Goal: Task Accomplishment & Management: Manage account settings

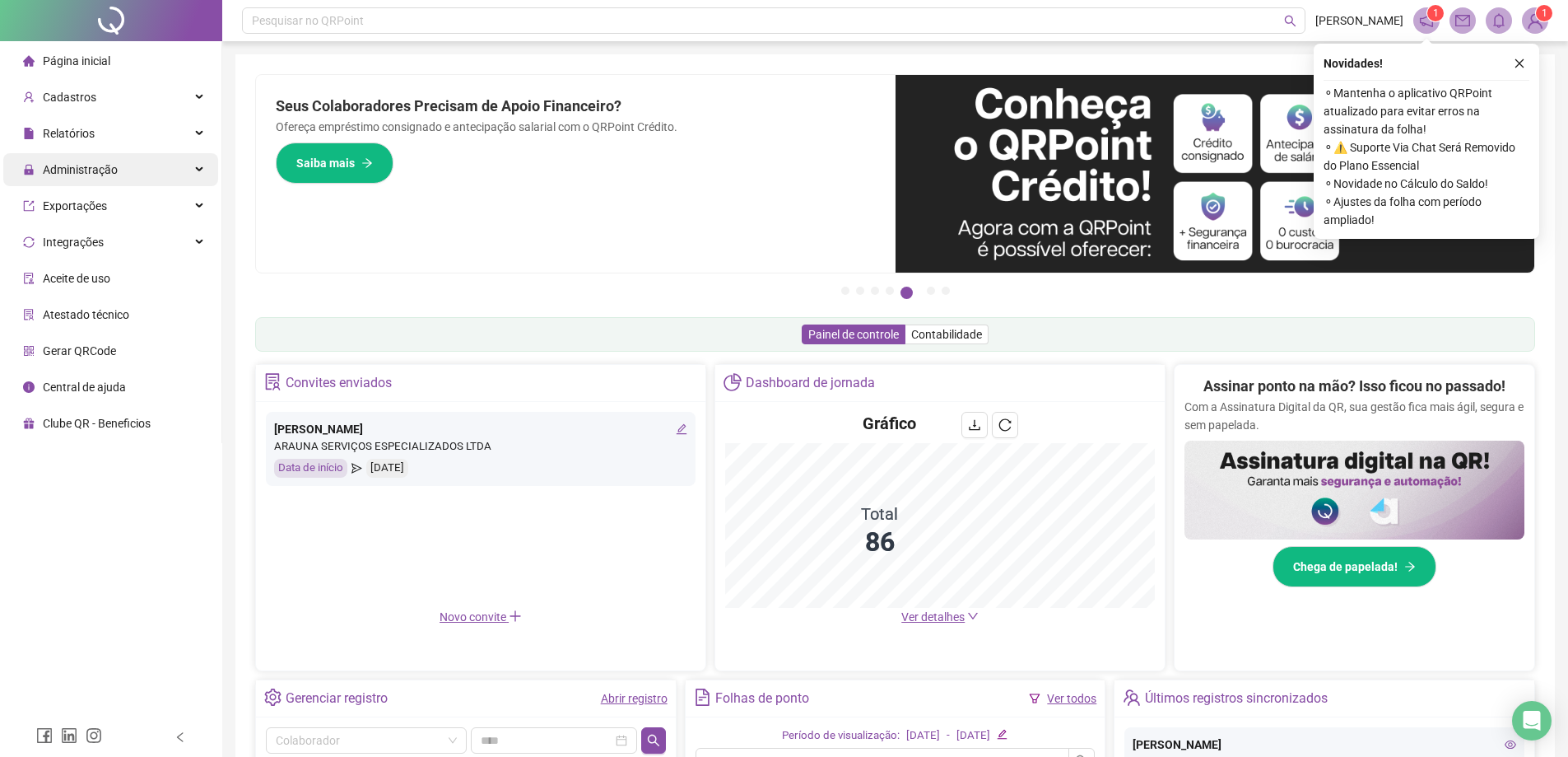
click at [159, 163] on div "Administração" at bounding box center [110, 169] width 215 height 33
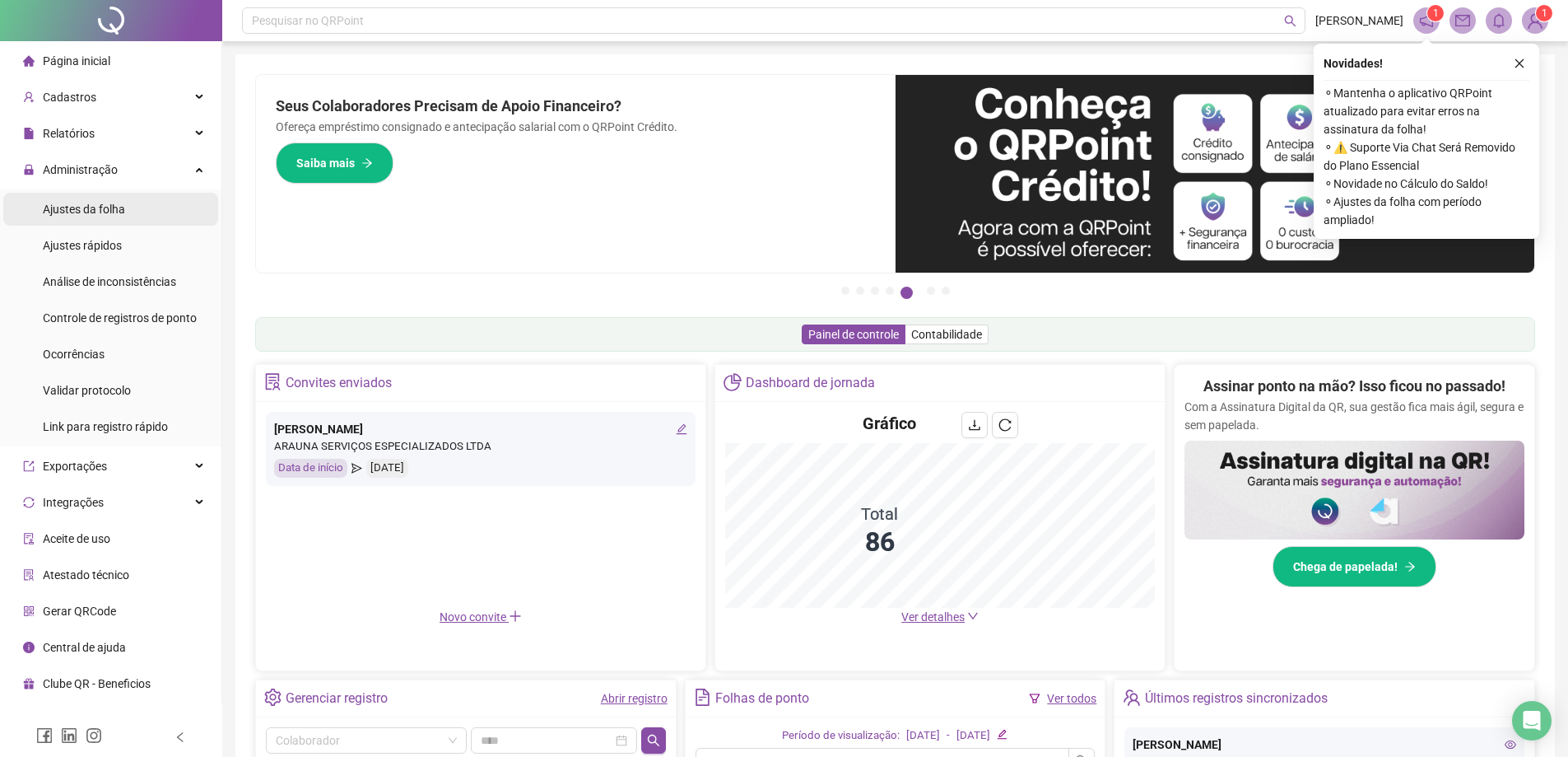
click at [168, 209] on li "Ajustes da folha" at bounding box center [110, 209] width 215 height 33
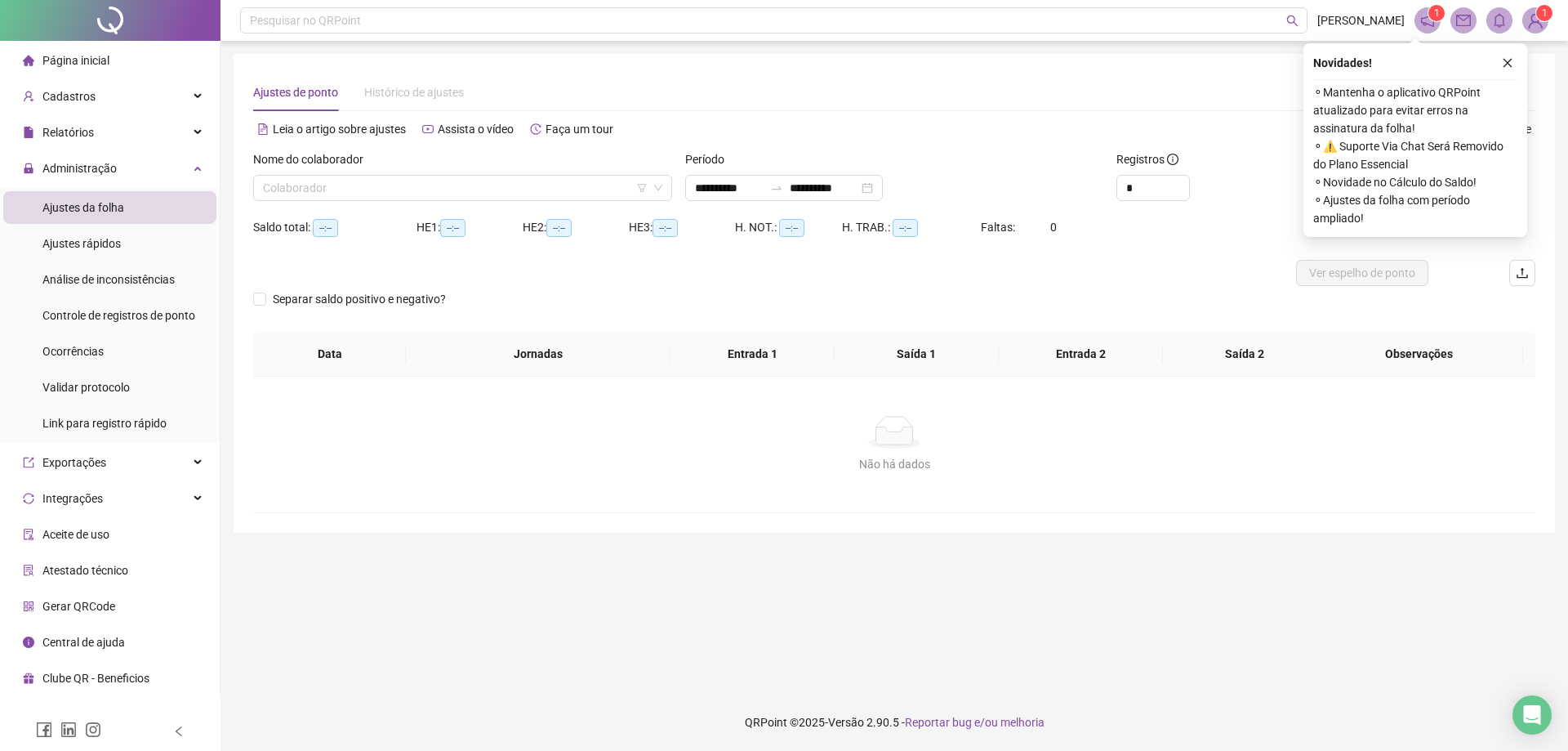
type input "**********"
click at [339, 182] on input "search" at bounding box center [456, 187] width 384 height 24
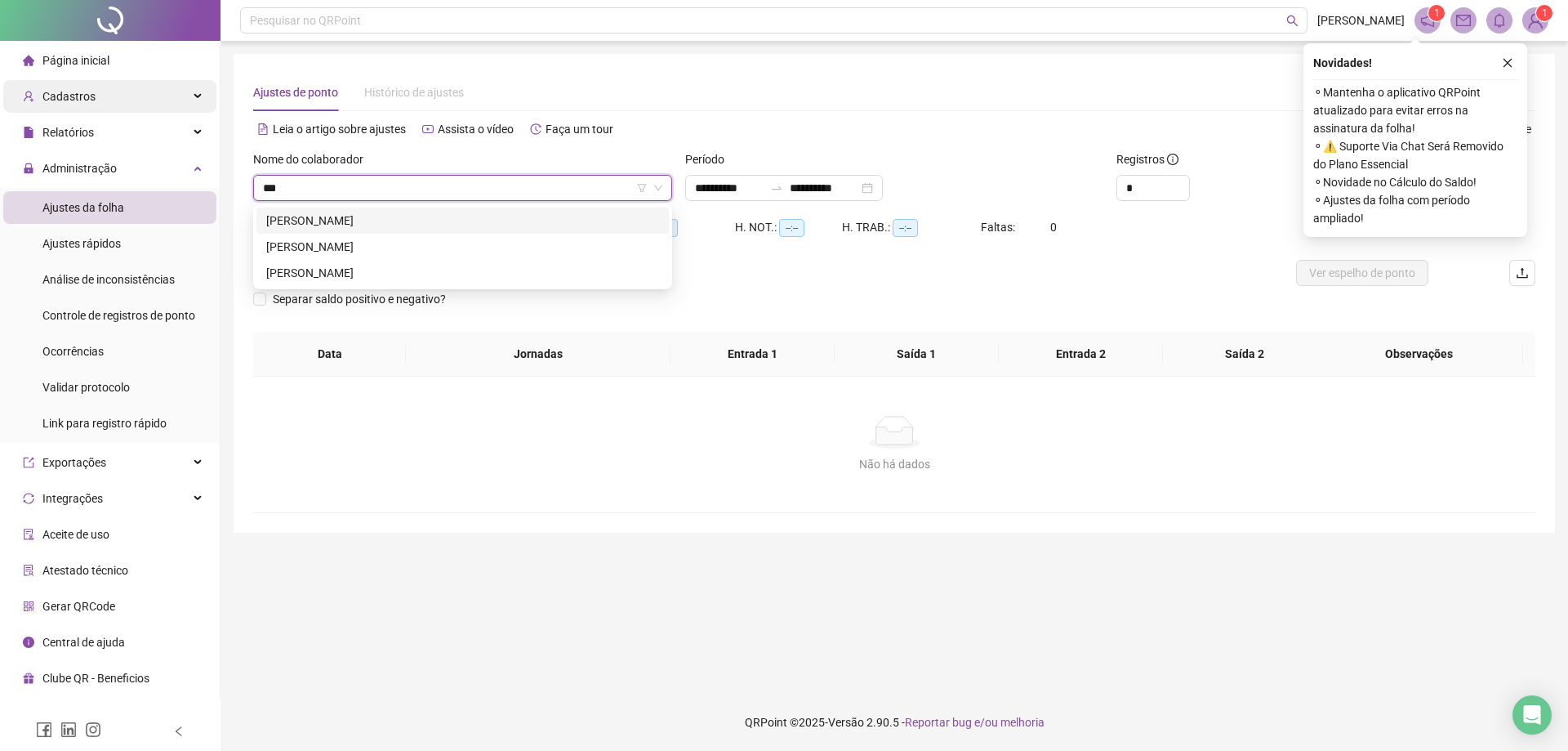
type input "***"
click at [89, 100] on span "Cadastros" at bounding box center [69, 96] width 53 height 13
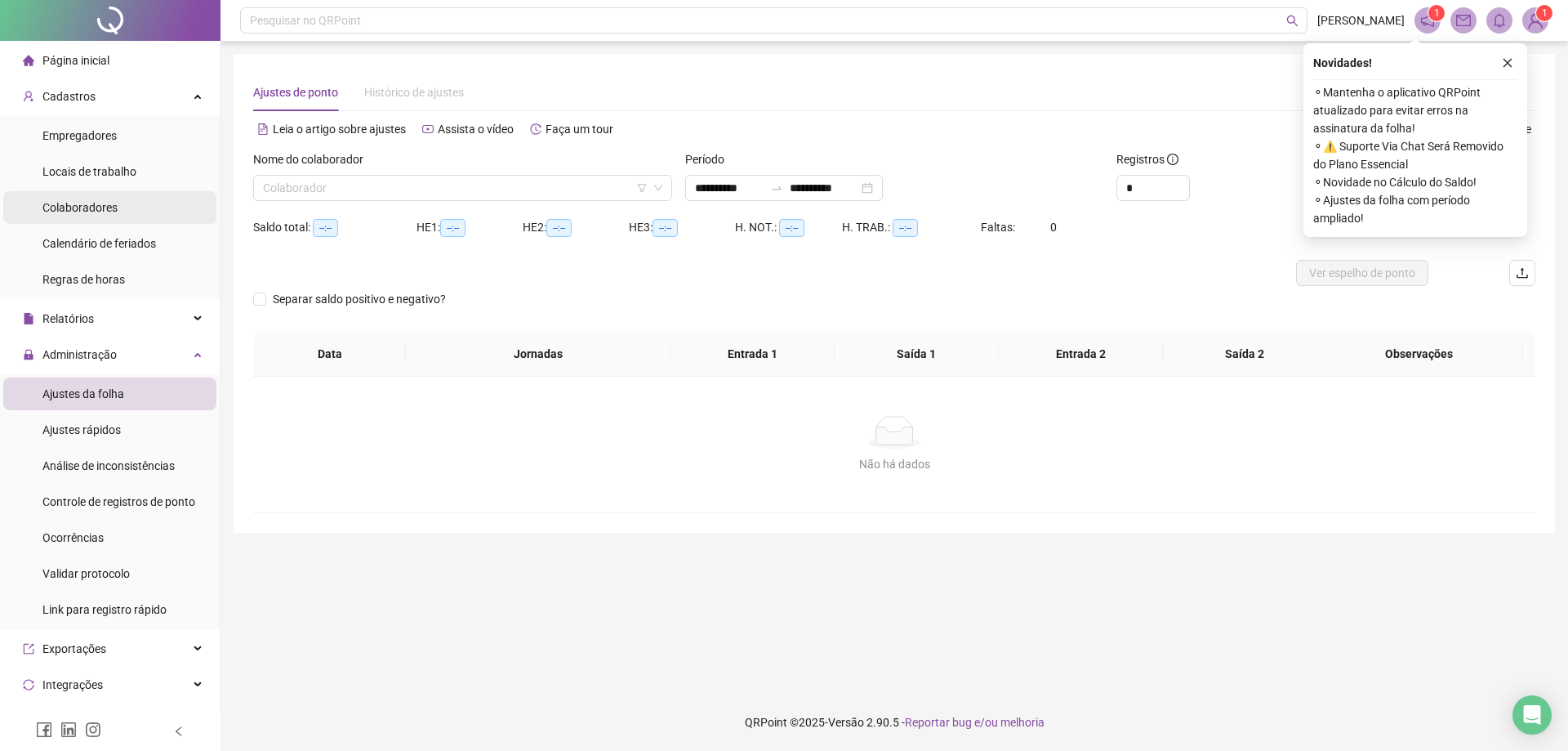
click at [134, 199] on li "Colaboradores" at bounding box center [109, 207] width 213 height 33
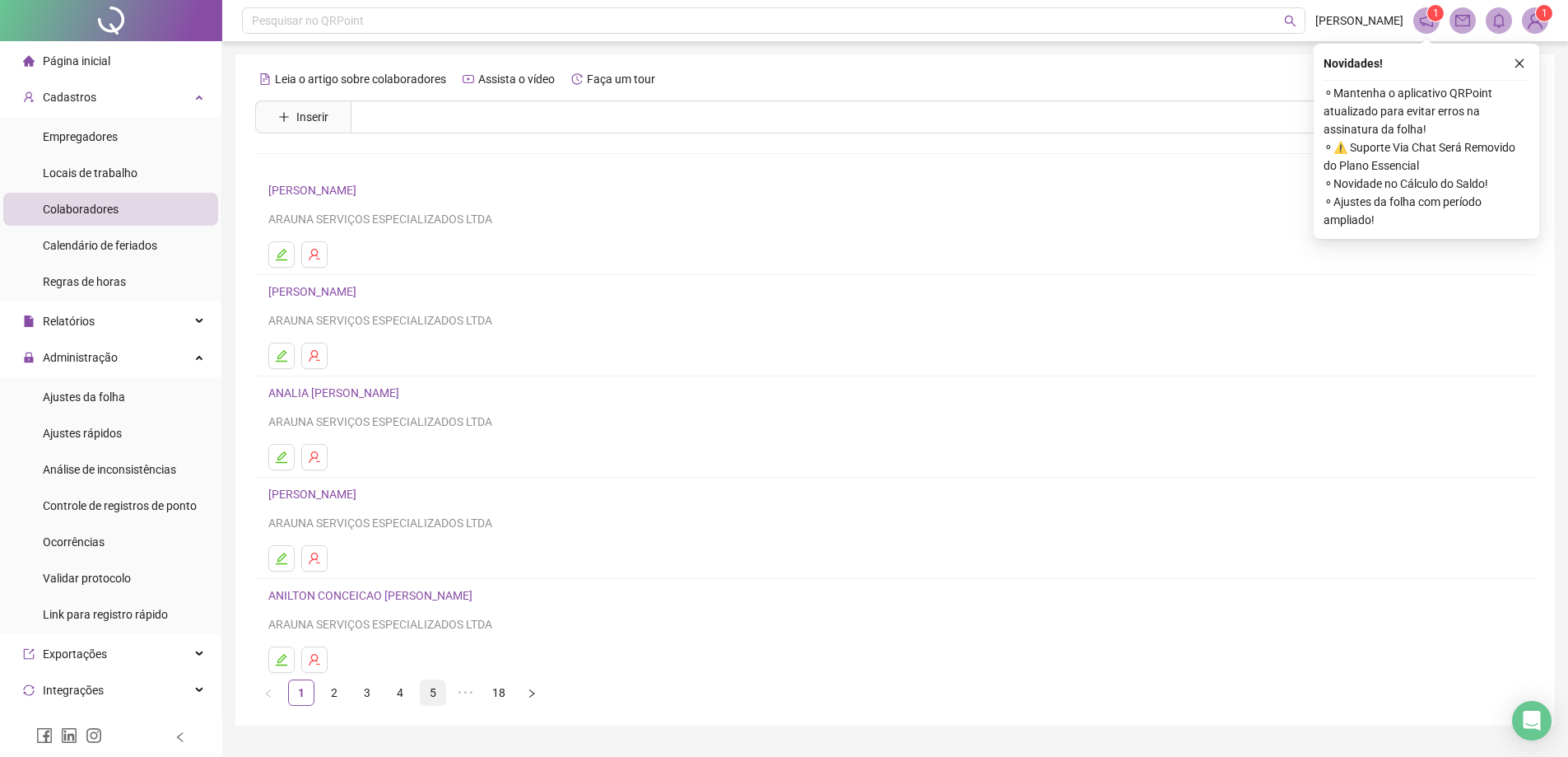
click at [426, 664] on link "5" at bounding box center [432, 692] width 24 height 24
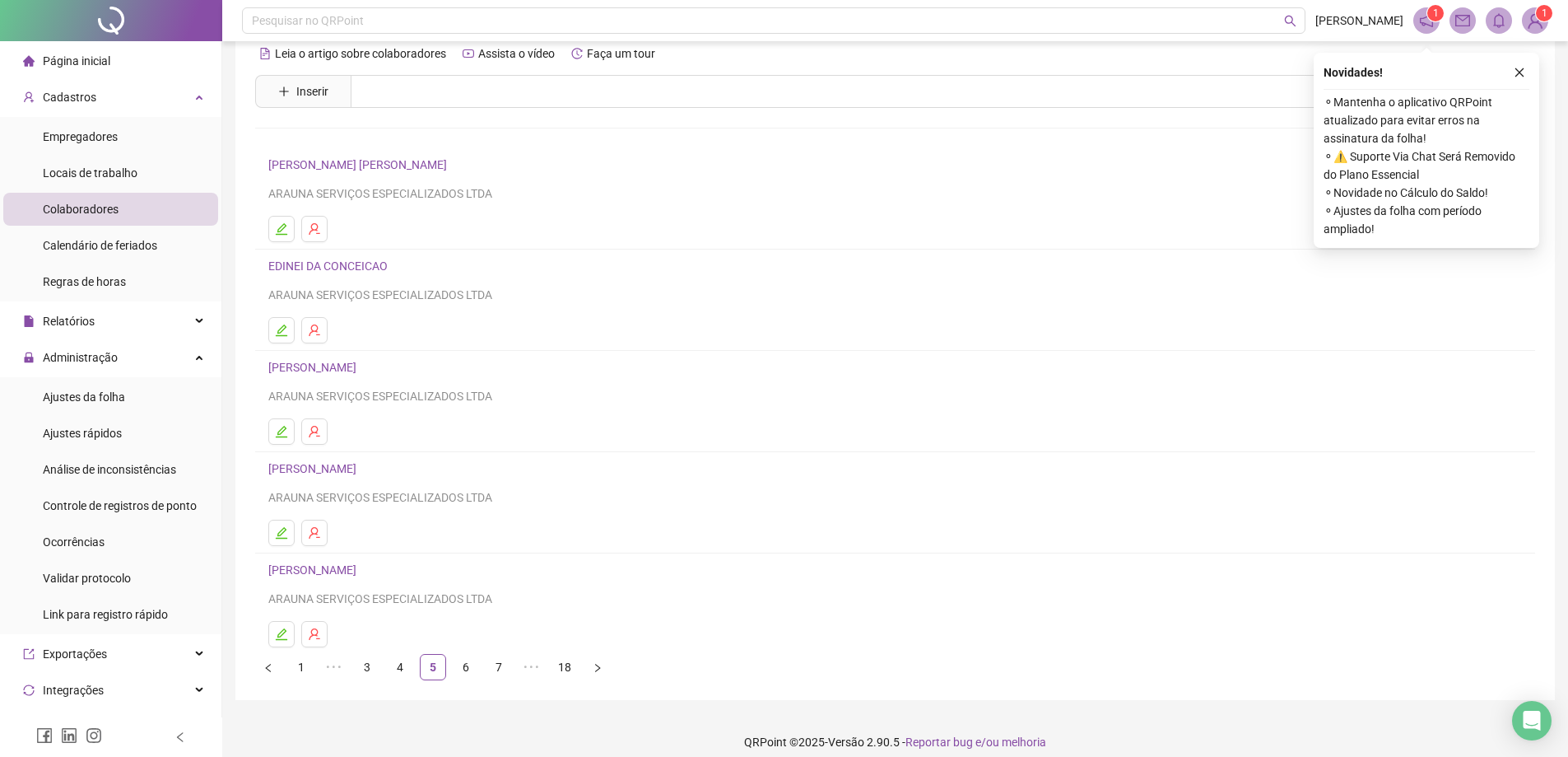
scroll to position [40, 0]
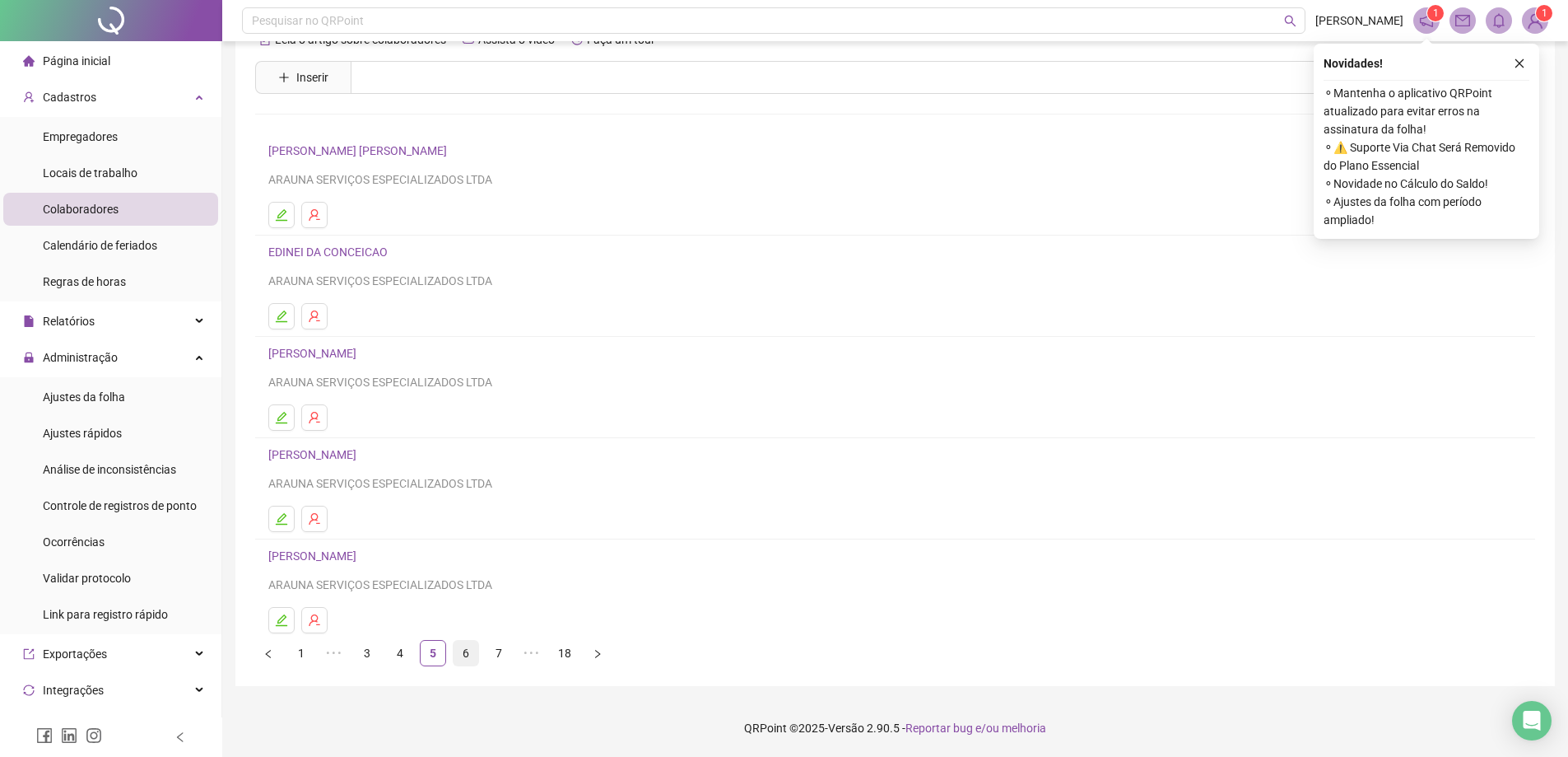
click at [475, 657] on link "6" at bounding box center [465, 652] width 24 height 24
click at [500, 652] on link "8" at bounding box center [498, 652] width 24 height 24
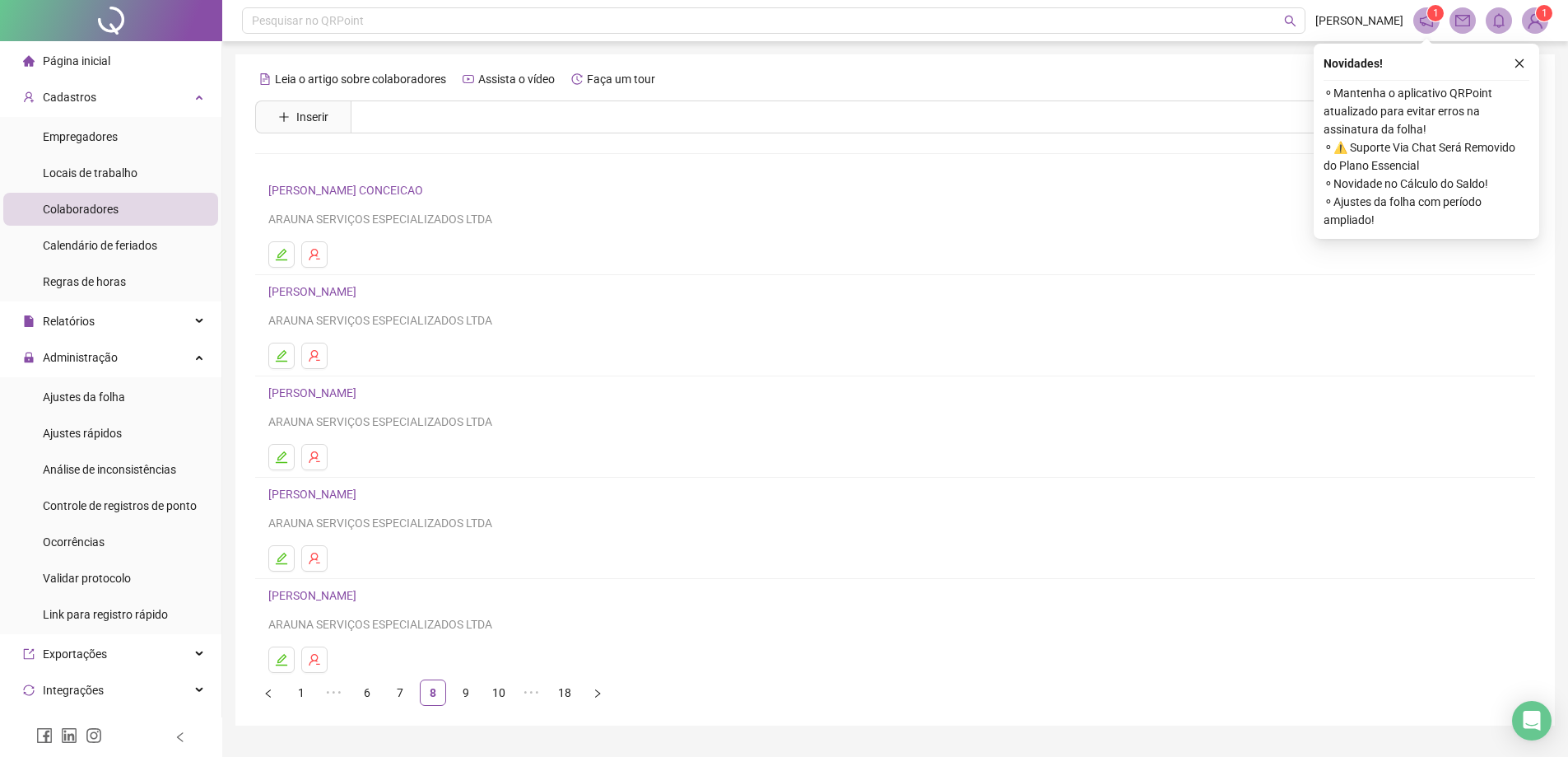
click at [351, 390] on link "[PERSON_NAME]" at bounding box center [315, 393] width 93 height 13
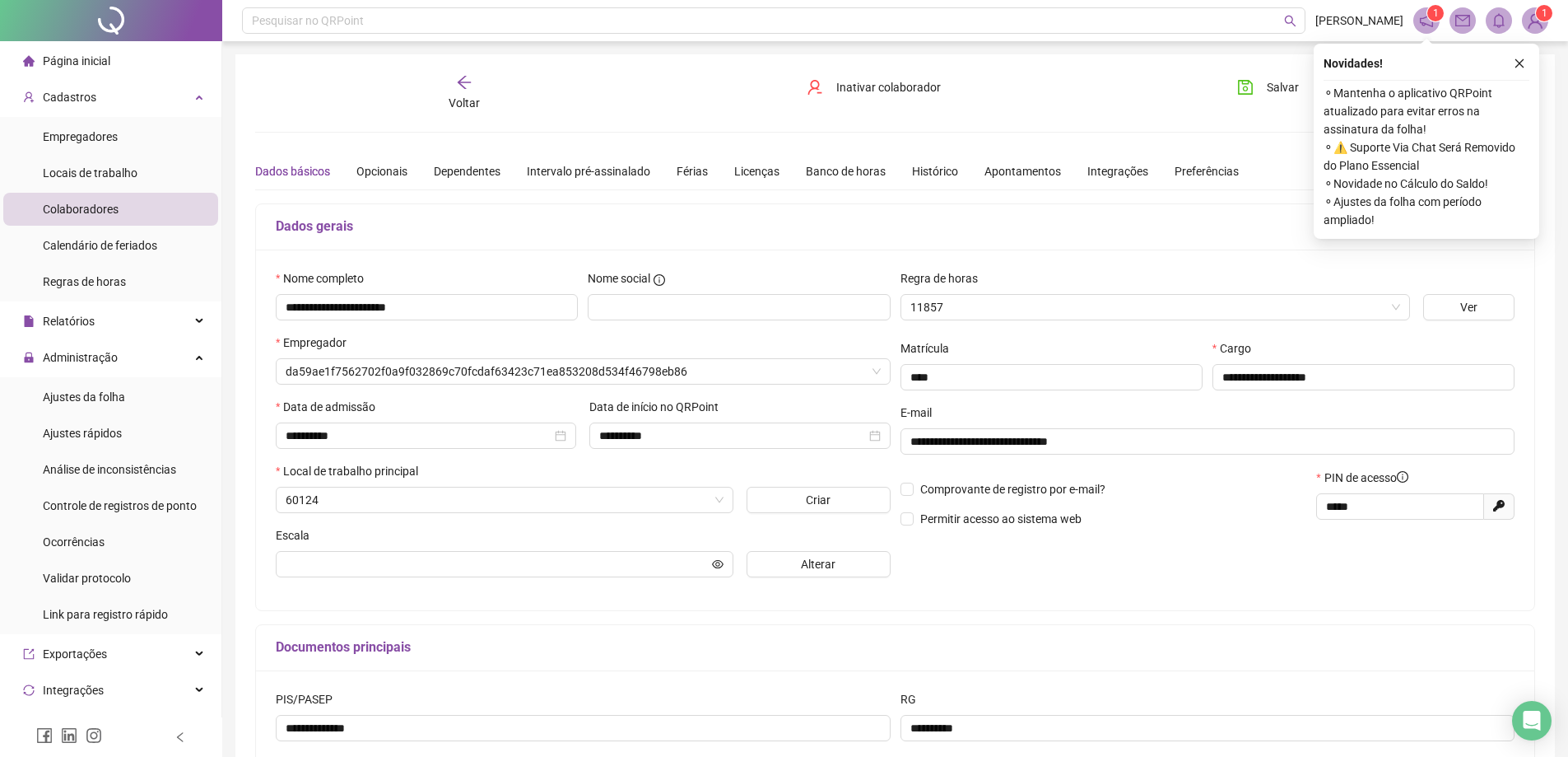
type input "**********"
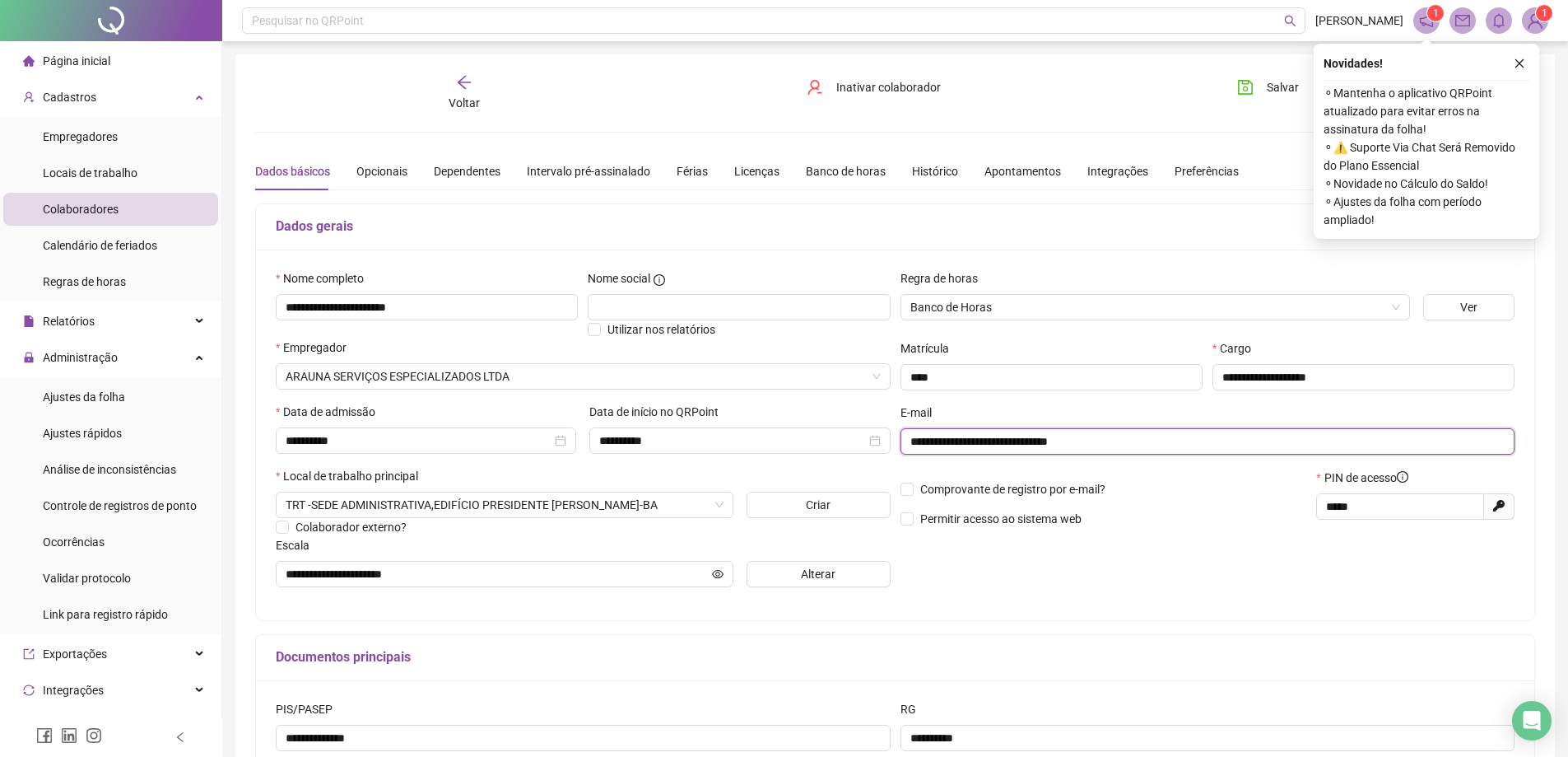
click at [783, 444] on input "**********" at bounding box center [1207, 441] width 591 height 18
click at [783, 62] on icon "close" at bounding box center [1520, 63] width 12 height 12
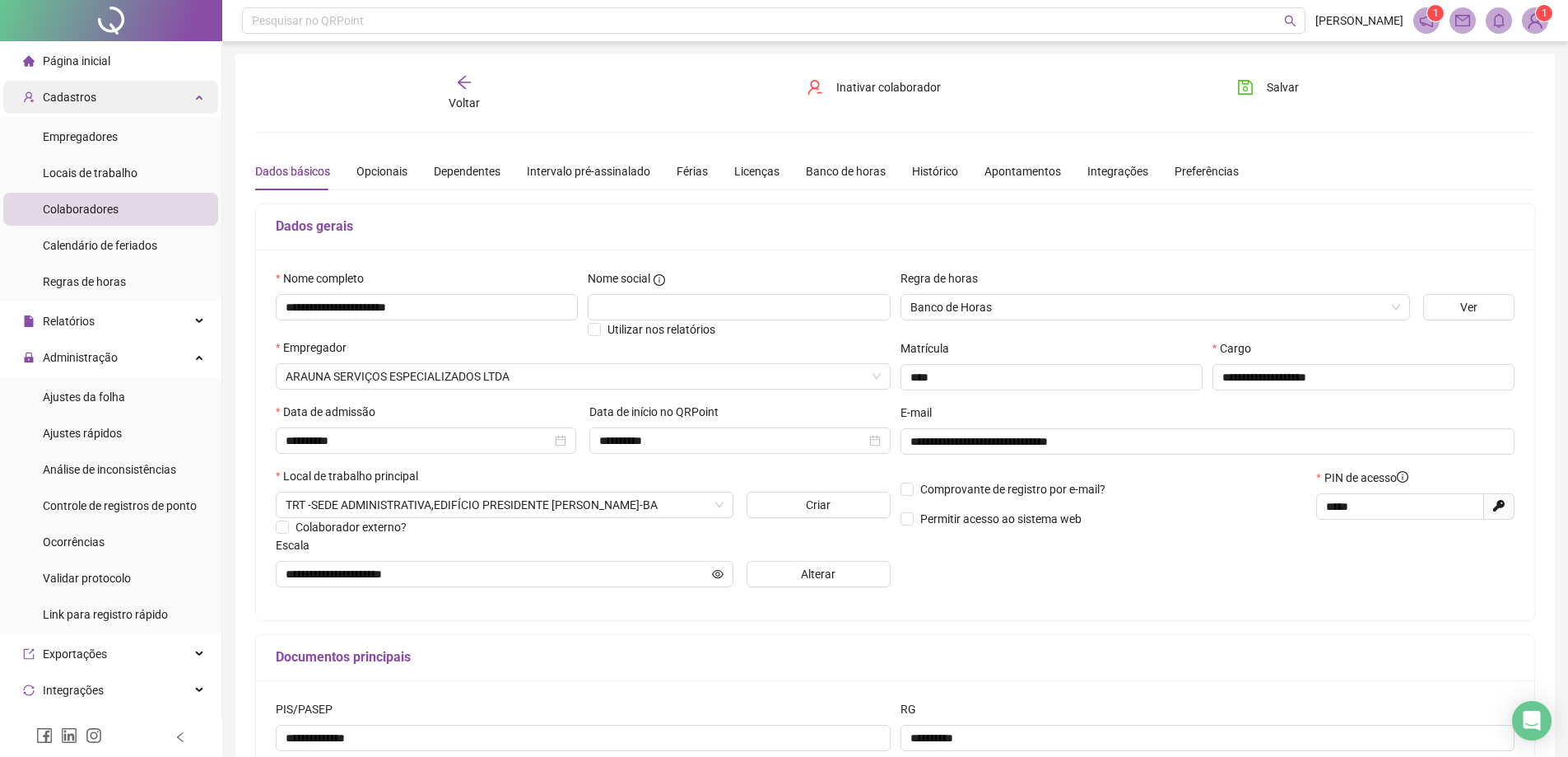
click at [176, 95] on div "Cadastros" at bounding box center [110, 97] width 215 height 33
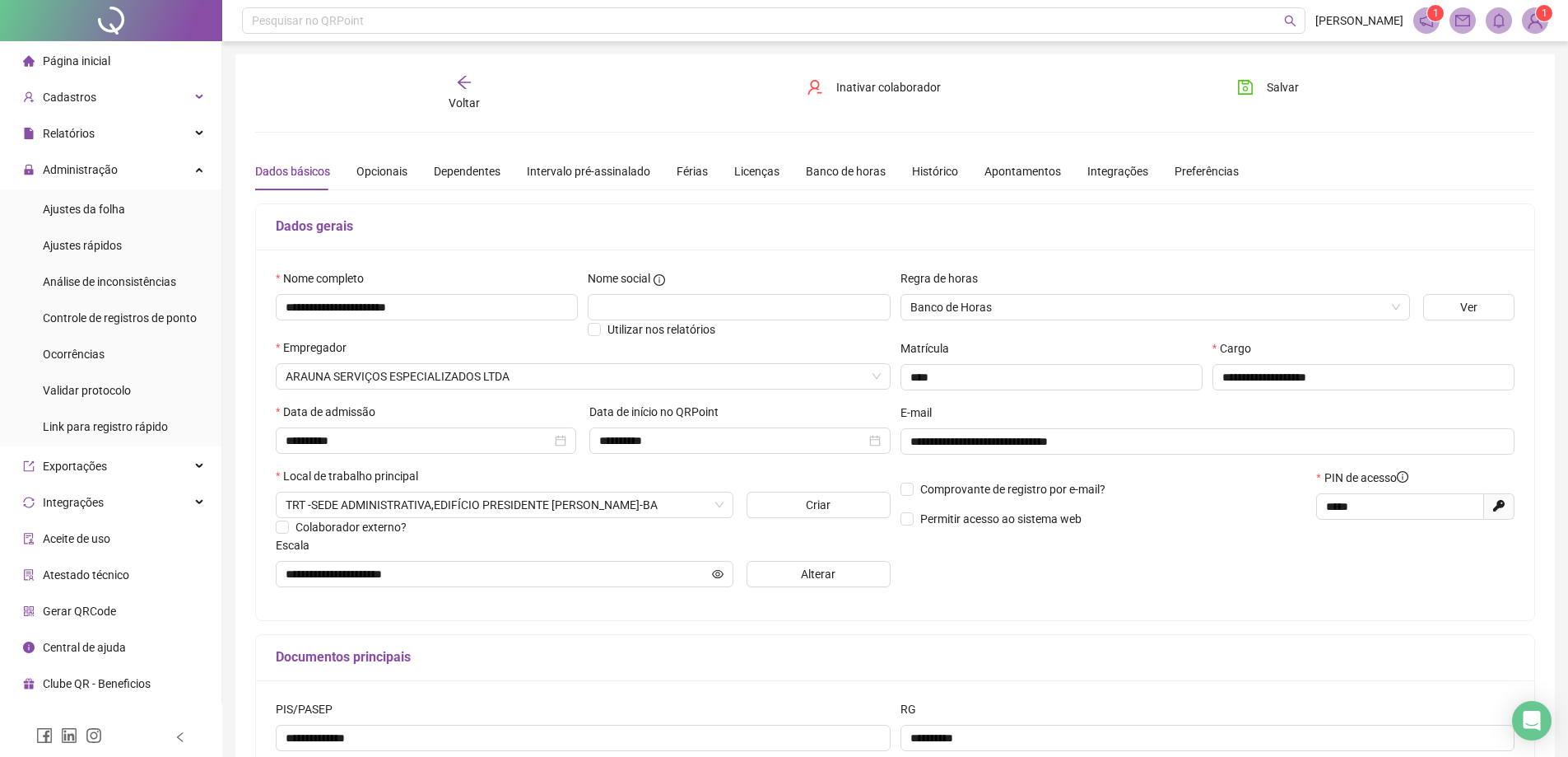
click at [106, 56] on span "Página inicial" at bounding box center [77, 61] width 67 height 13
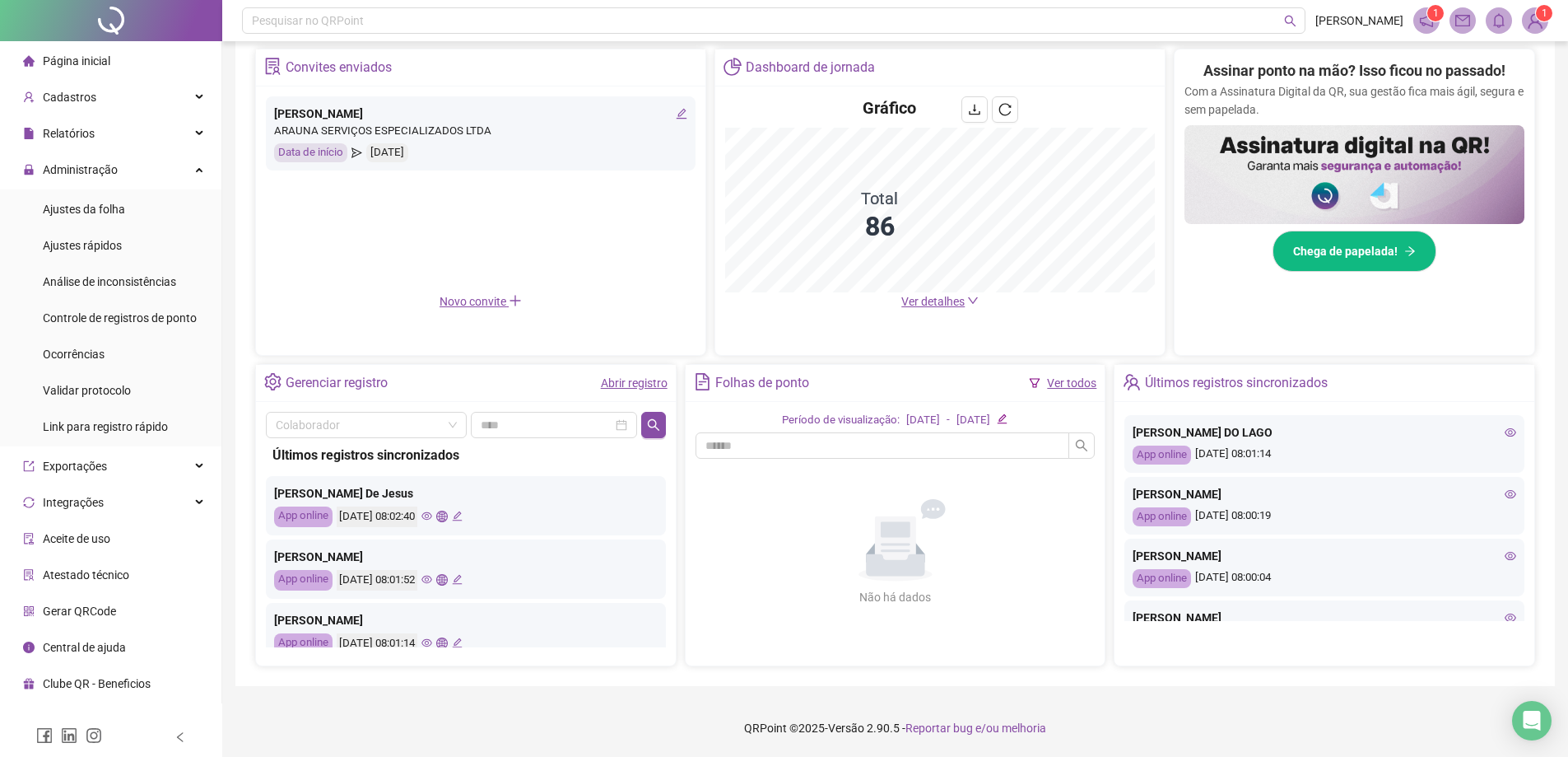
scroll to position [83, 0]
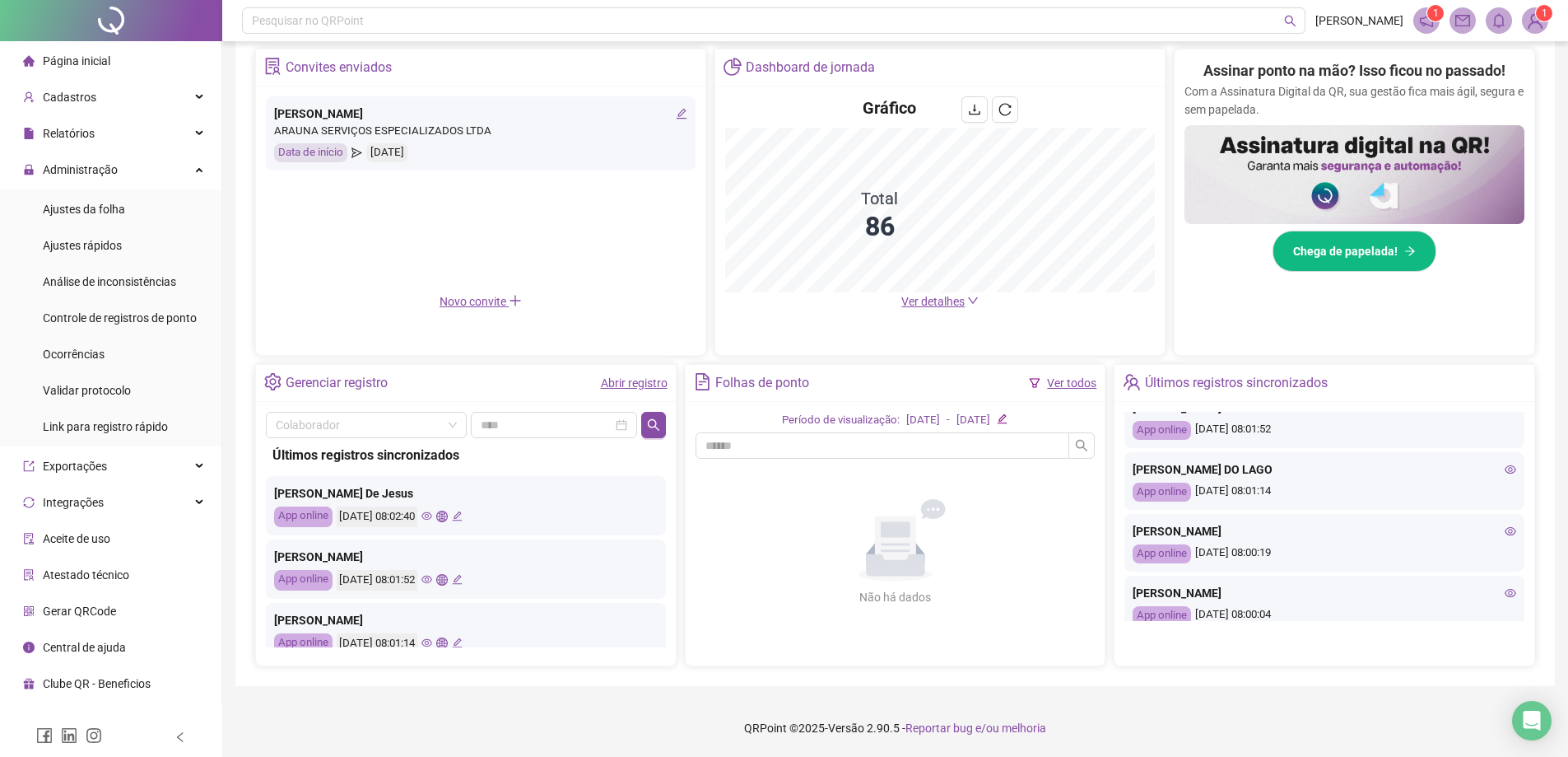
click at [783, 529] on div "[PERSON_NAME]" at bounding box center [1324, 530] width 383 height 18
click at [783, 529] on icon "eye" at bounding box center [1511, 531] width 12 height 8
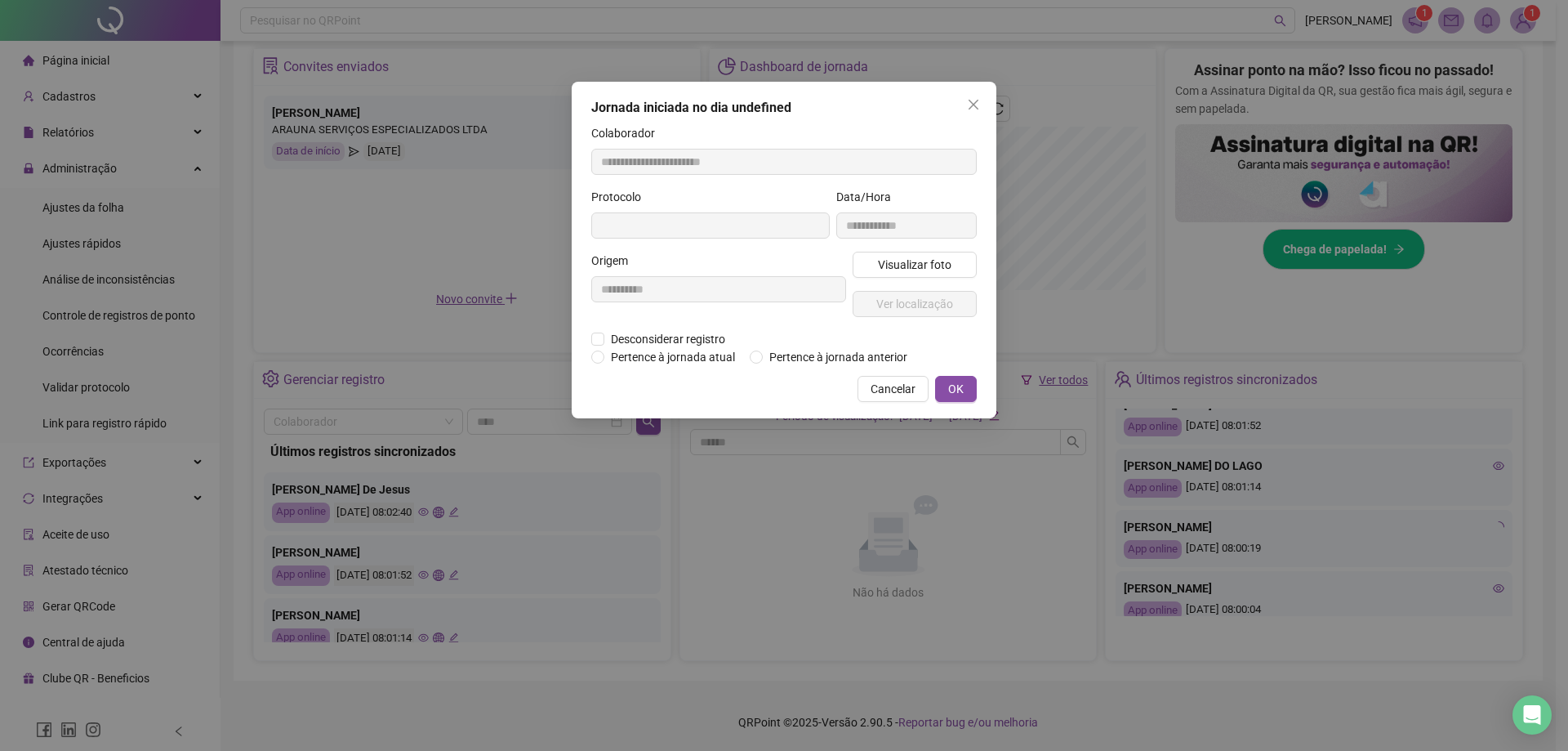
type input "**********"
click at [776, 254] on button "Visualizar foto" at bounding box center [914, 264] width 125 height 26
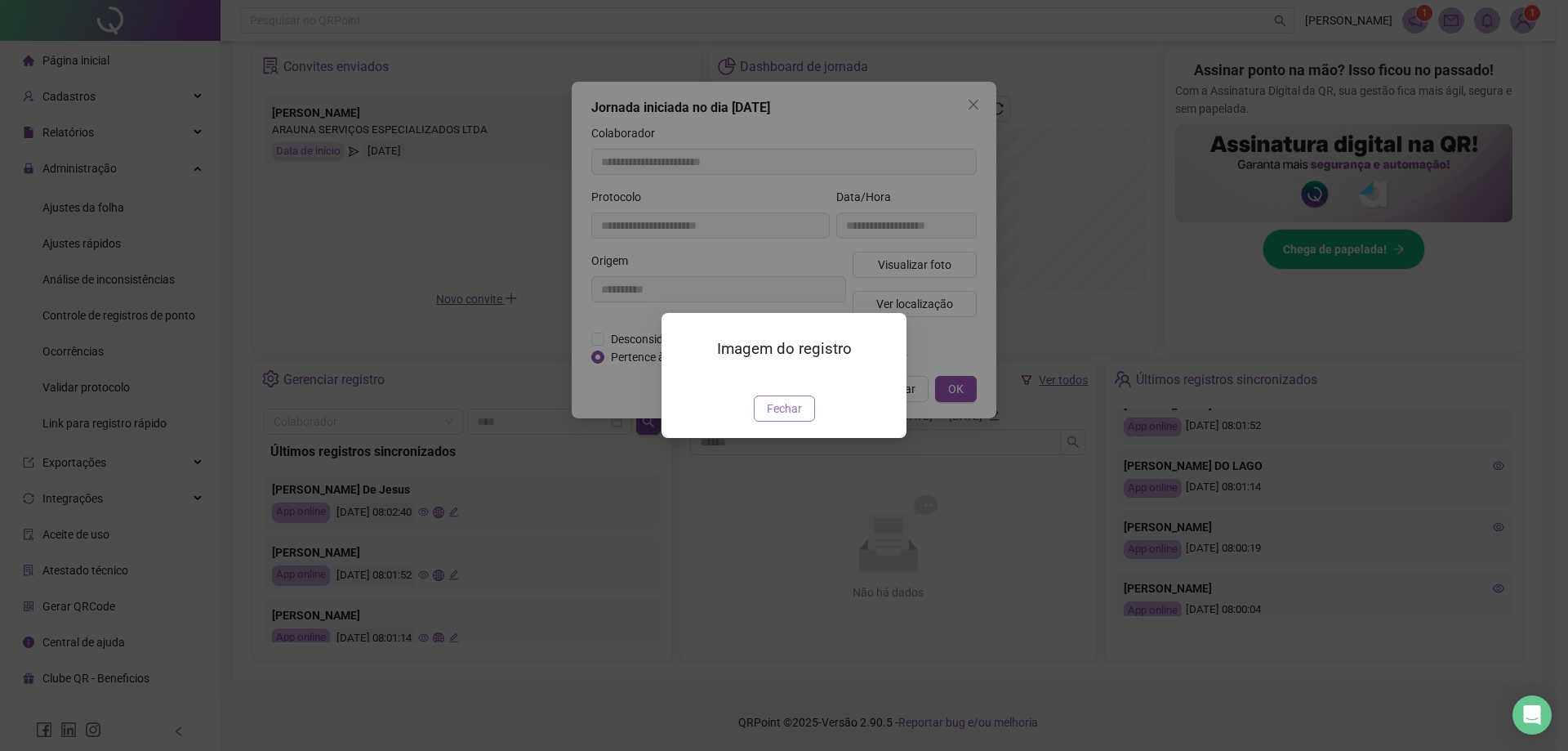
click at [776, 417] on span "Fechar" at bounding box center [784, 408] width 35 height 18
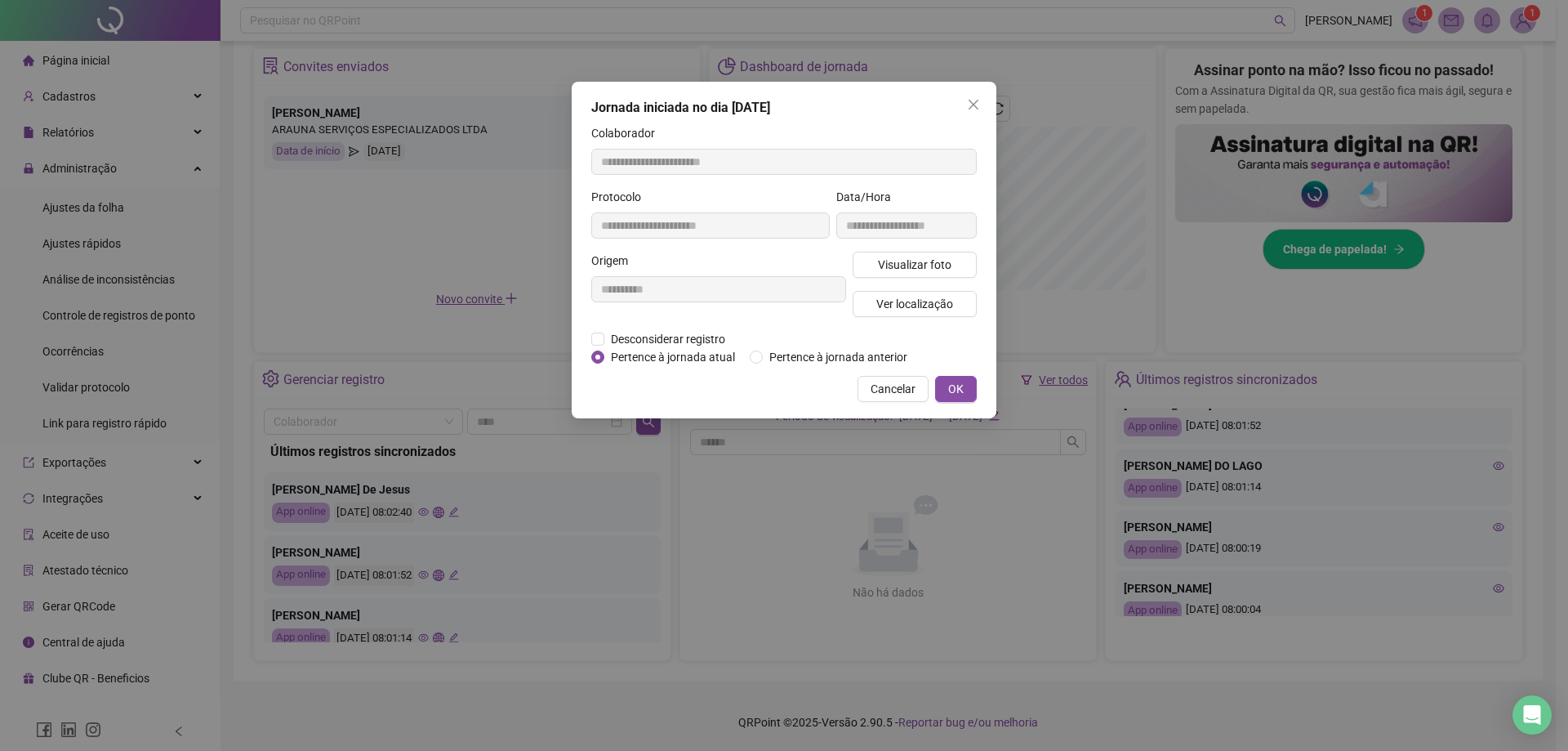
click at [776, 370] on div "**********" at bounding box center [784, 250] width 425 height 337
click at [776, 381] on span "Cancelar" at bounding box center [893, 388] width 45 height 18
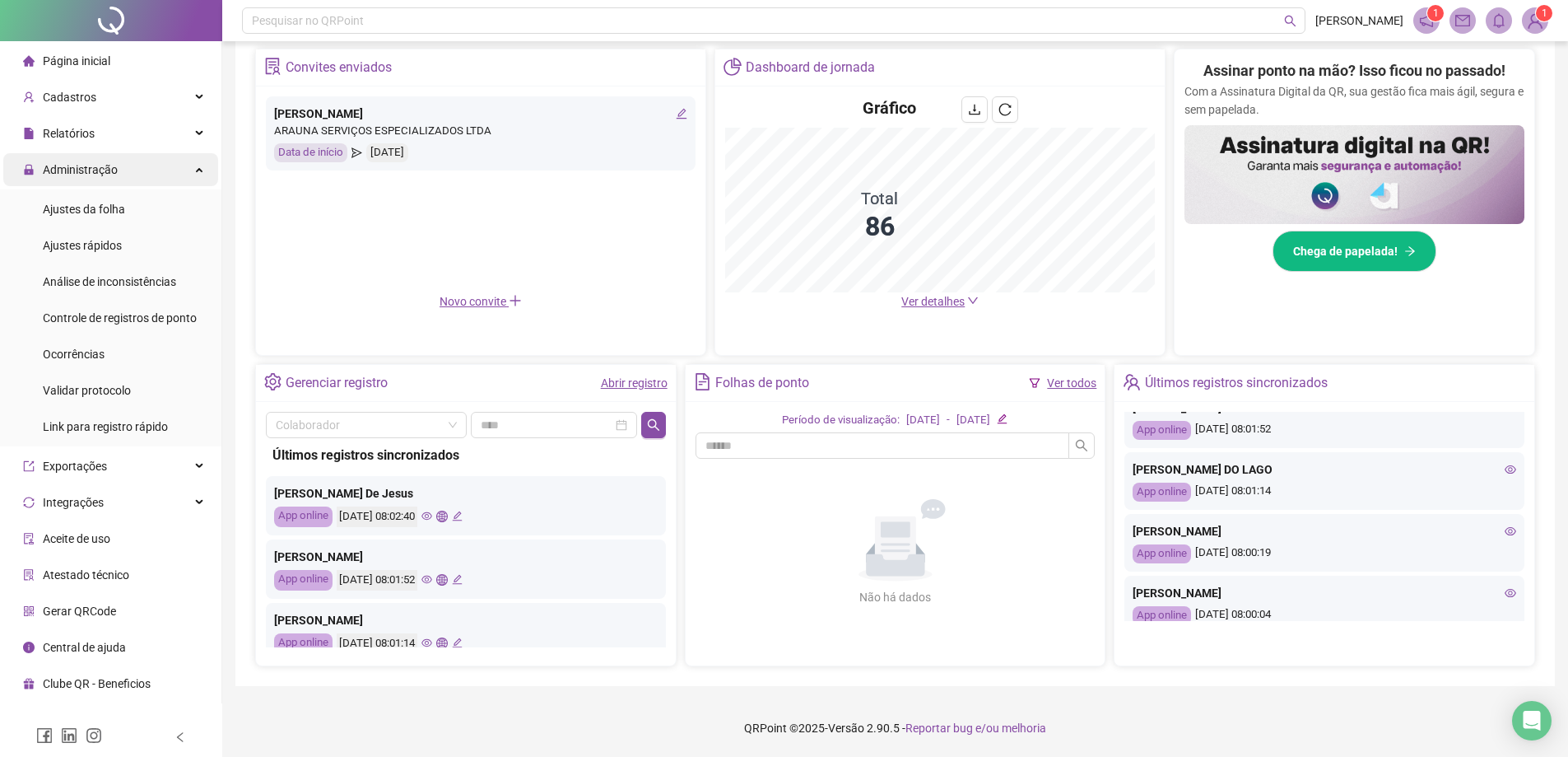
click at [190, 174] on div "Administração" at bounding box center [110, 169] width 215 height 33
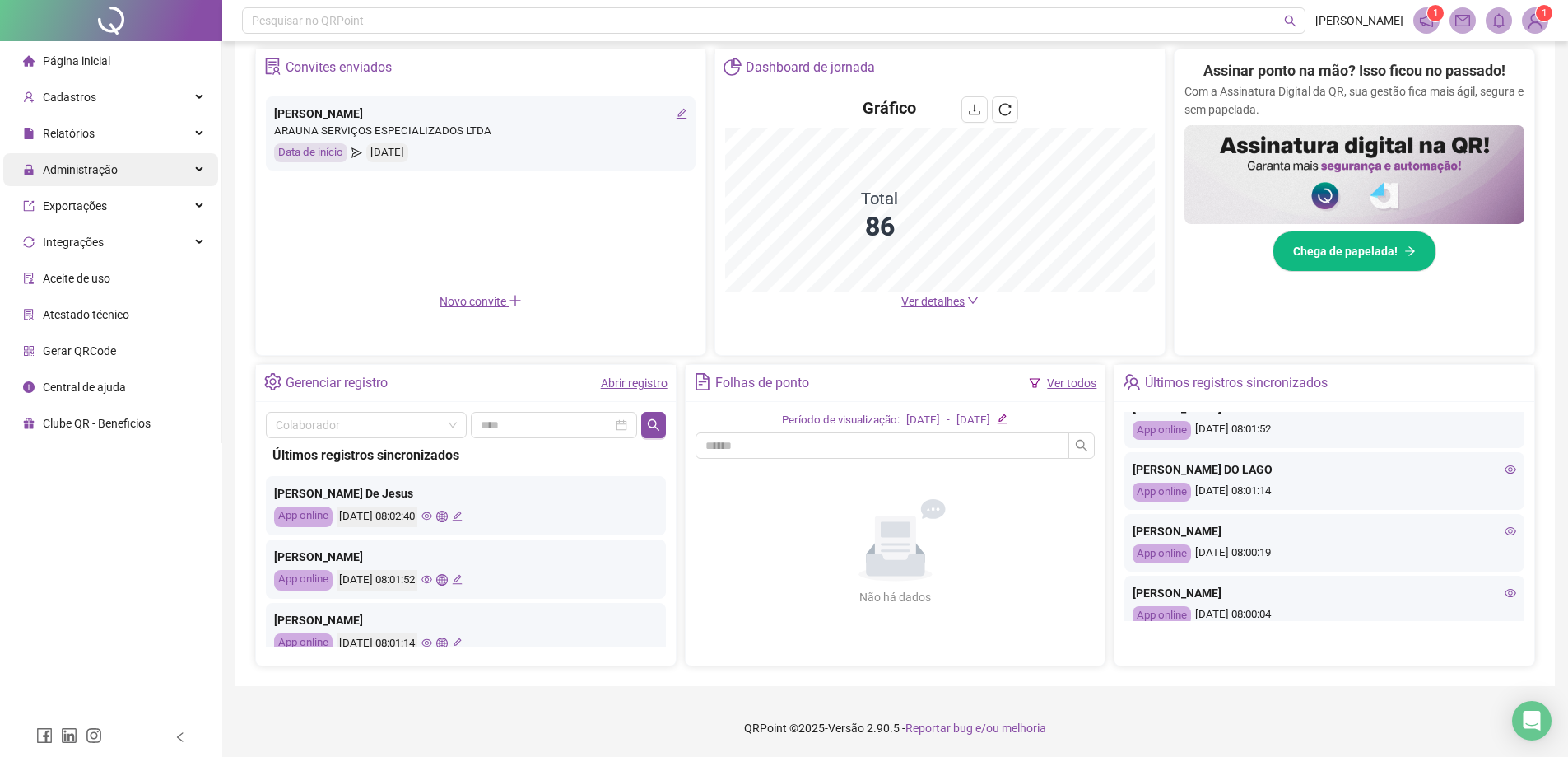
click at [104, 172] on span "Administração" at bounding box center [80, 169] width 75 height 13
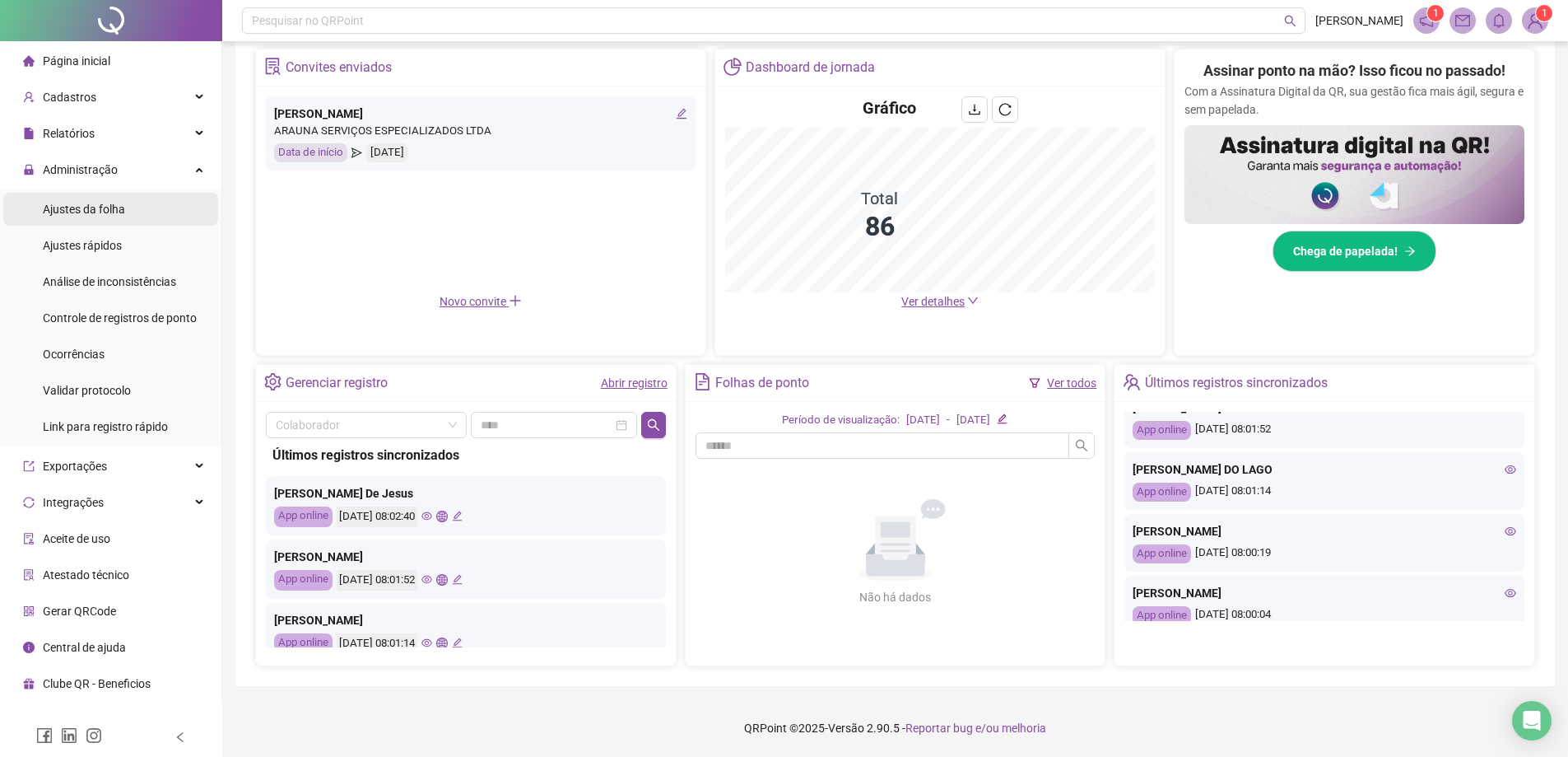
click at [111, 223] on div "Ajustes da folha" at bounding box center [84, 209] width 83 height 33
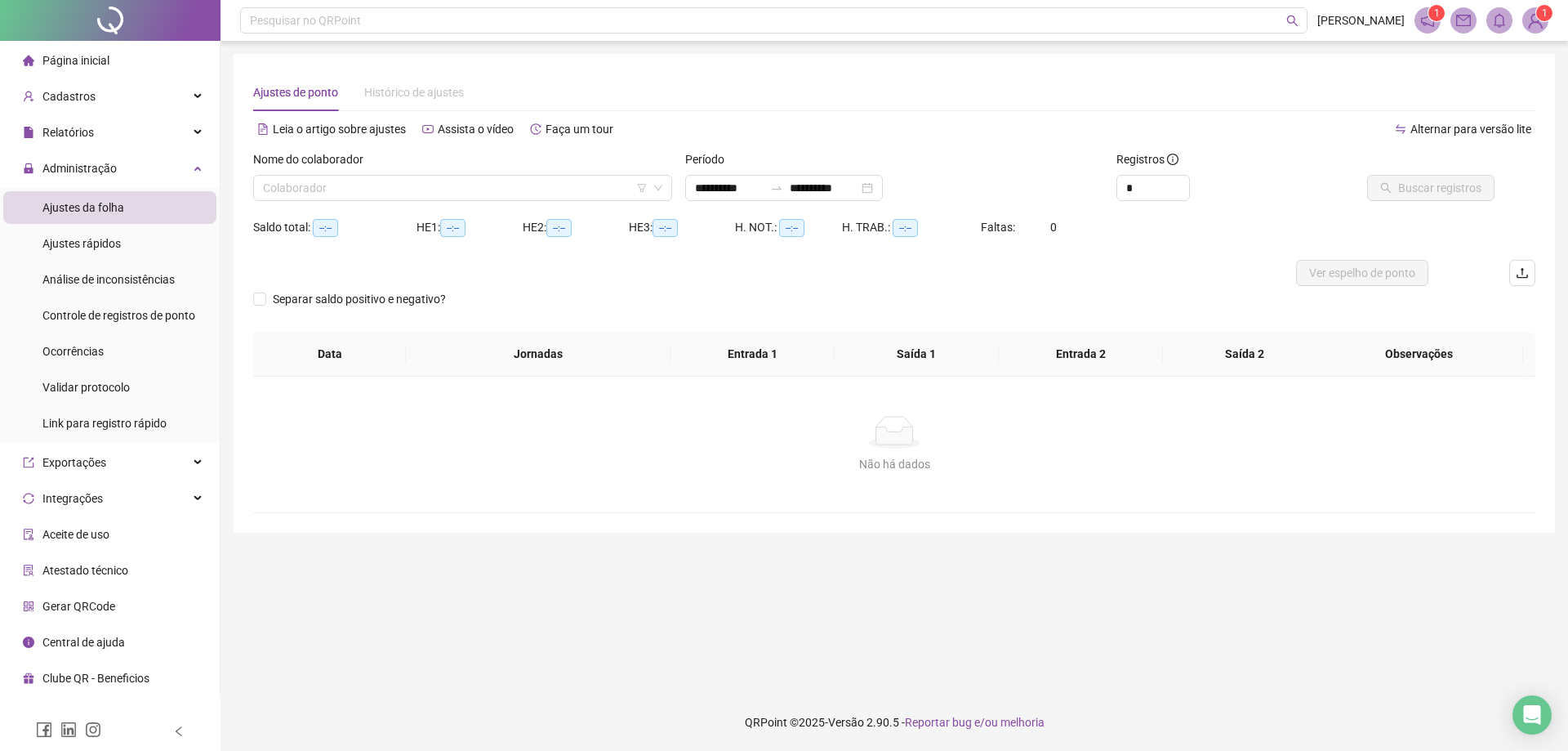
click at [120, 63] on li "Página inicial" at bounding box center [109, 60] width 213 height 33
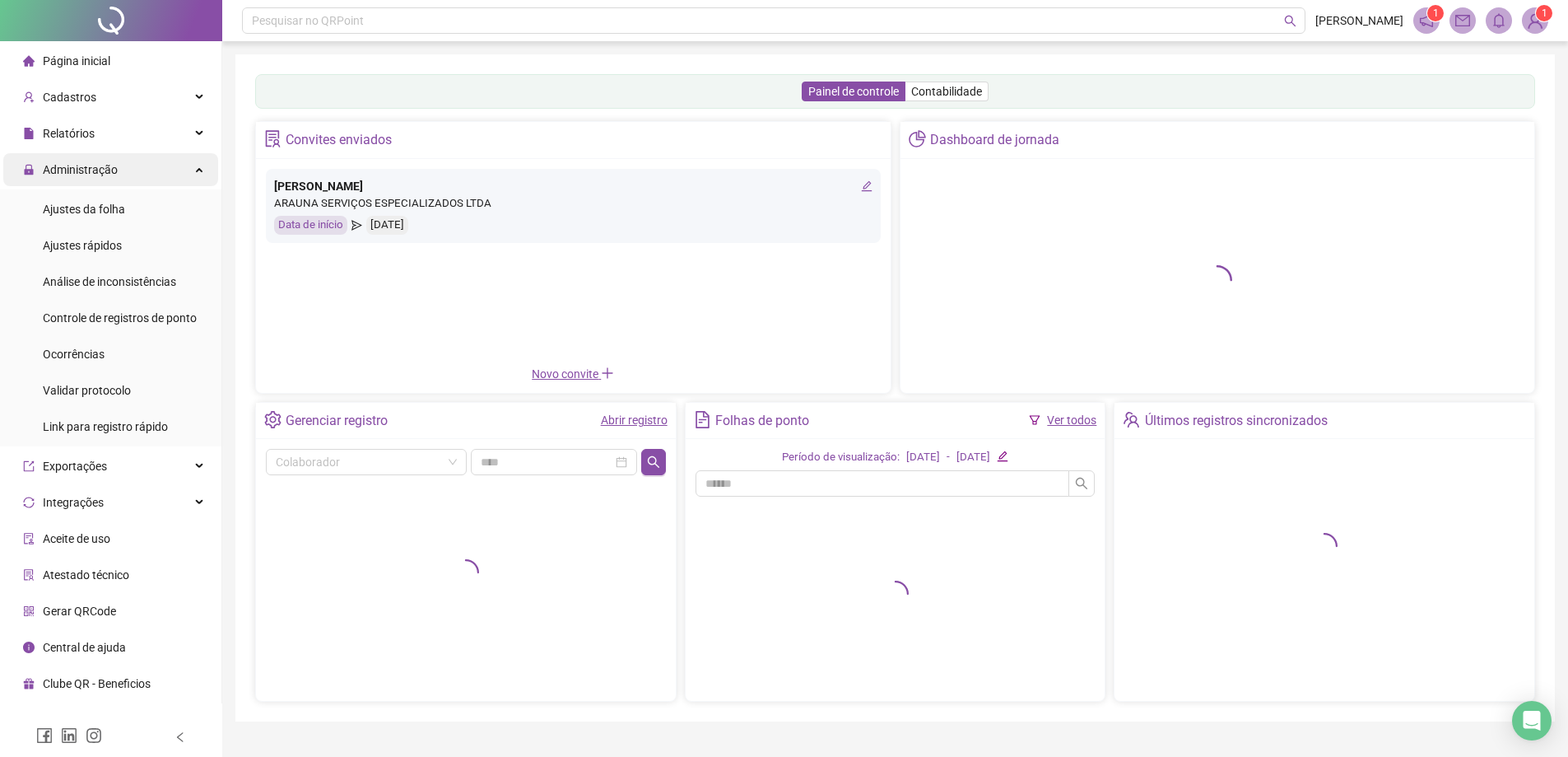
click at [185, 174] on div "Administração" at bounding box center [110, 169] width 215 height 33
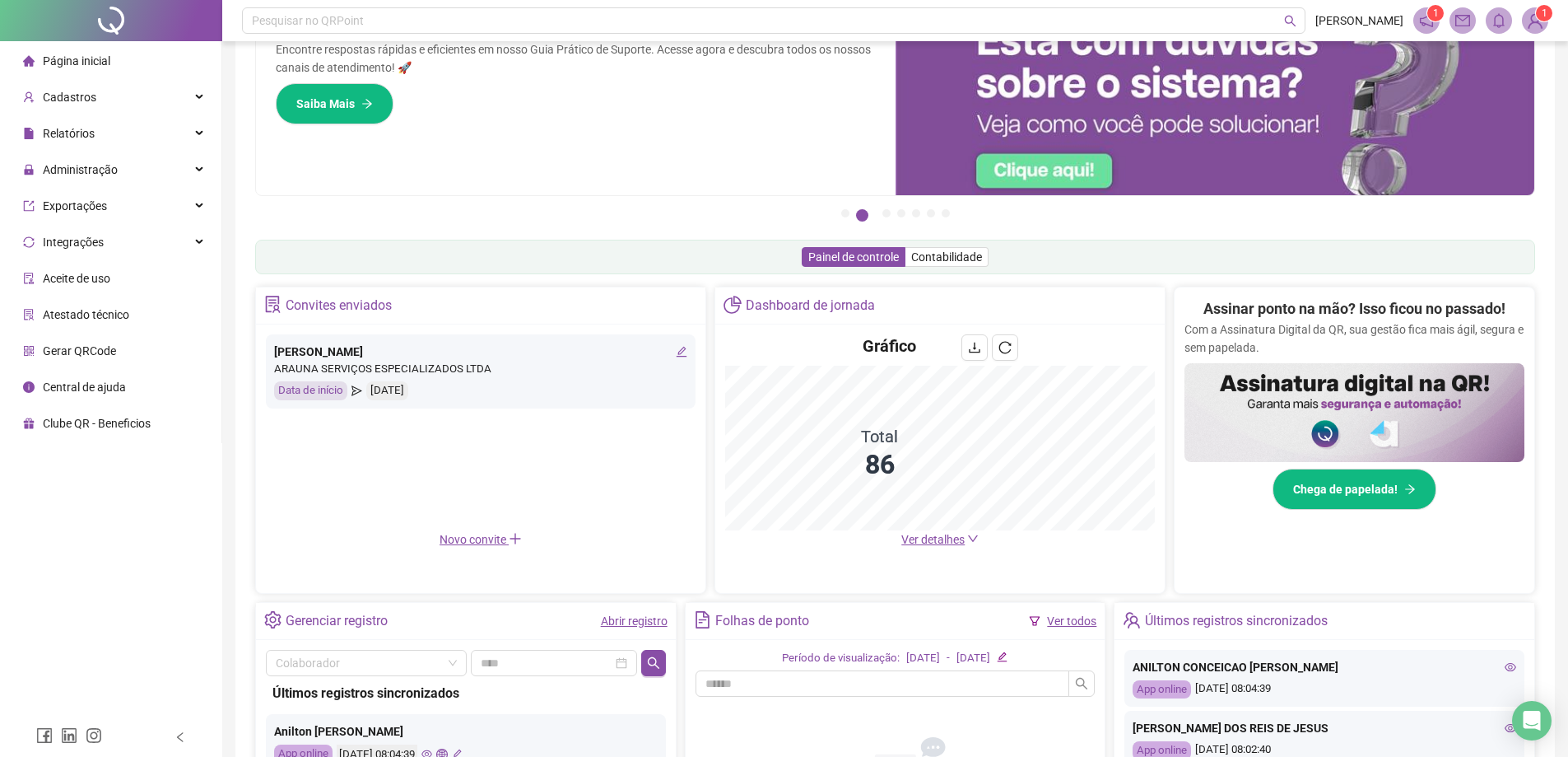
scroll to position [164, 0]
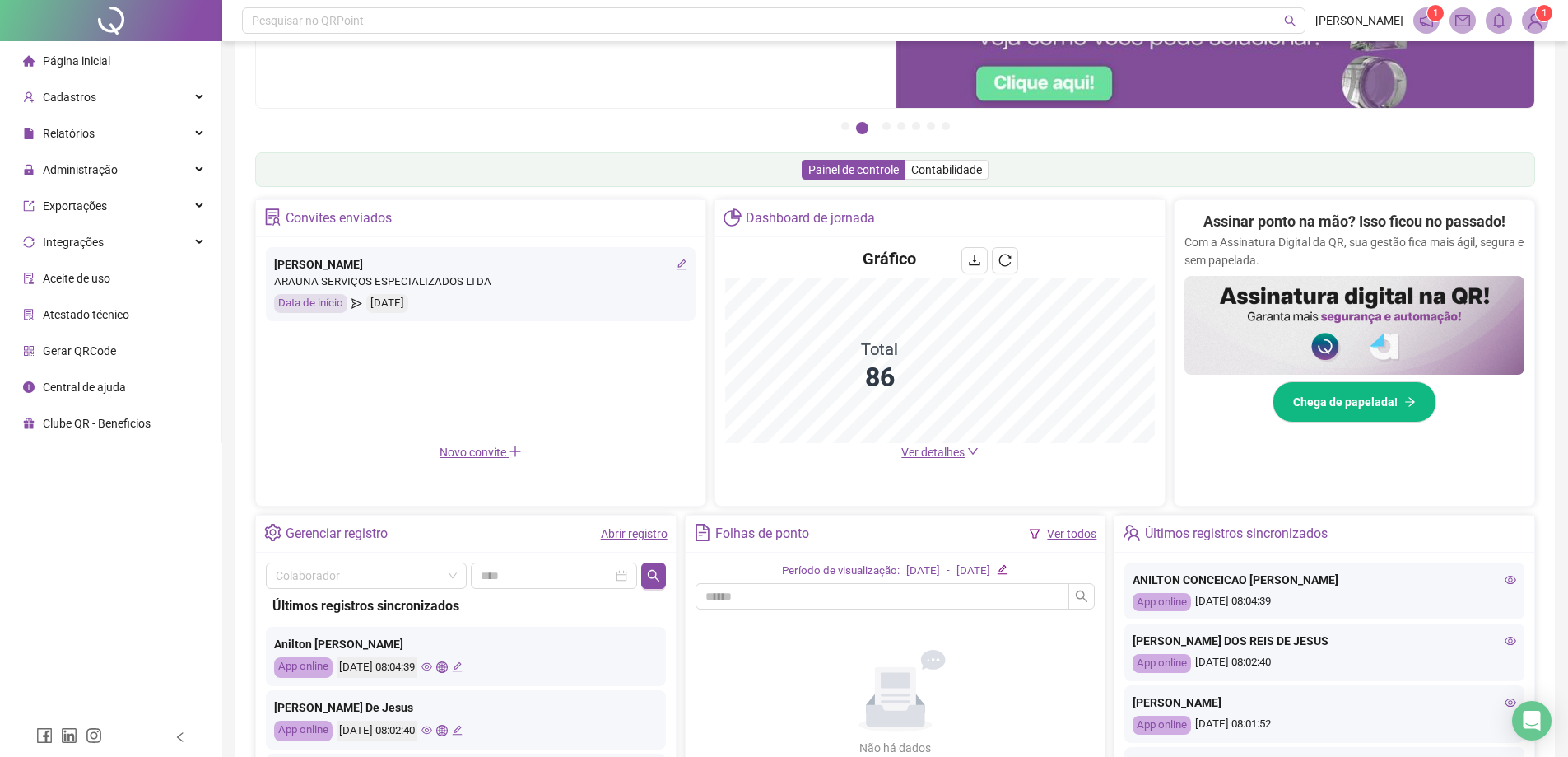
click at [783, 582] on icon "eye" at bounding box center [1511, 580] width 12 height 12
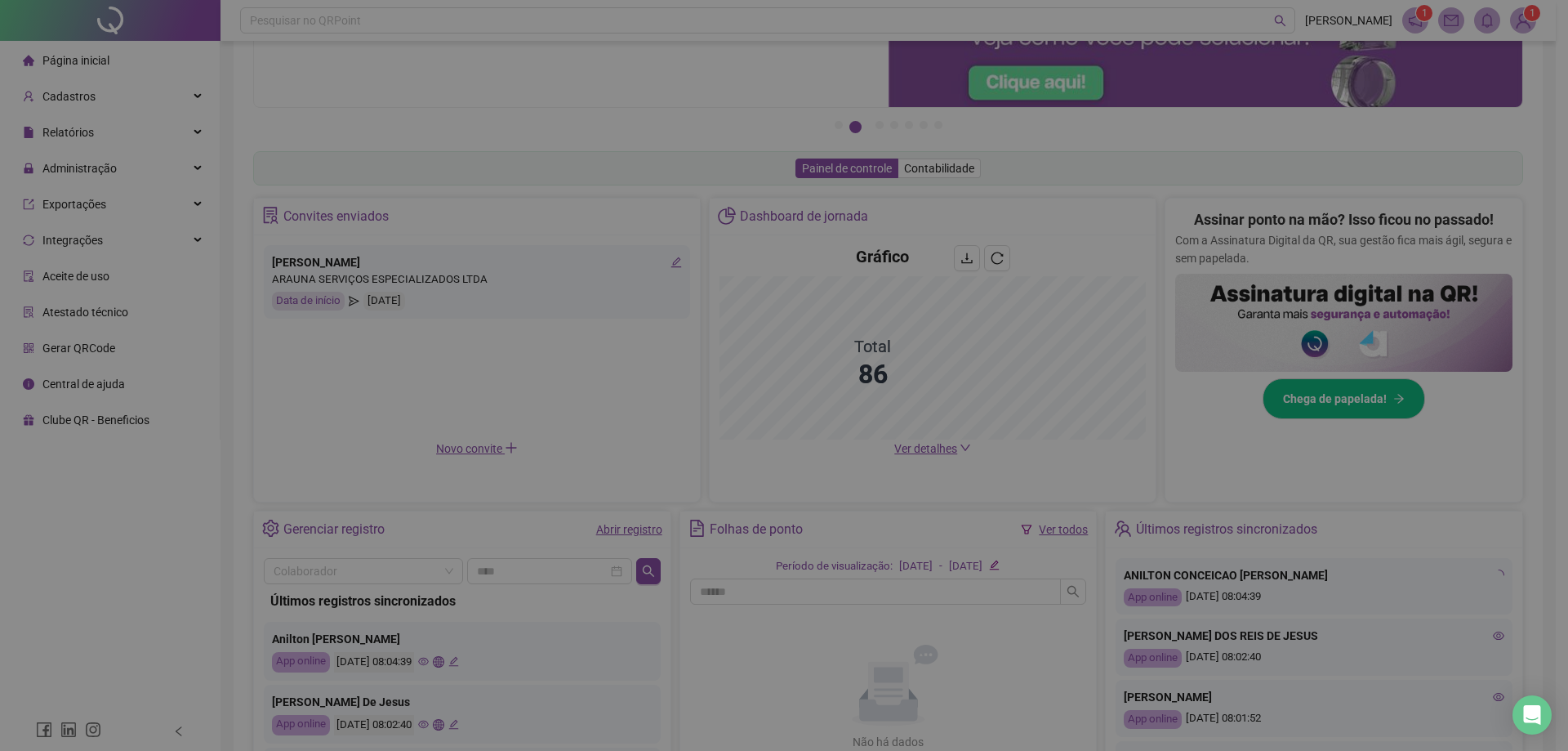
type input "**********"
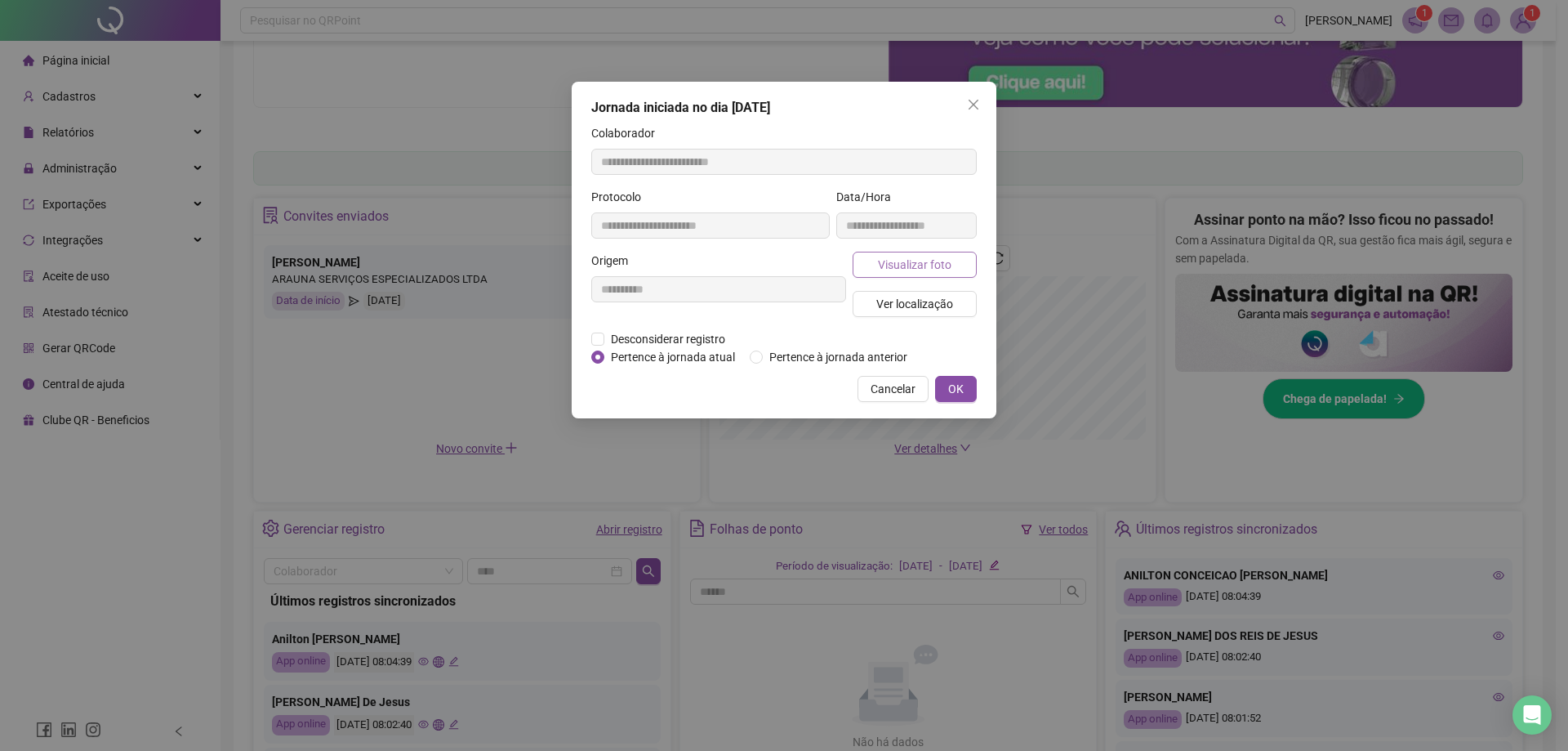
click at [776, 261] on span "Visualizar foto" at bounding box center [914, 264] width 74 height 18
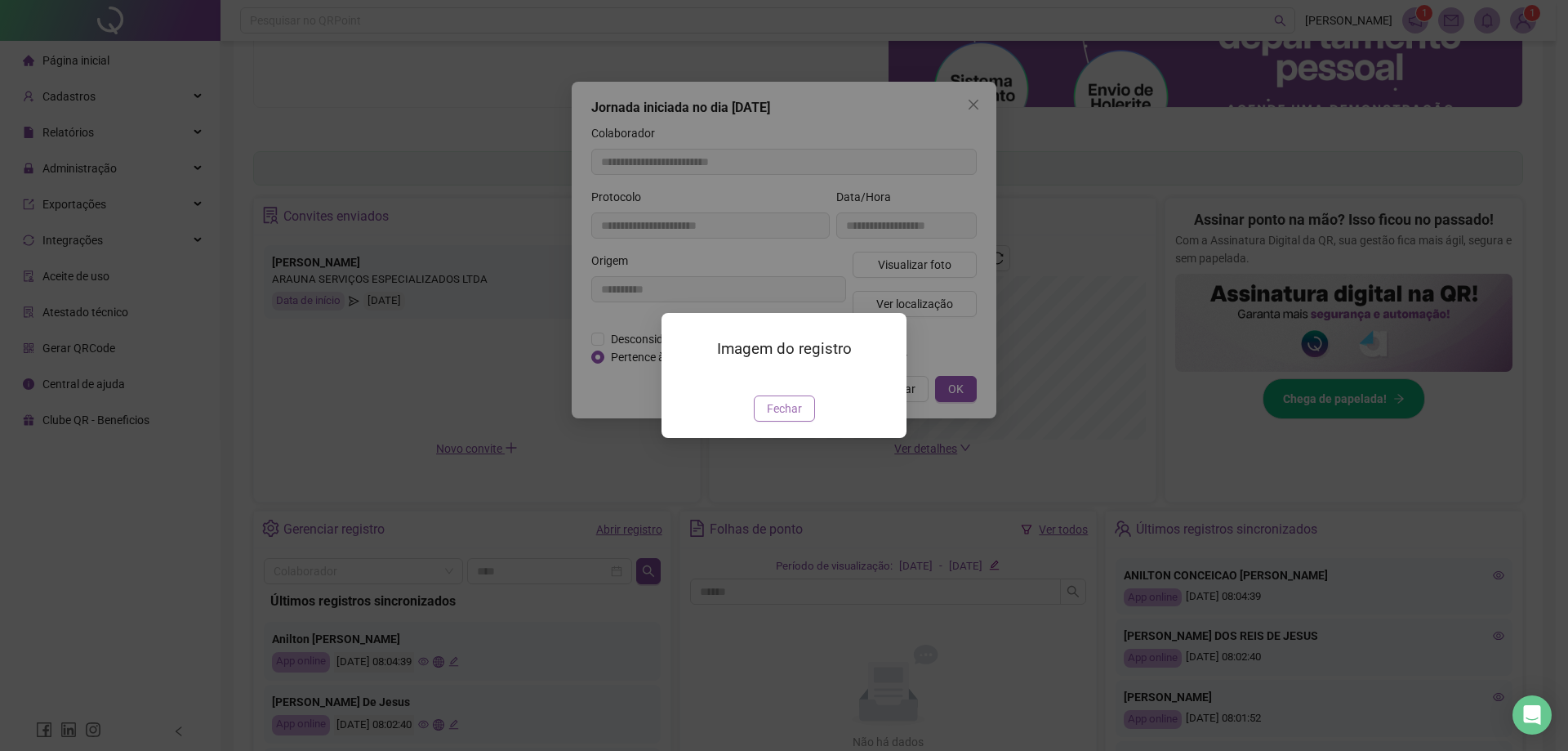
click at [776, 421] on button "Fechar" at bounding box center [784, 408] width 61 height 26
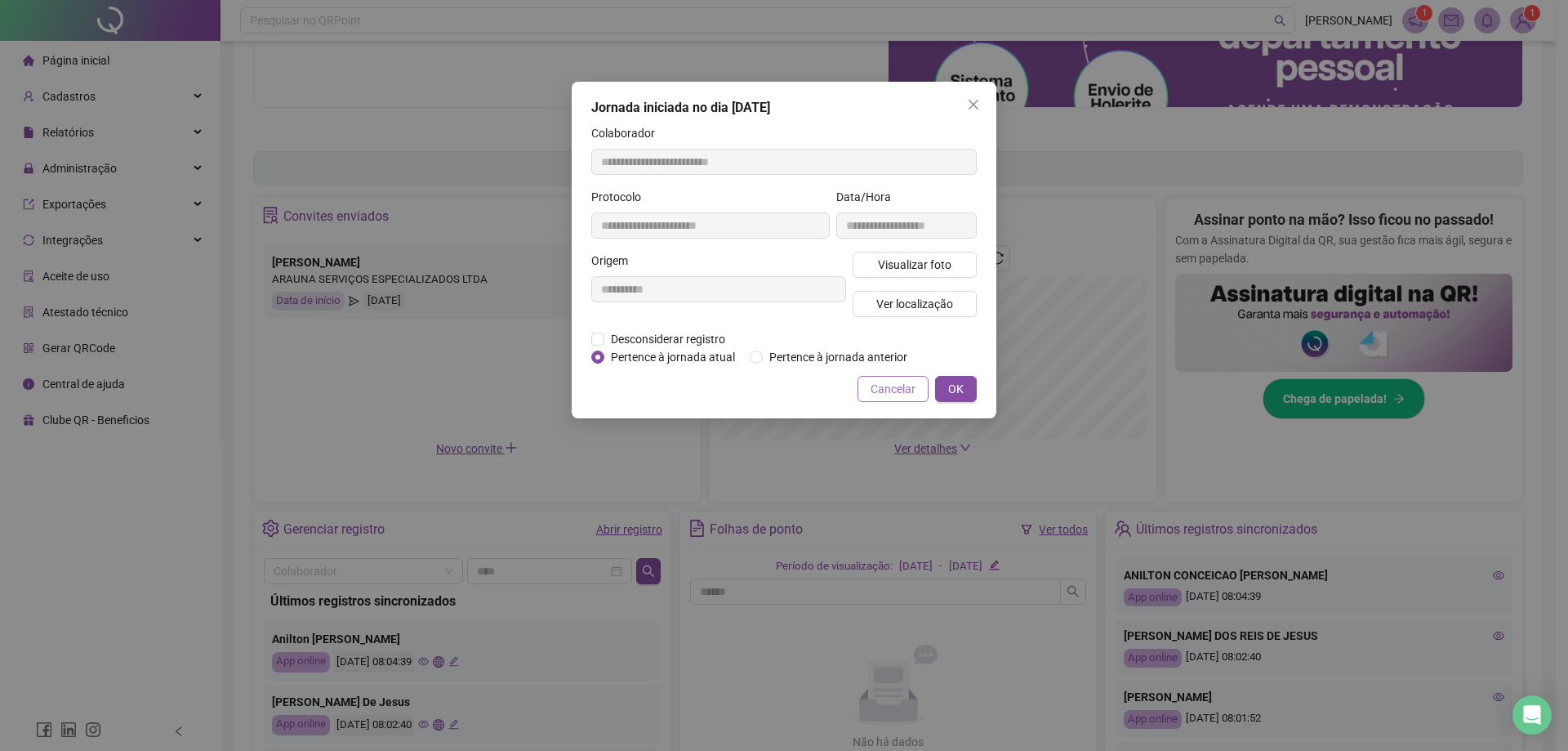
click at [776, 384] on span "Cancelar" at bounding box center [893, 388] width 45 height 18
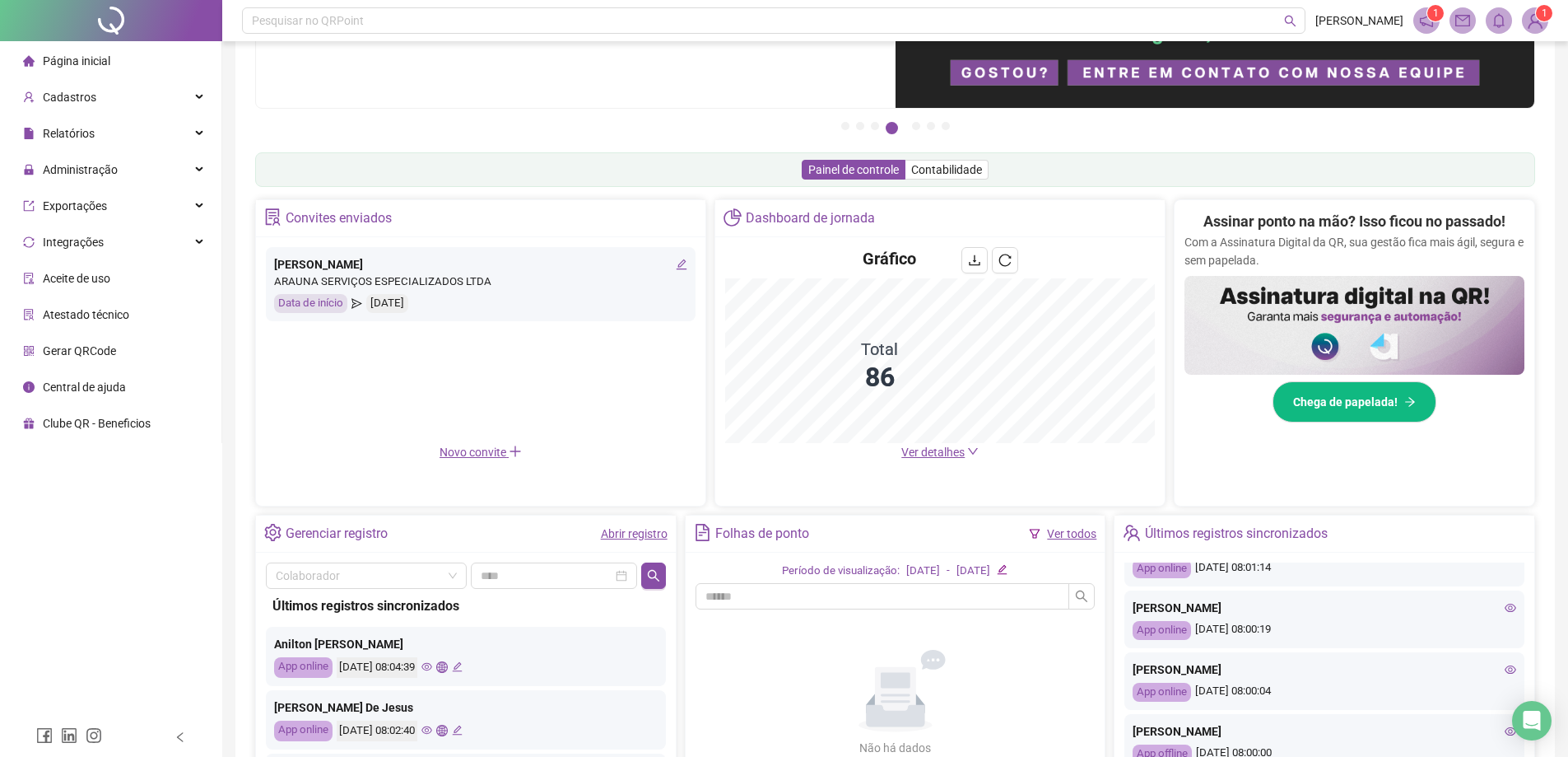
scroll to position [247, 0]
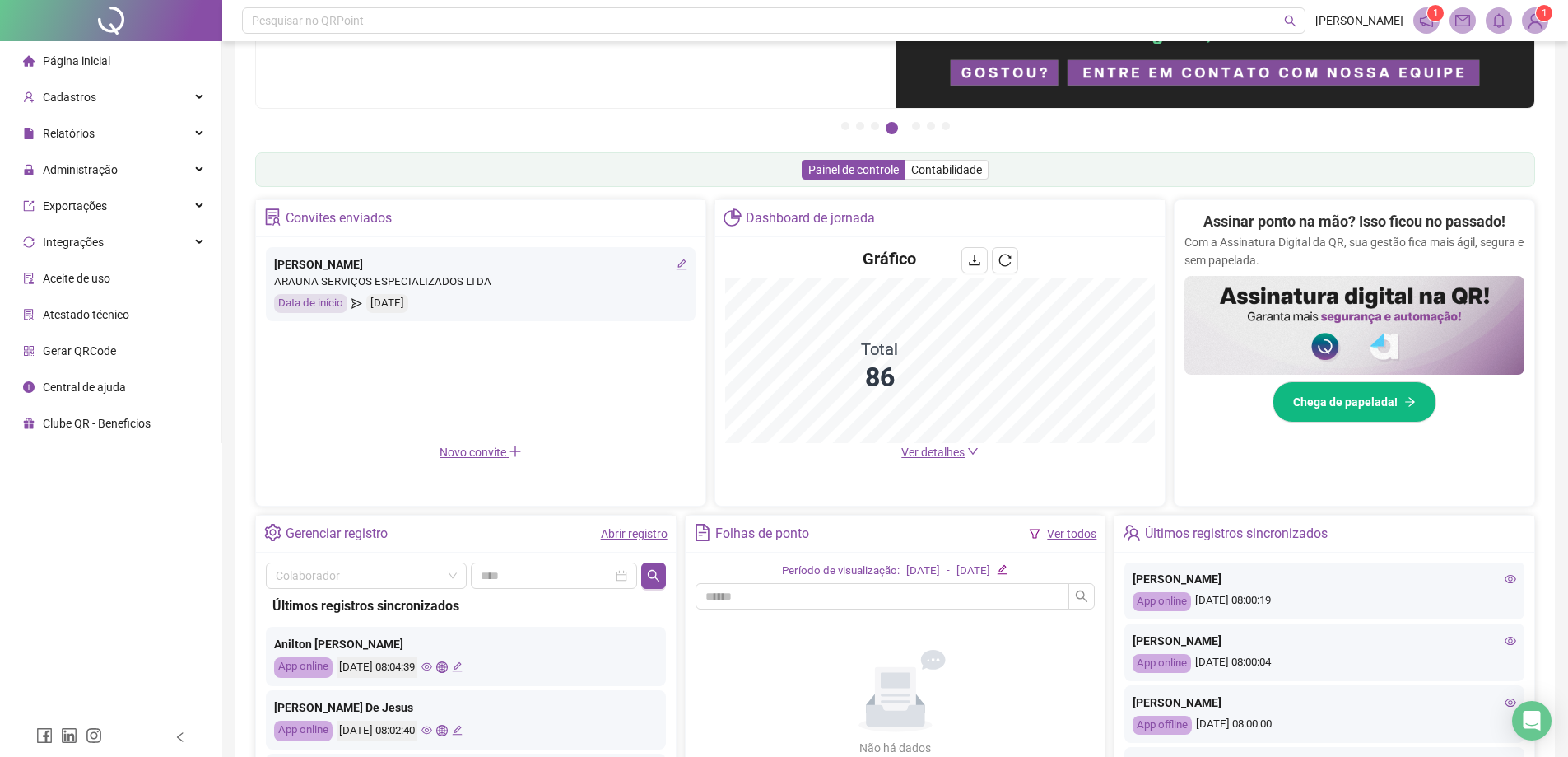
click at [783, 664] on icon "eye" at bounding box center [1511, 703] width 12 height 12
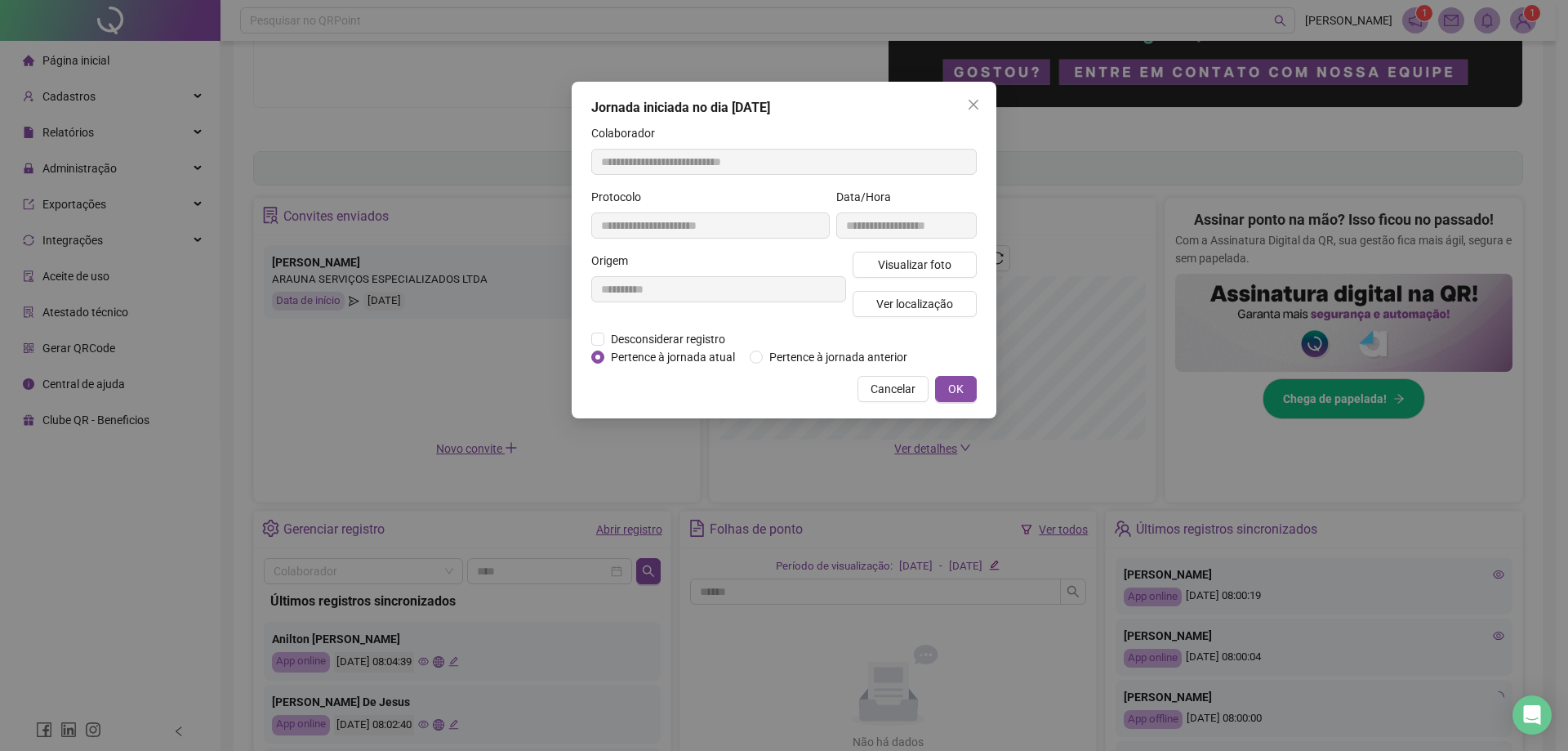
type input "**********"
click at [776, 264] on span "Visualizar foto" at bounding box center [914, 264] width 74 height 18
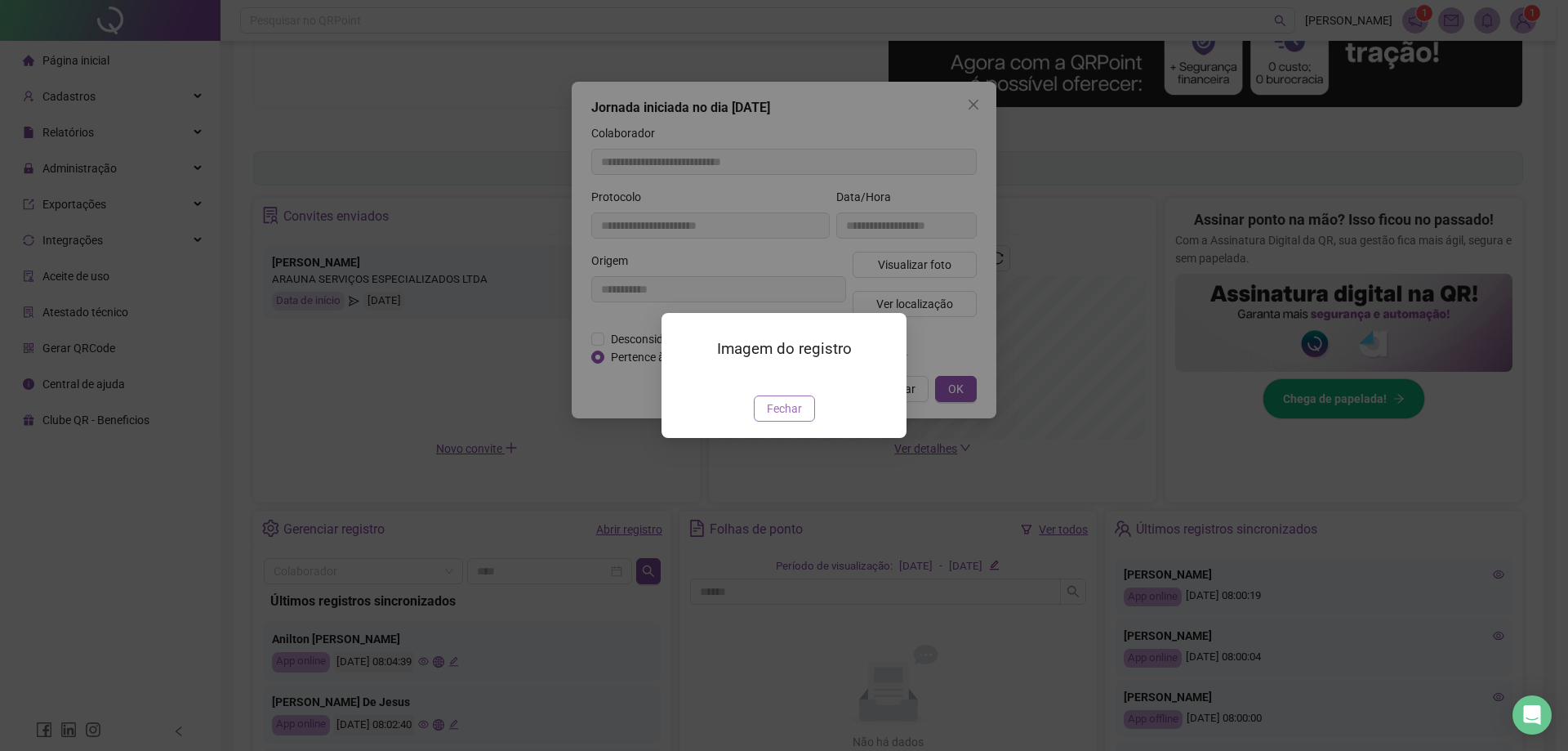
click at [776, 417] on span "Fechar" at bounding box center [784, 408] width 35 height 18
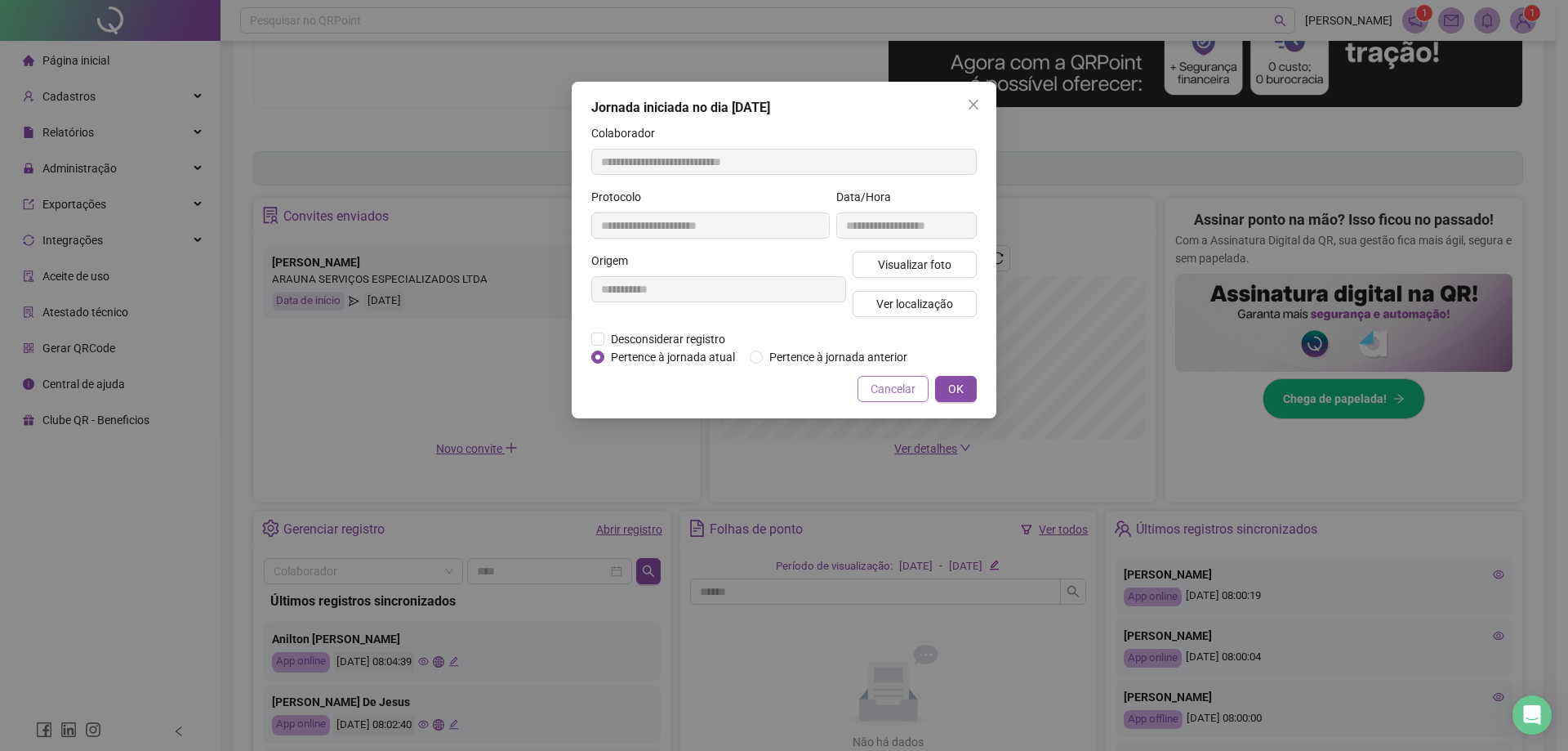
click at [776, 381] on span "Cancelar" at bounding box center [893, 388] width 45 height 18
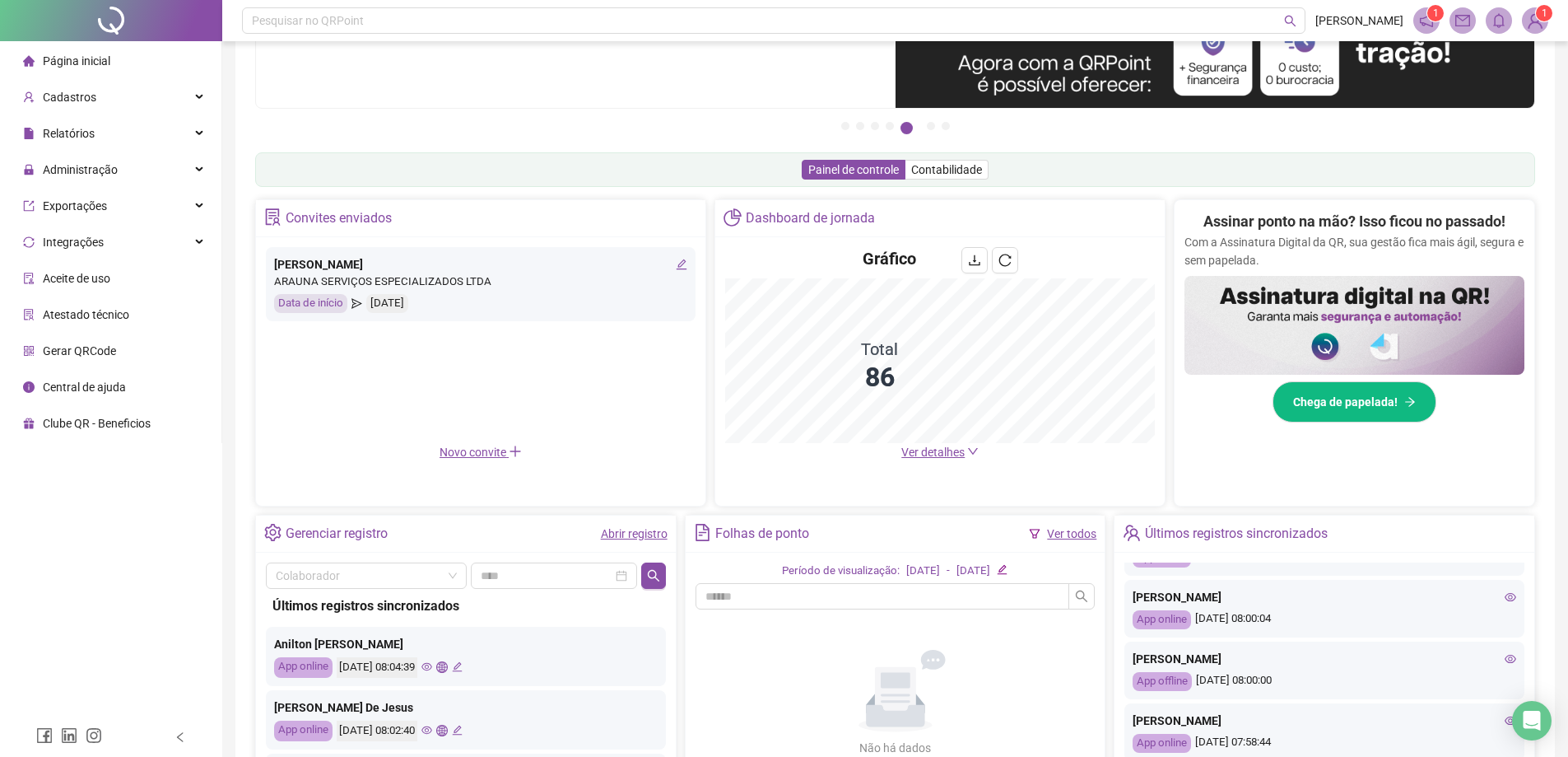
scroll to position [330, 0]
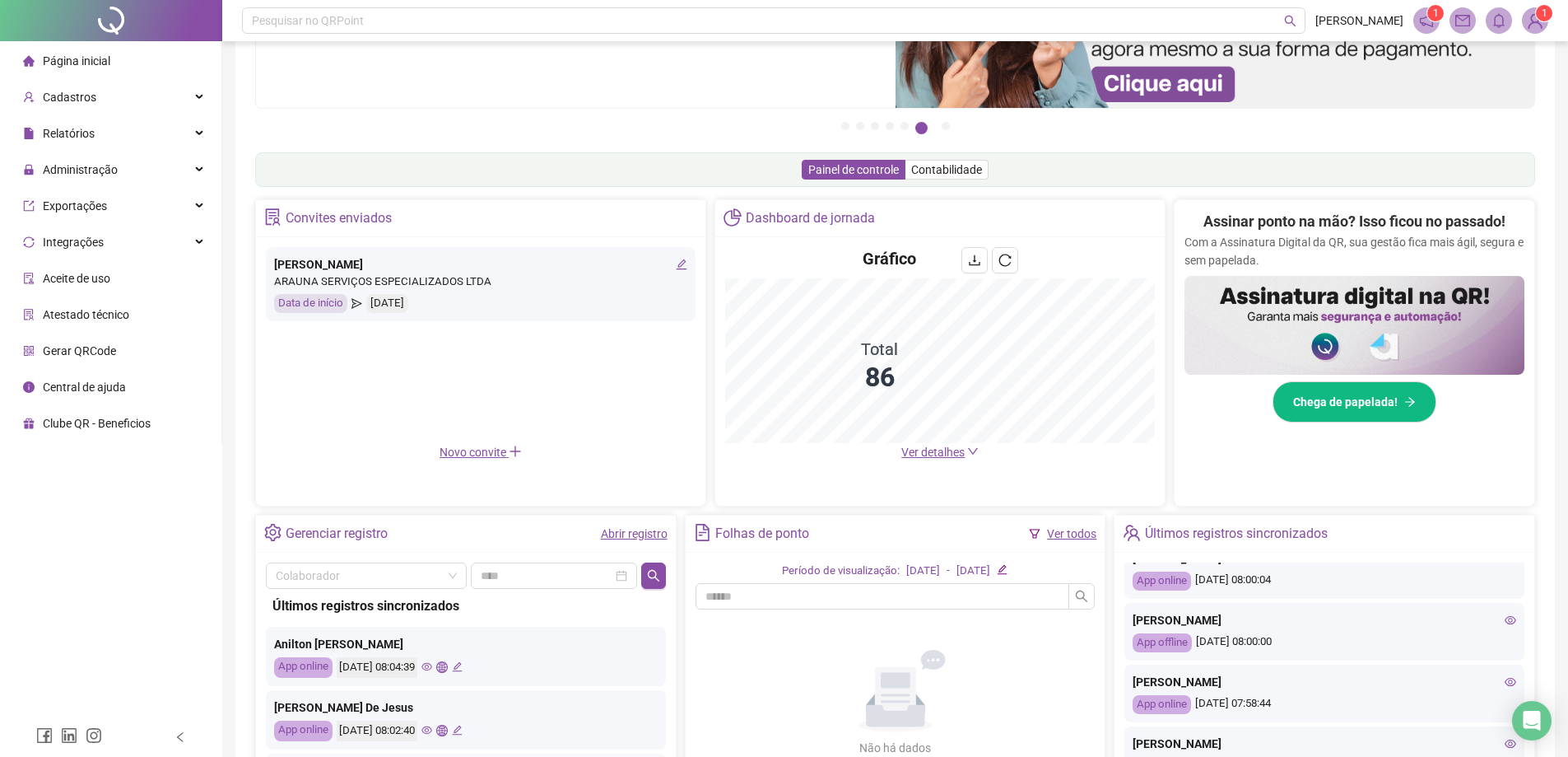
click at [783, 664] on icon "eye" at bounding box center [1511, 682] width 12 height 12
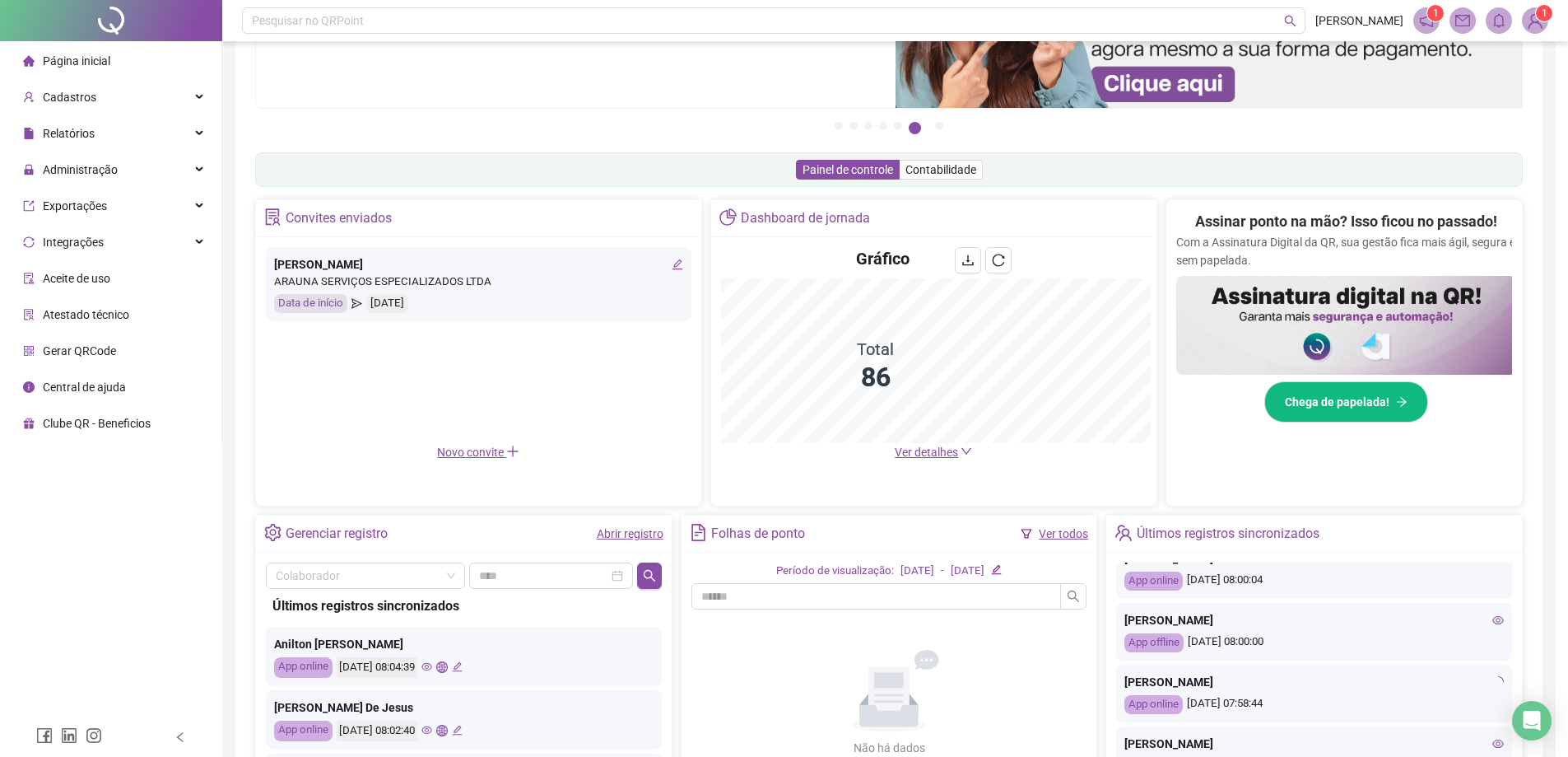
type input "**********"
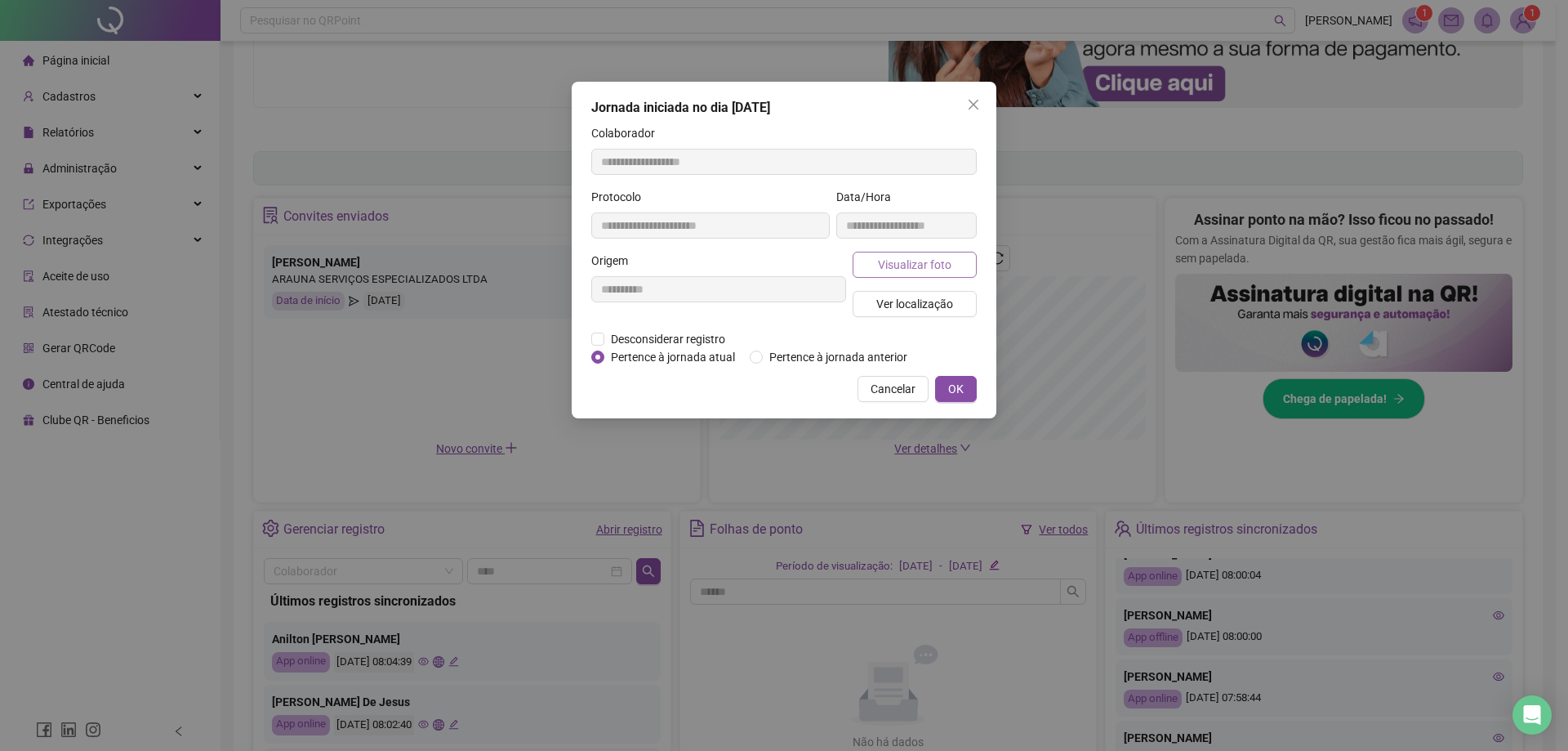
click at [776, 265] on span "Visualizar foto" at bounding box center [914, 264] width 74 height 18
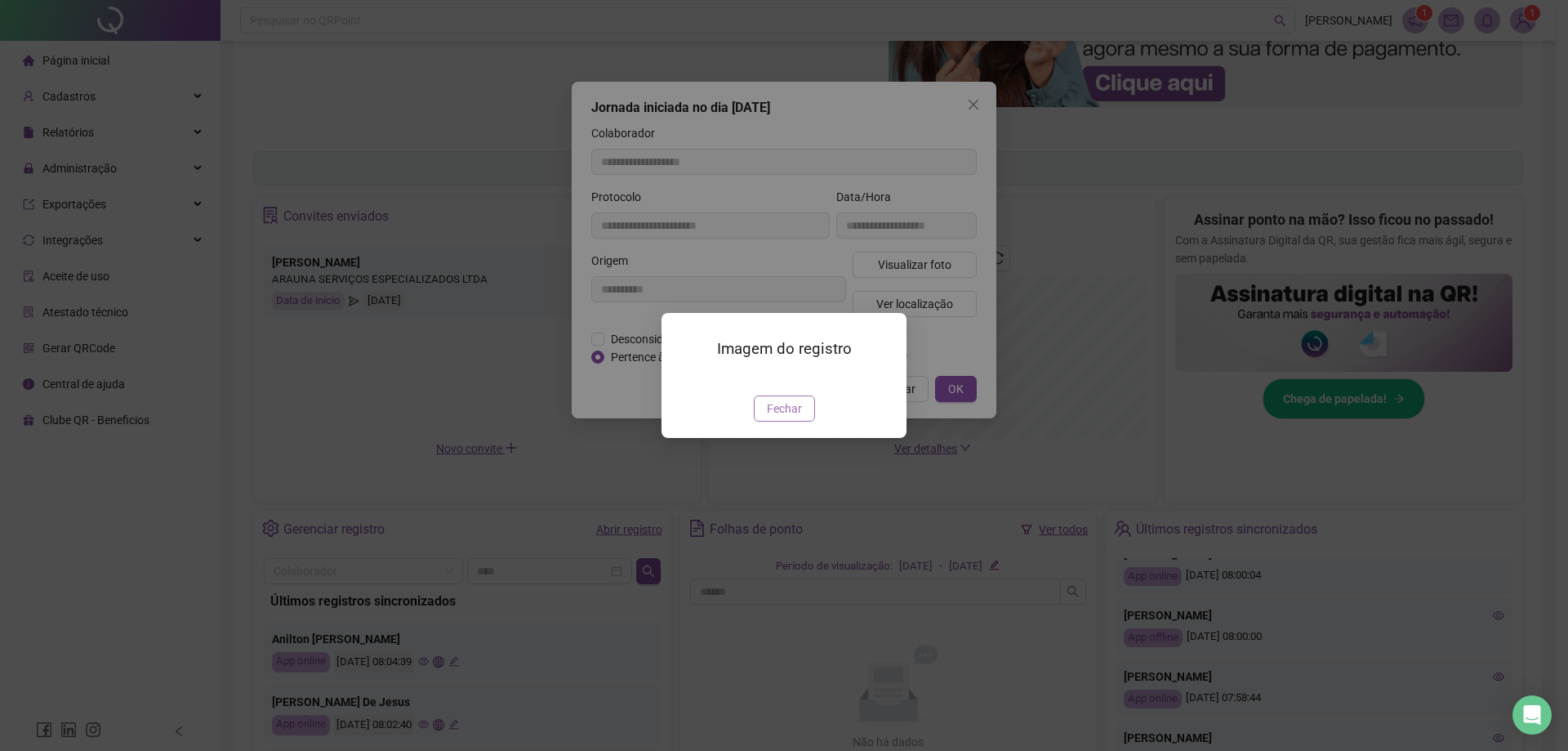
click at [776, 417] on span "Fechar" at bounding box center [784, 408] width 35 height 18
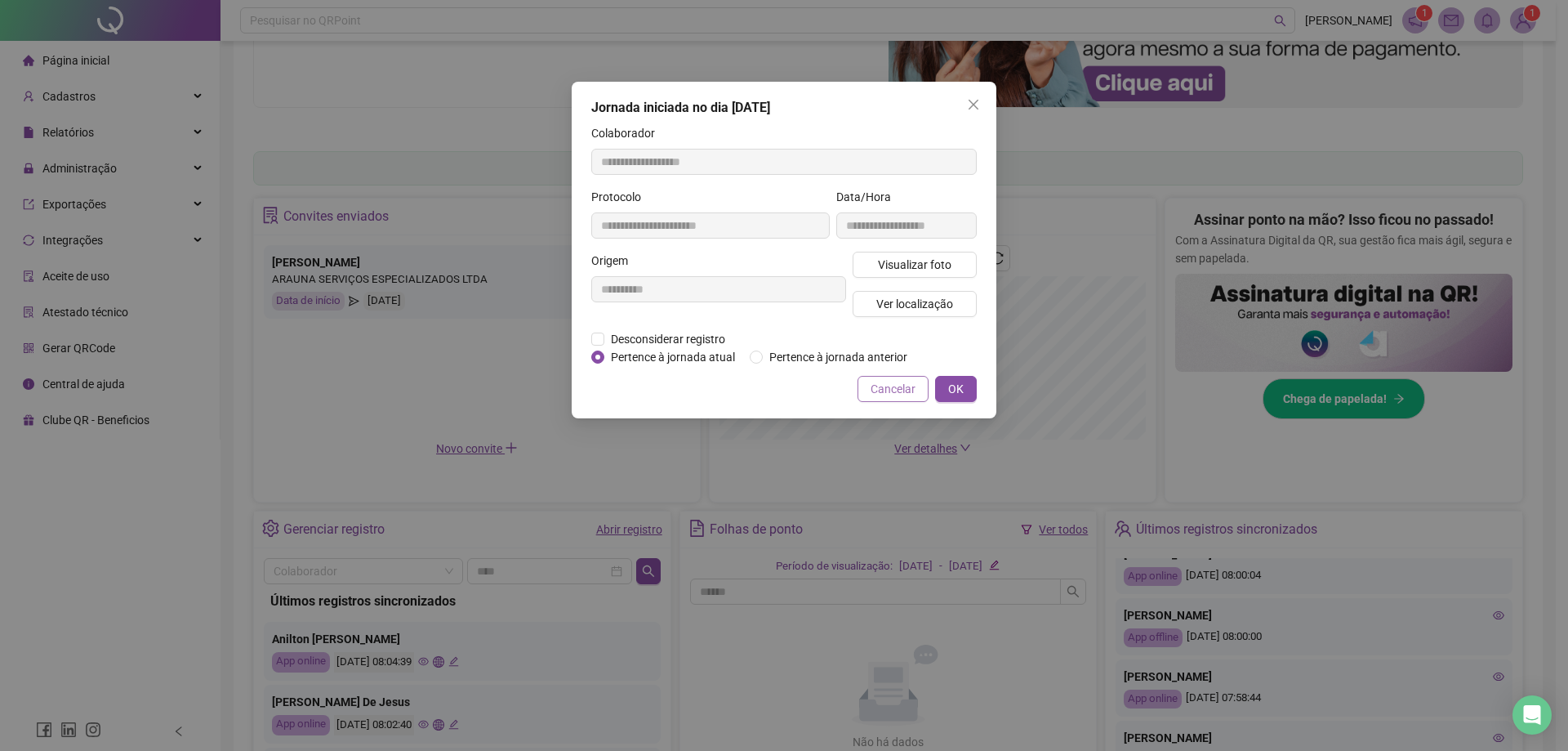
click at [776, 393] on span "Cancelar" at bounding box center [893, 388] width 45 height 18
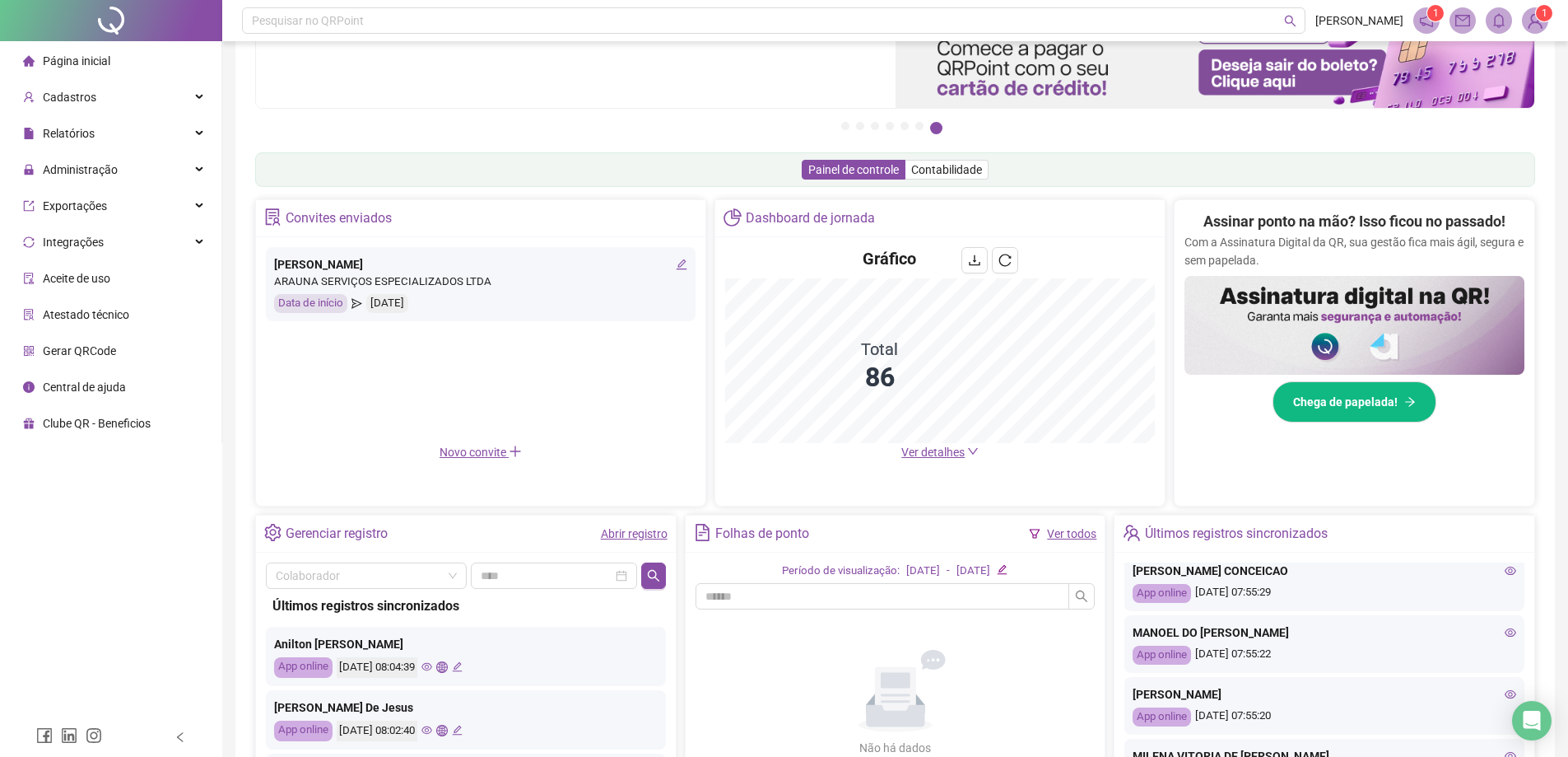
scroll to position [712, 0]
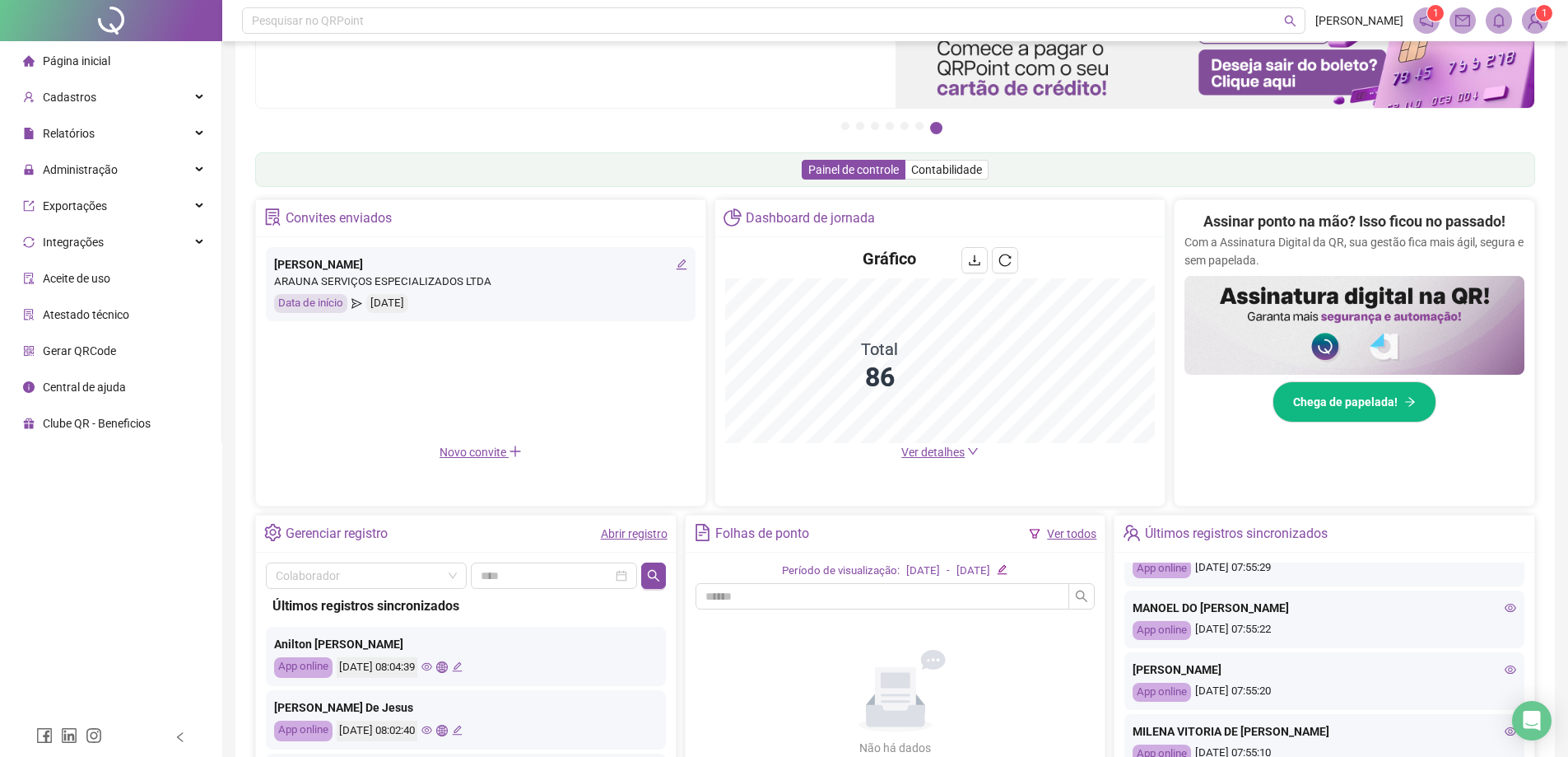
click at [783, 664] on icon "eye" at bounding box center [1511, 669] width 12 height 12
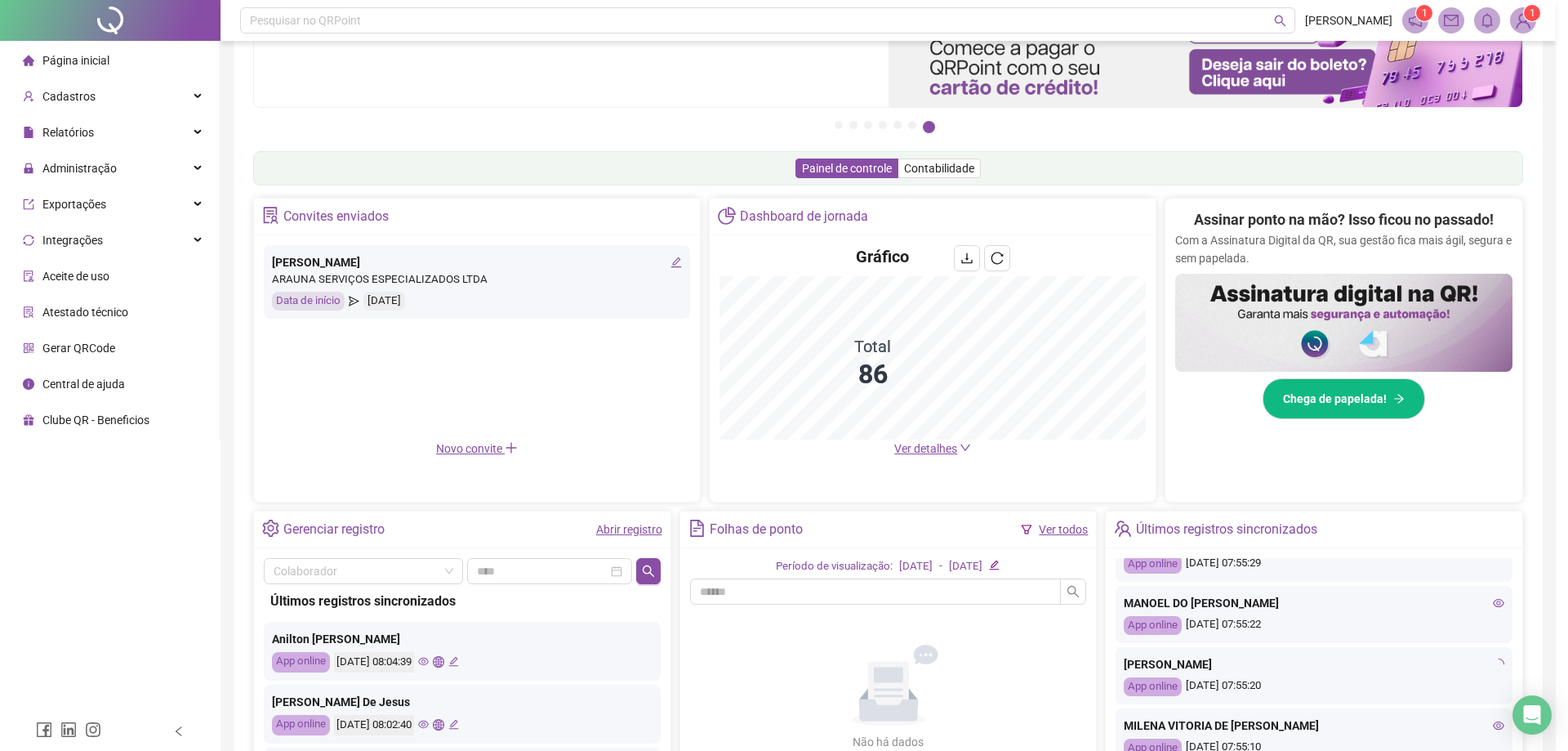
type input "**********"
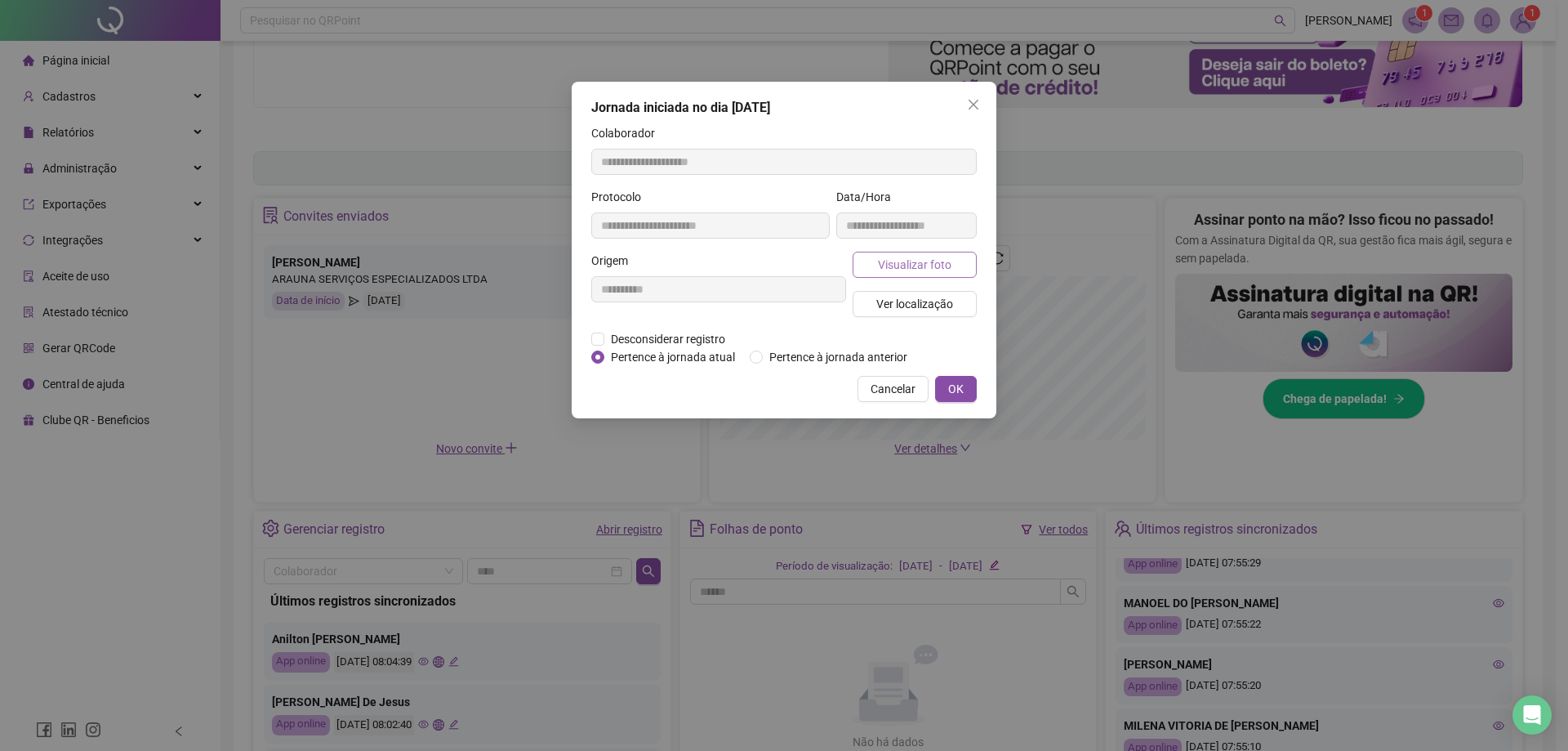
click at [776, 262] on span "Visualizar foto" at bounding box center [914, 264] width 74 height 18
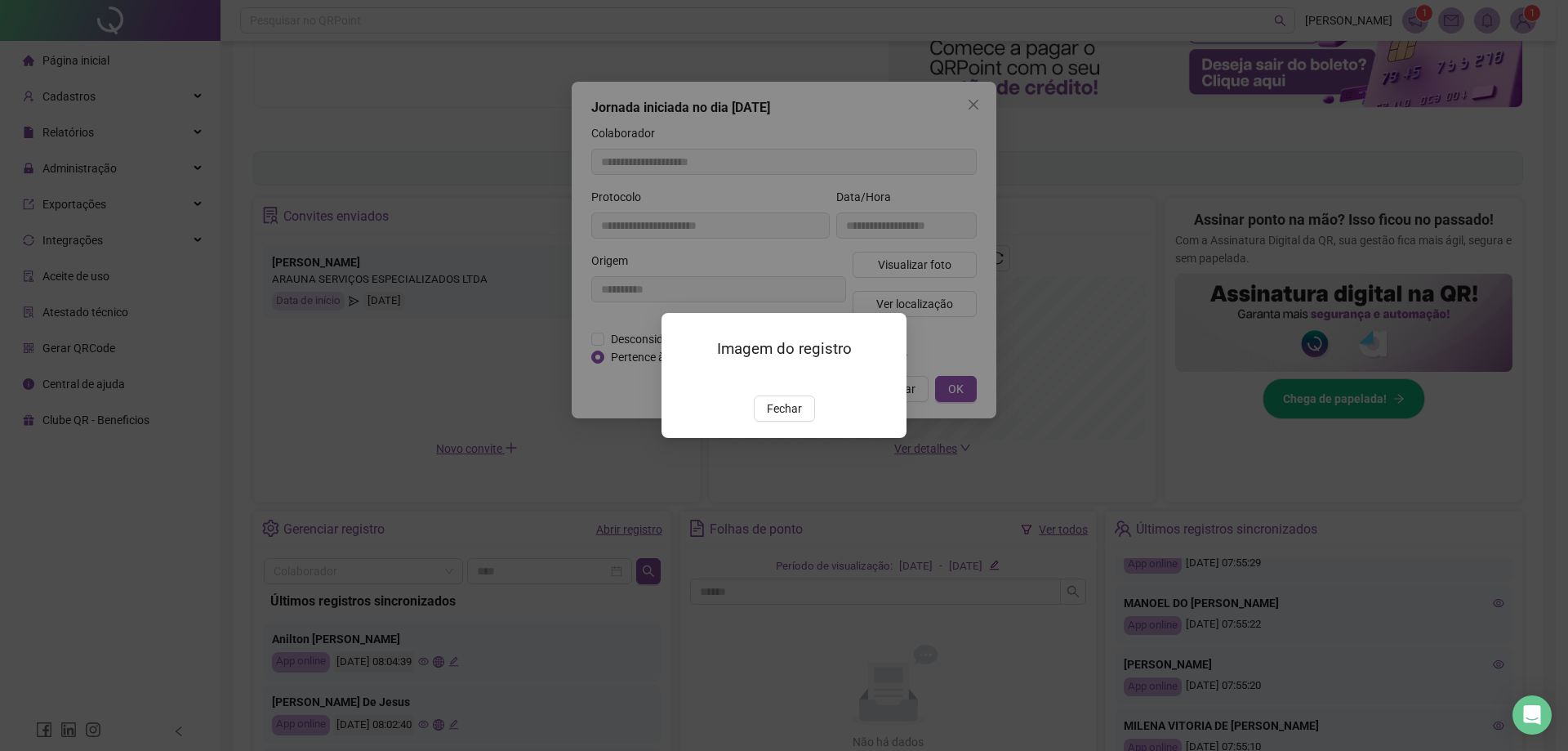
click at [681, 378] on img at bounding box center [681, 378] width 0 height 0
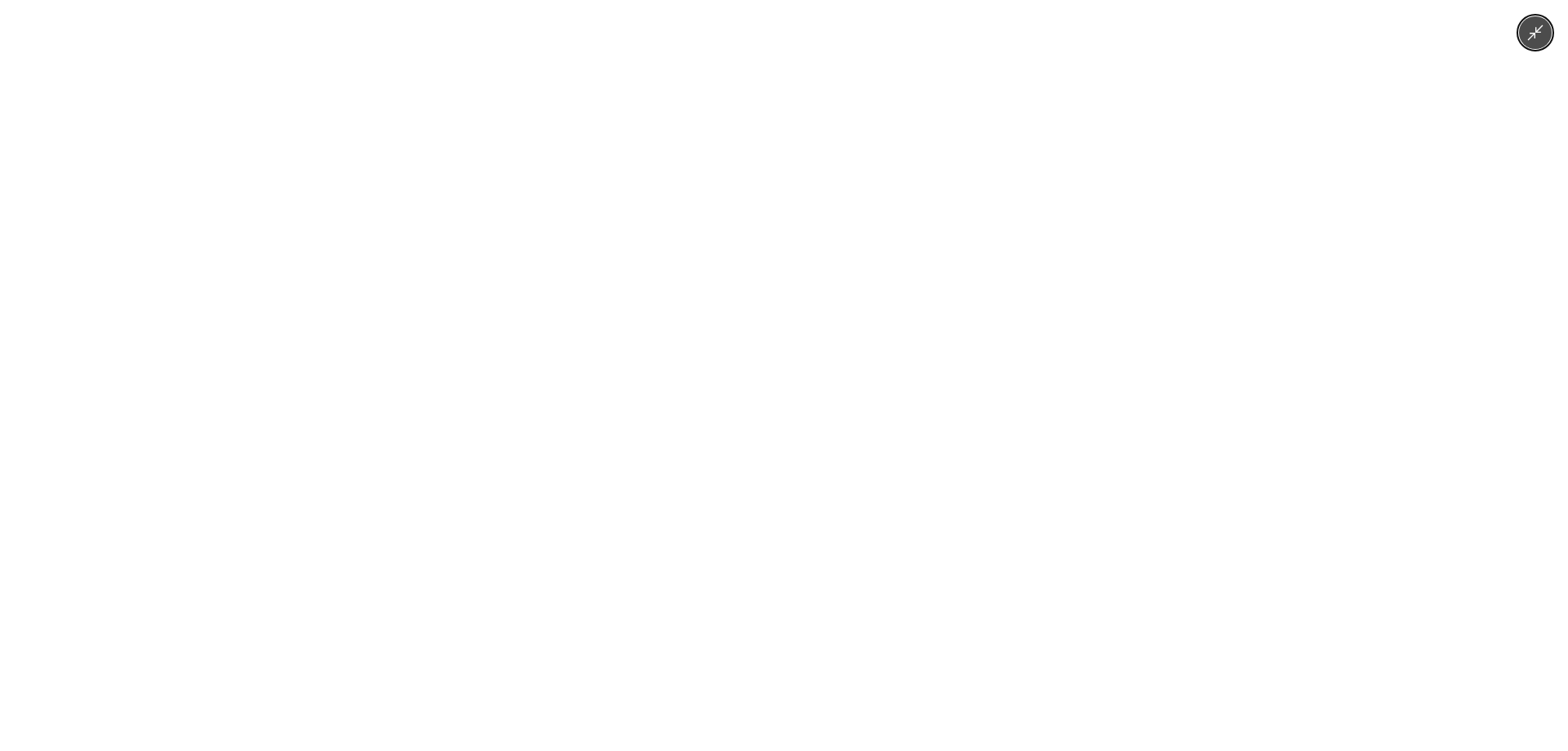
click at [776, 513] on div at bounding box center [784, 376] width 1568 height 751
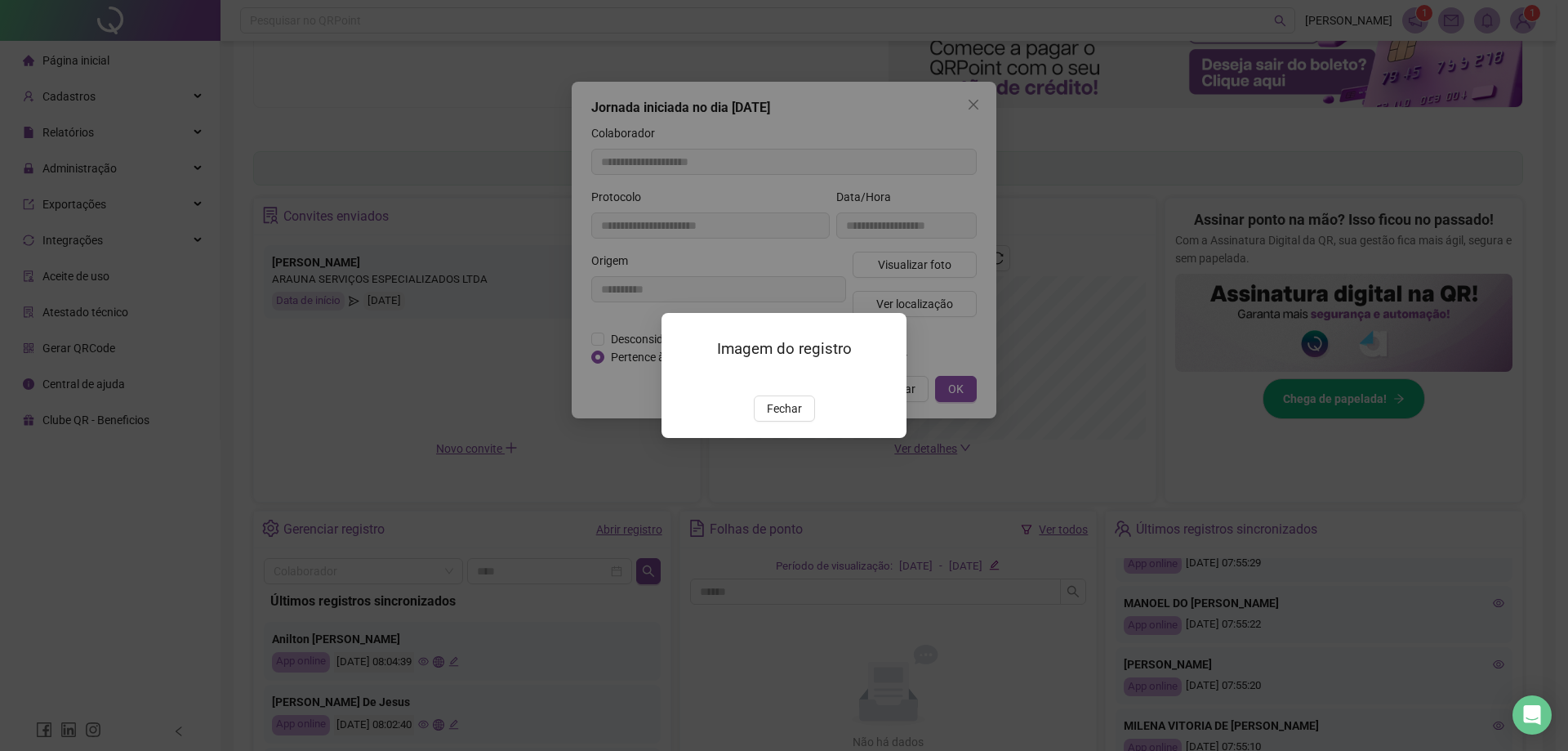
click at [681, 378] on img at bounding box center [681, 378] width 0 height 0
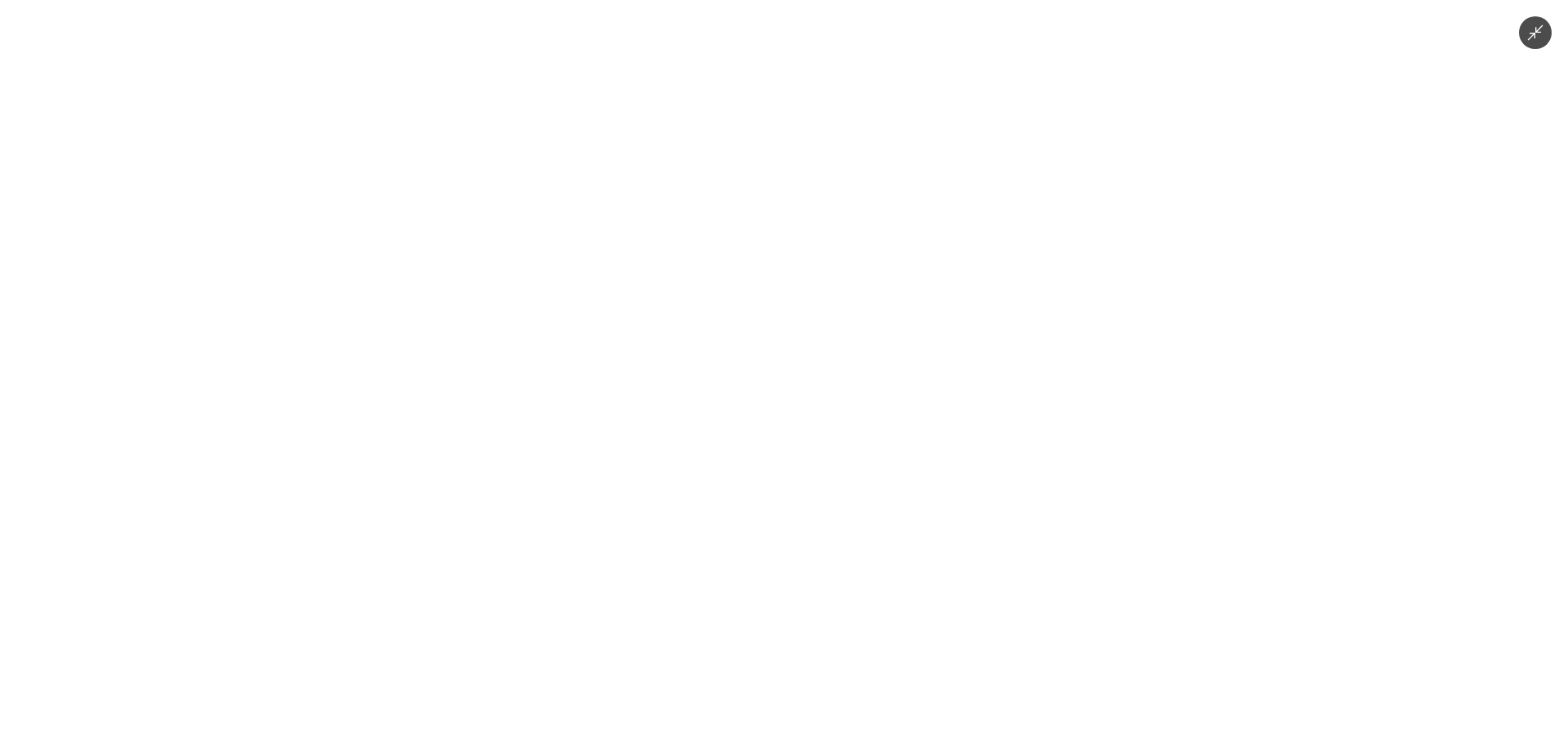
click at [776, 499] on div at bounding box center [784, 376] width 1568 height 751
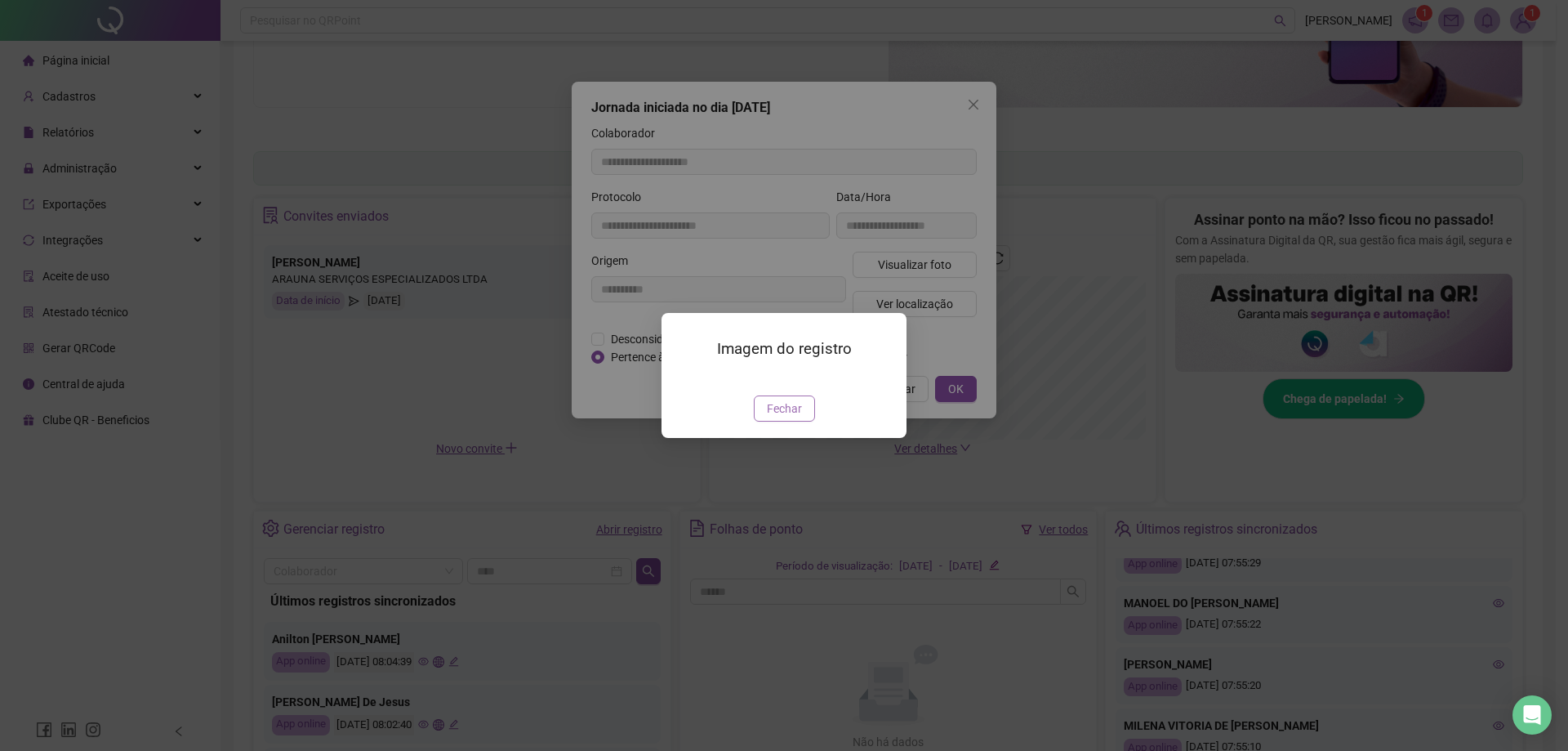
click at [776, 417] on span "Fechar" at bounding box center [784, 408] width 35 height 18
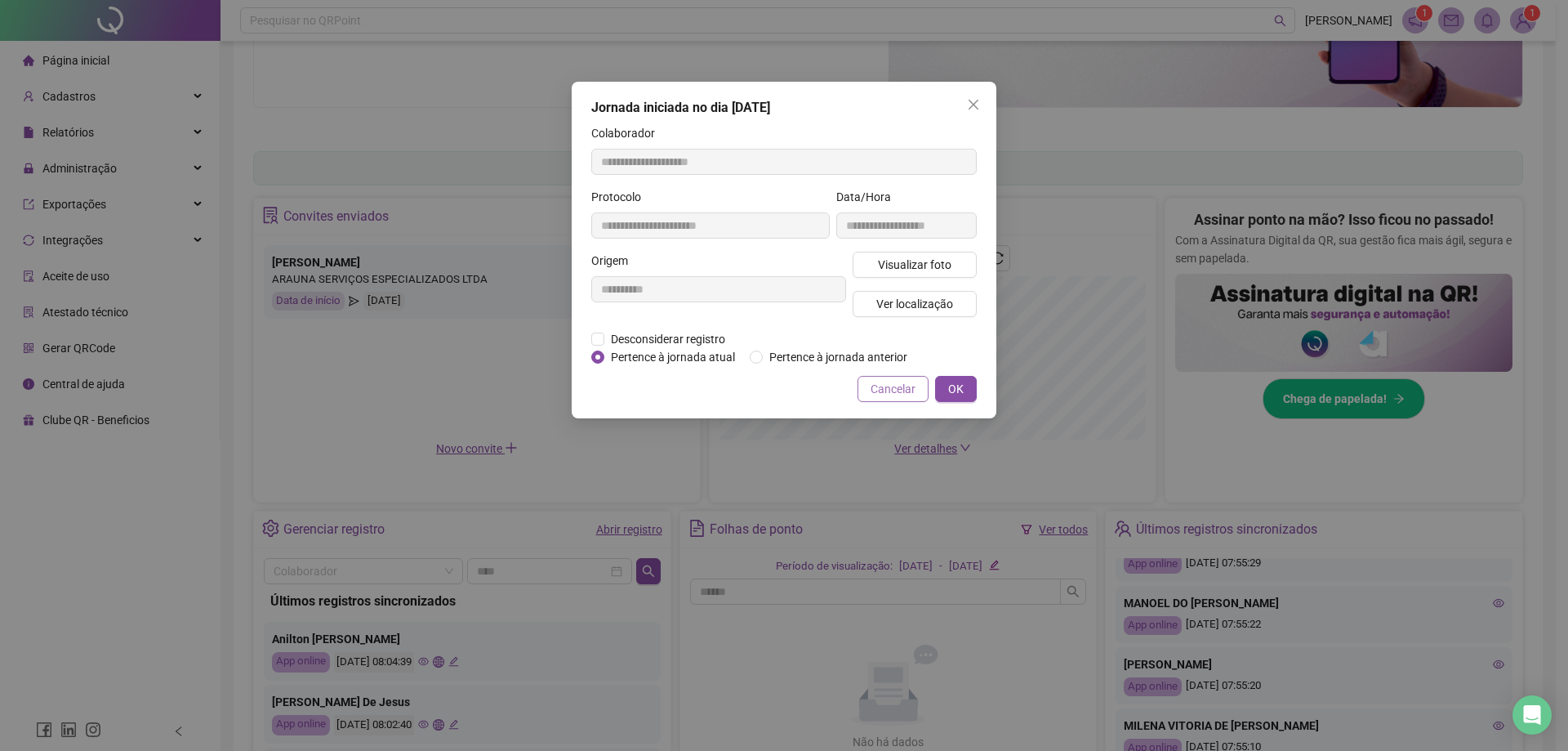
click at [776, 388] on span "Cancelar" at bounding box center [893, 388] width 45 height 18
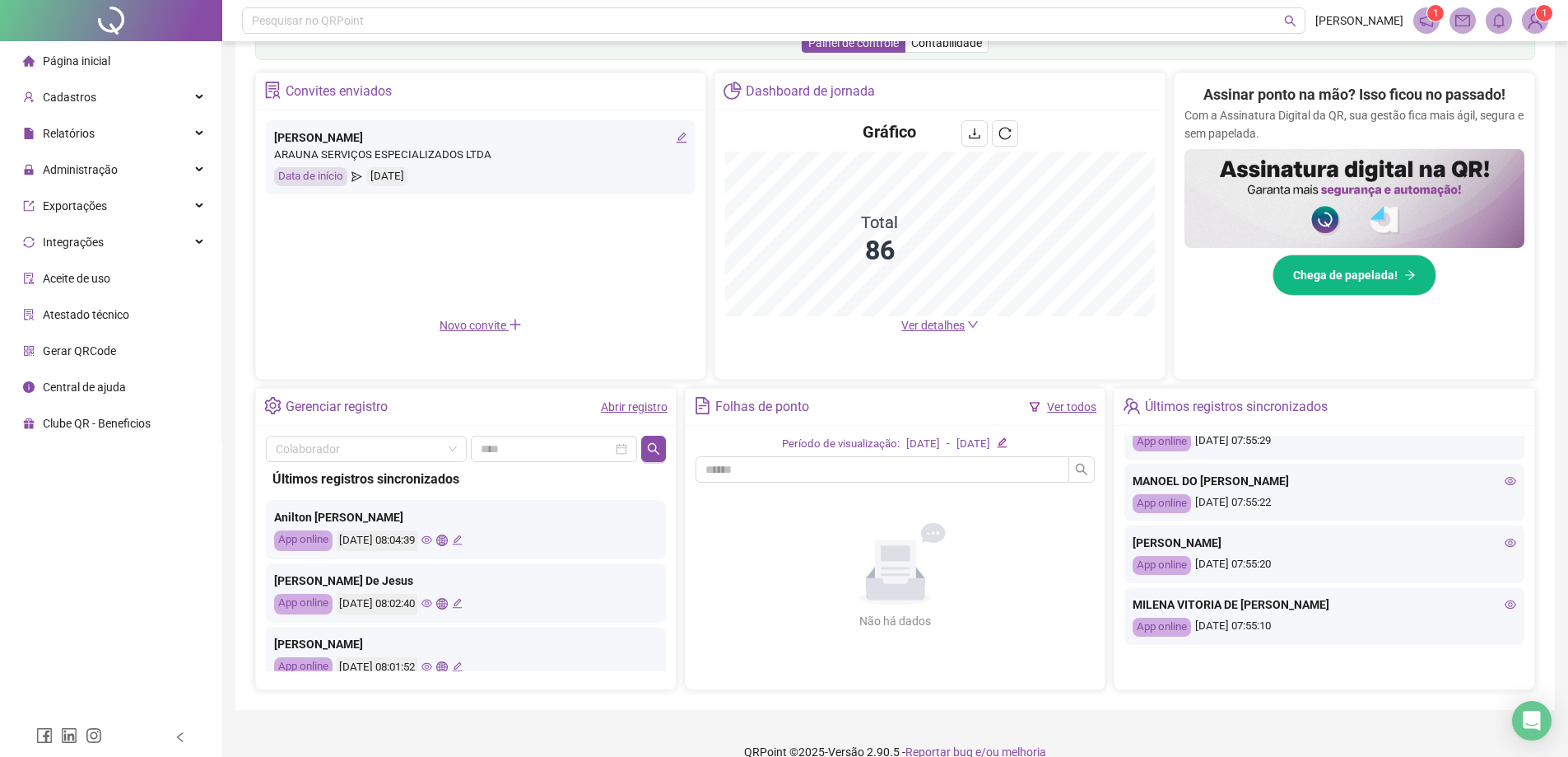
scroll to position [315, 0]
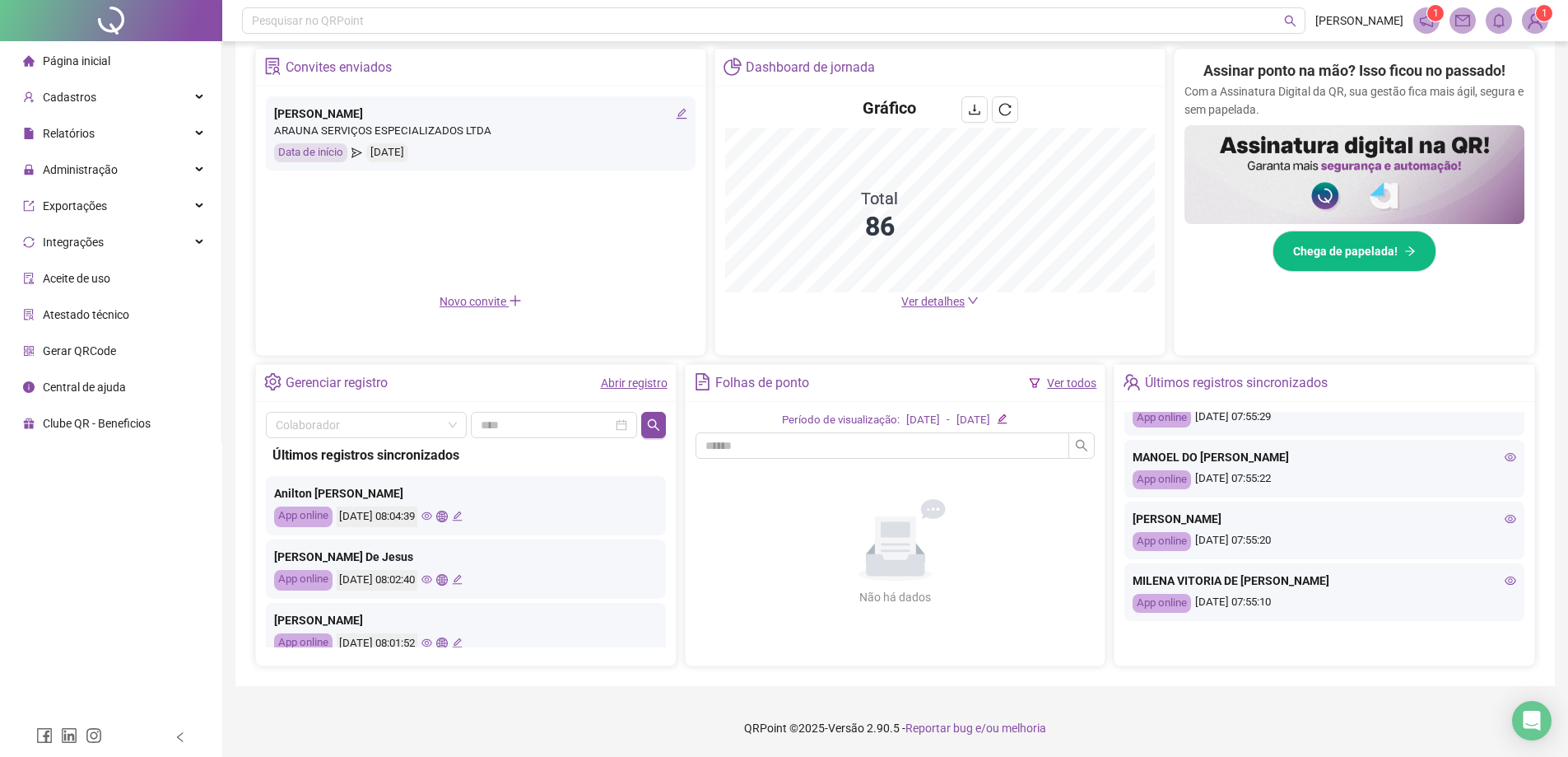
click at [783, 577] on icon "eye" at bounding box center [1511, 581] width 12 height 12
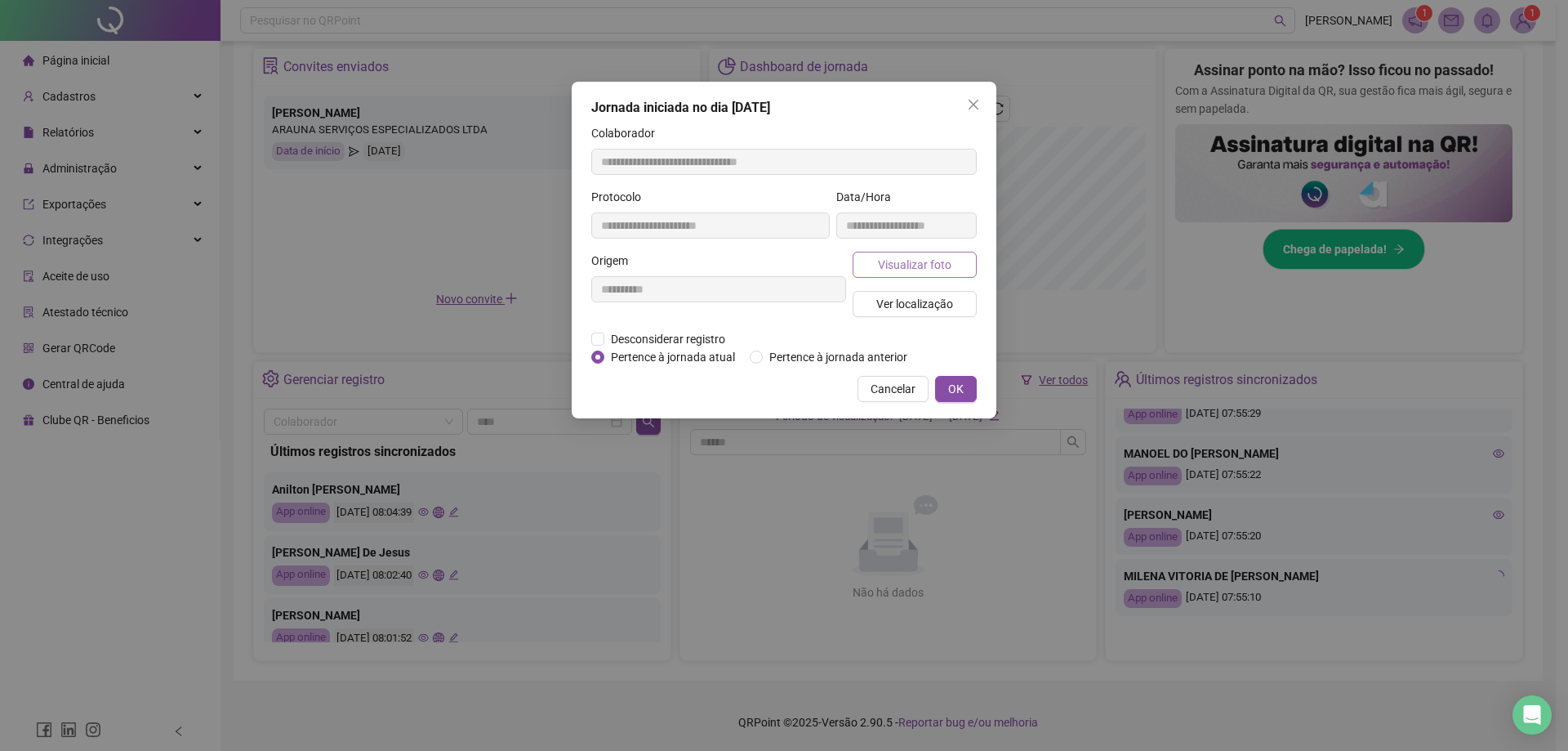
click at [776, 264] on span "Visualizar foto" at bounding box center [914, 264] width 74 height 18
type input "**********"
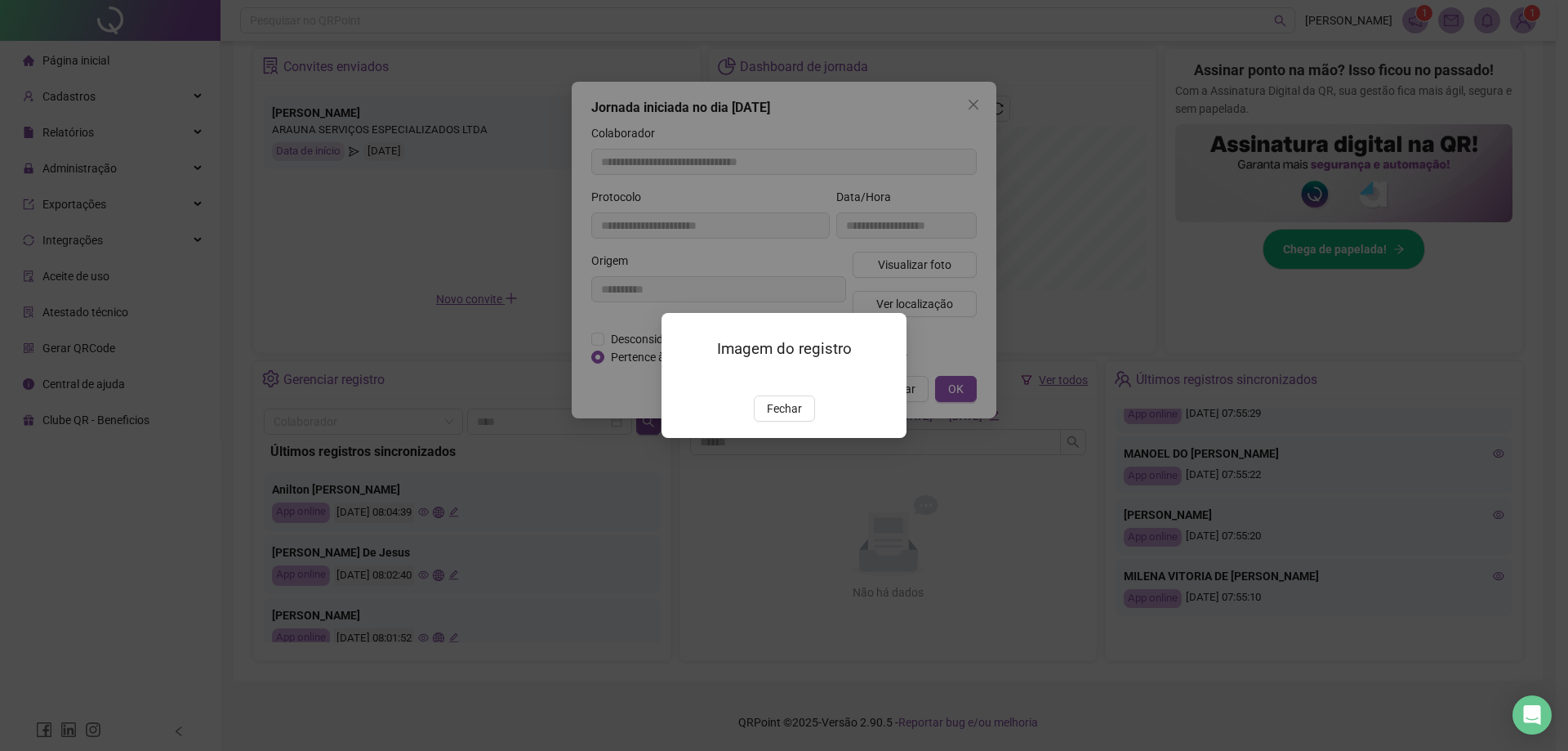
click at [681, 378] on img at bounding box center [681, 378] width 0 height 0
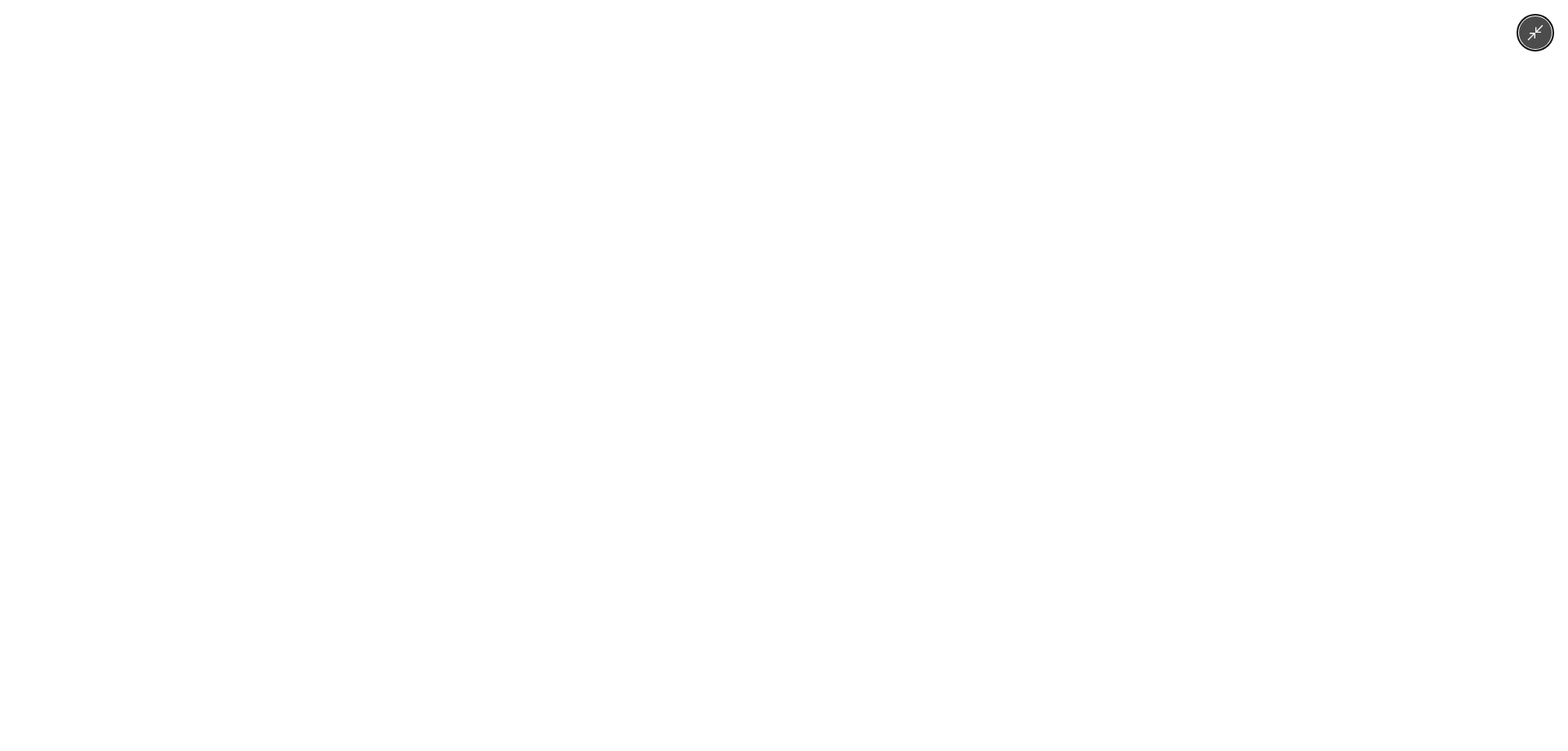
click at [776, 587] on div at bounding box center [784, 376] width 1568 height 751
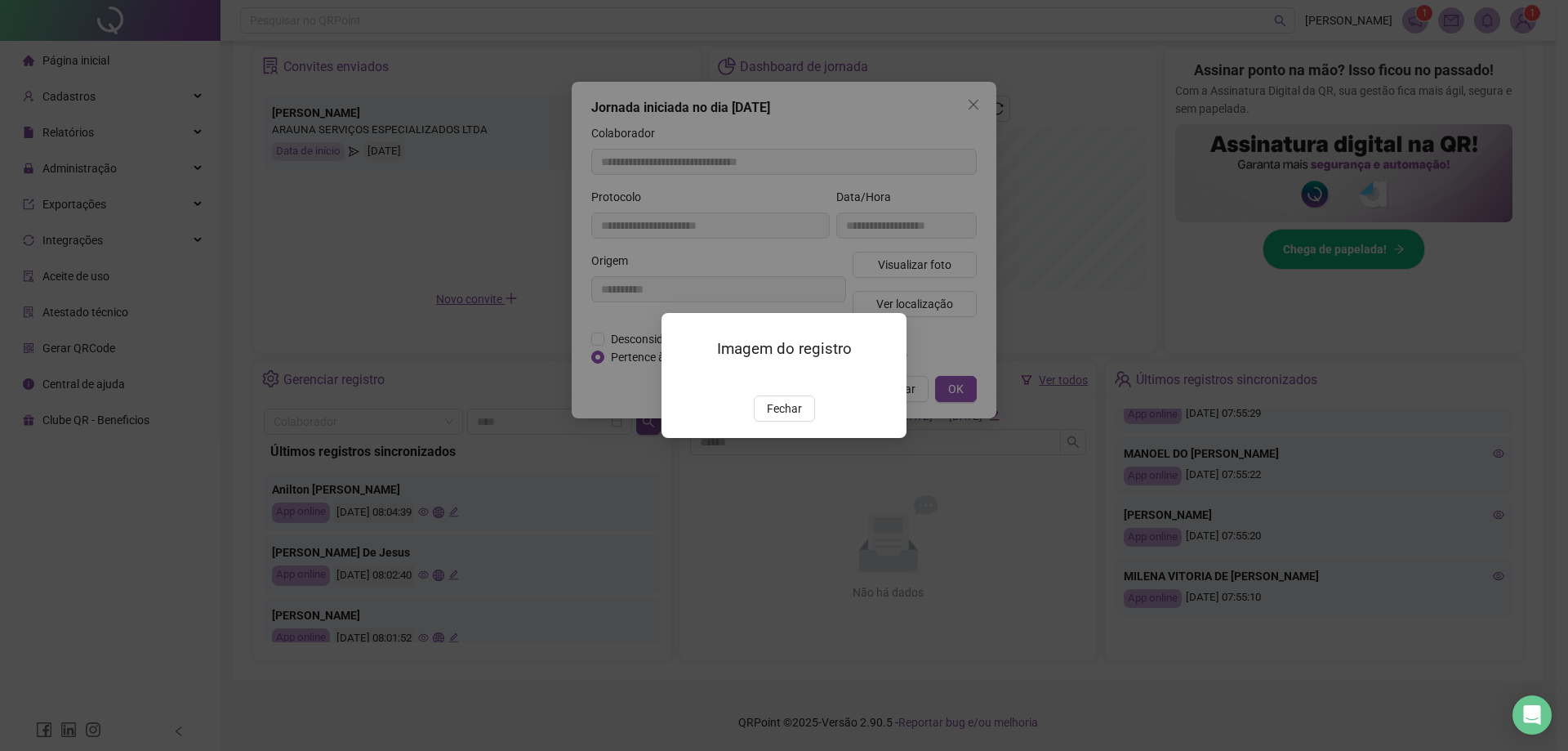
click at [776, 386] on div at bounding box center [784, 376] width 206 height 18
click at [681, 378] on img at bounding box center [681, 378] width 0 height 0
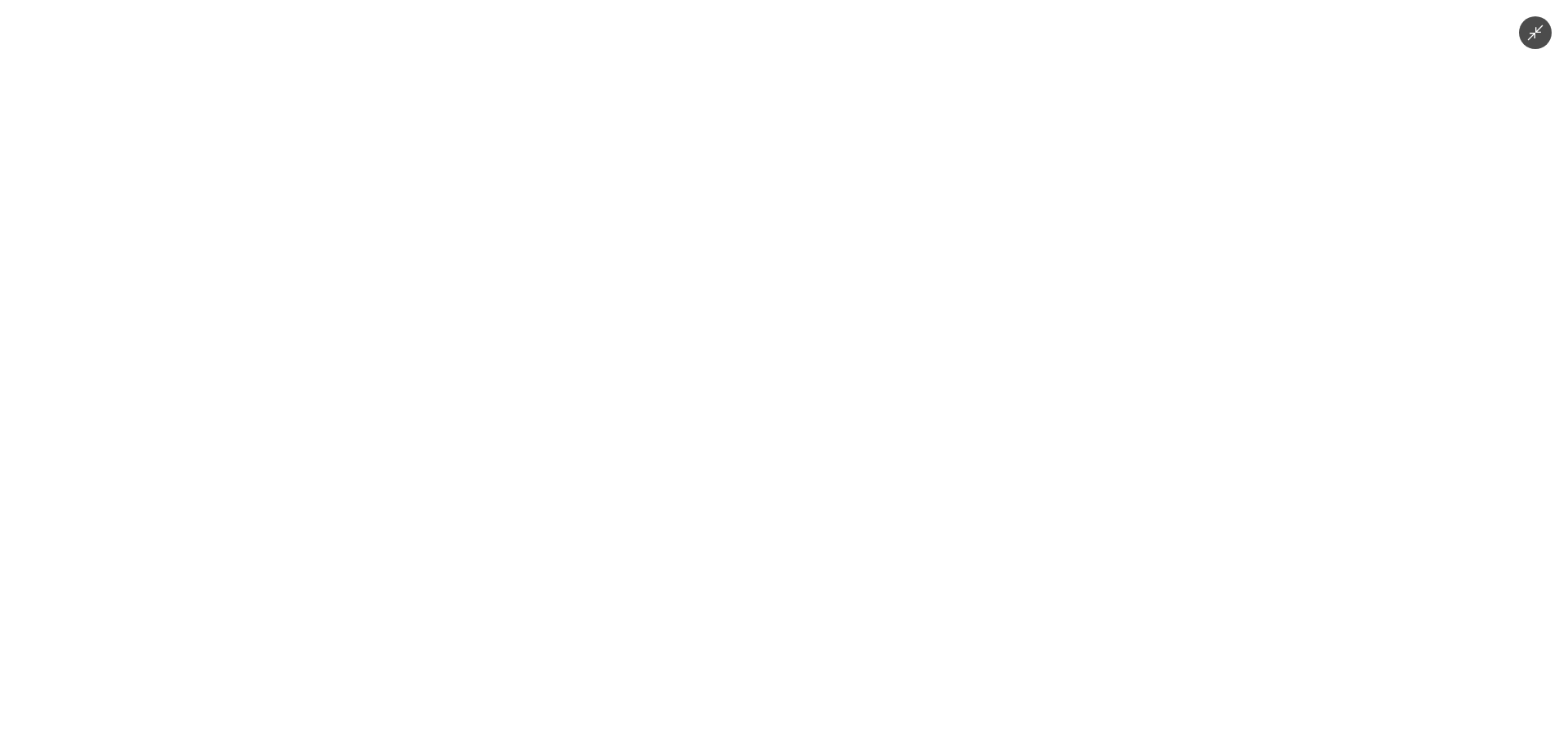
click at [776, 408] on div at bounding box center [784, 376] width 1568 height 751
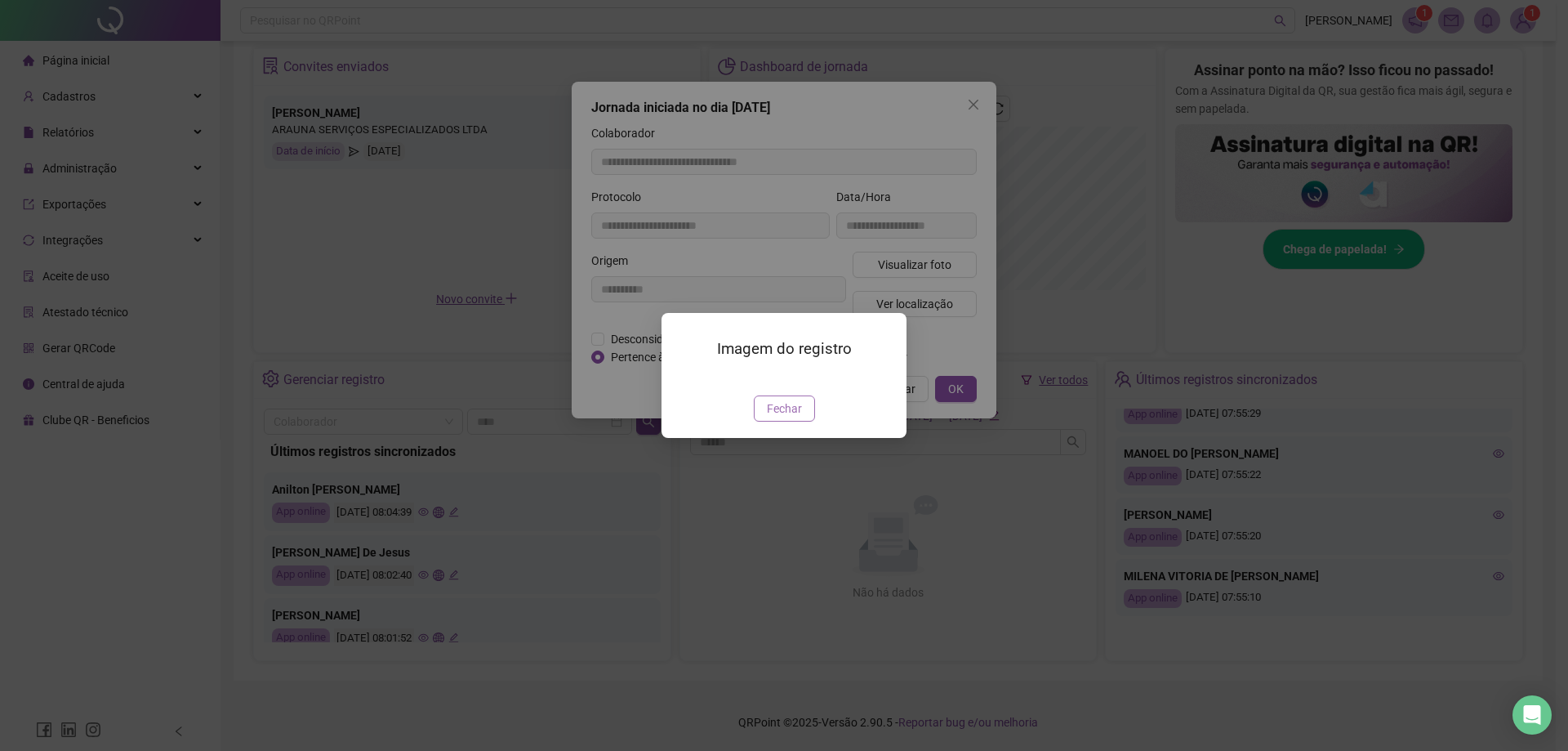
click at [776, 421] on button "Fechar" at bounding box center [784, 408] width 61 height 26
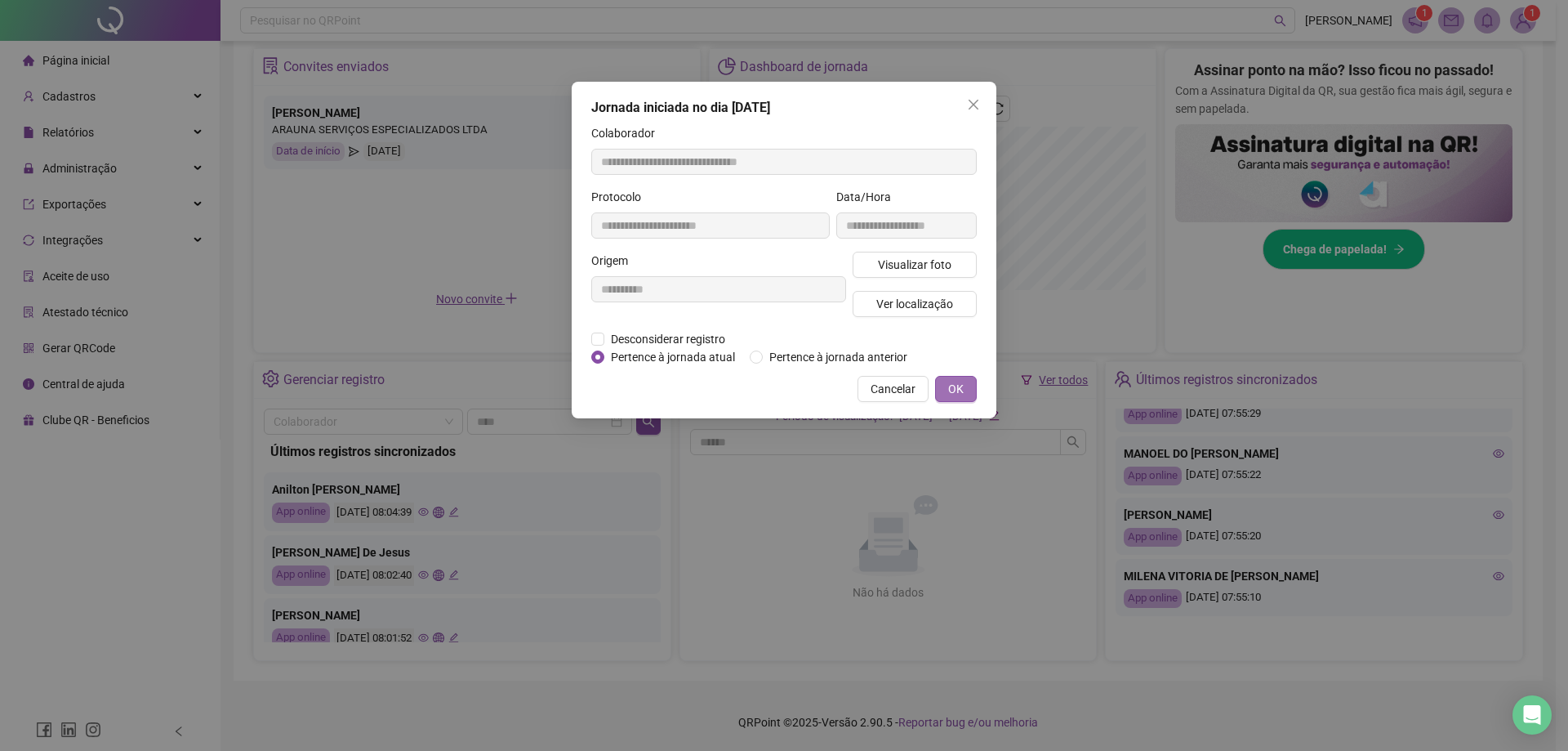
click at [776, 386] on button "OK" at bounding box center [956, 388] width 42 height 26
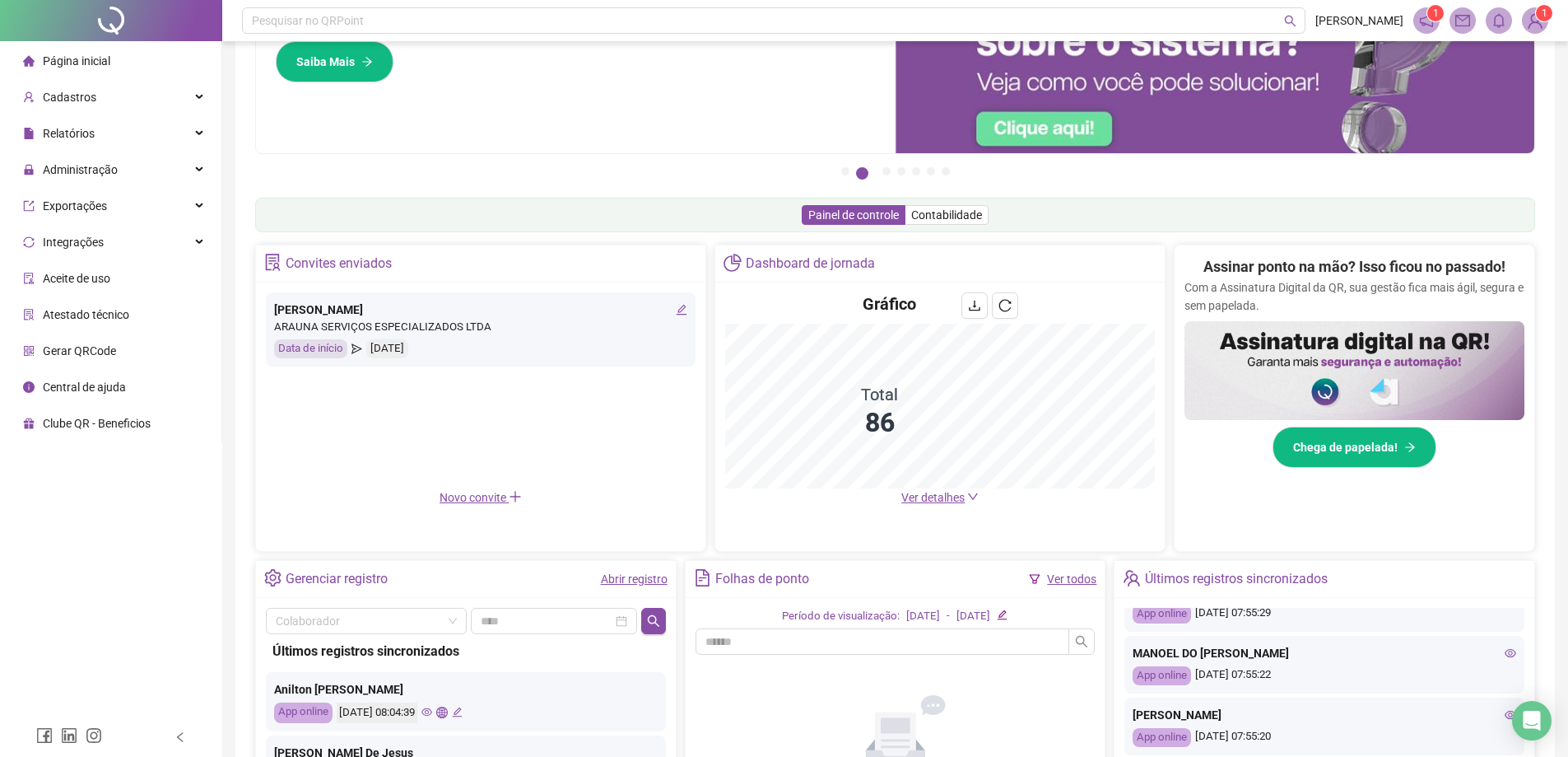
scroll to position [0, 0]
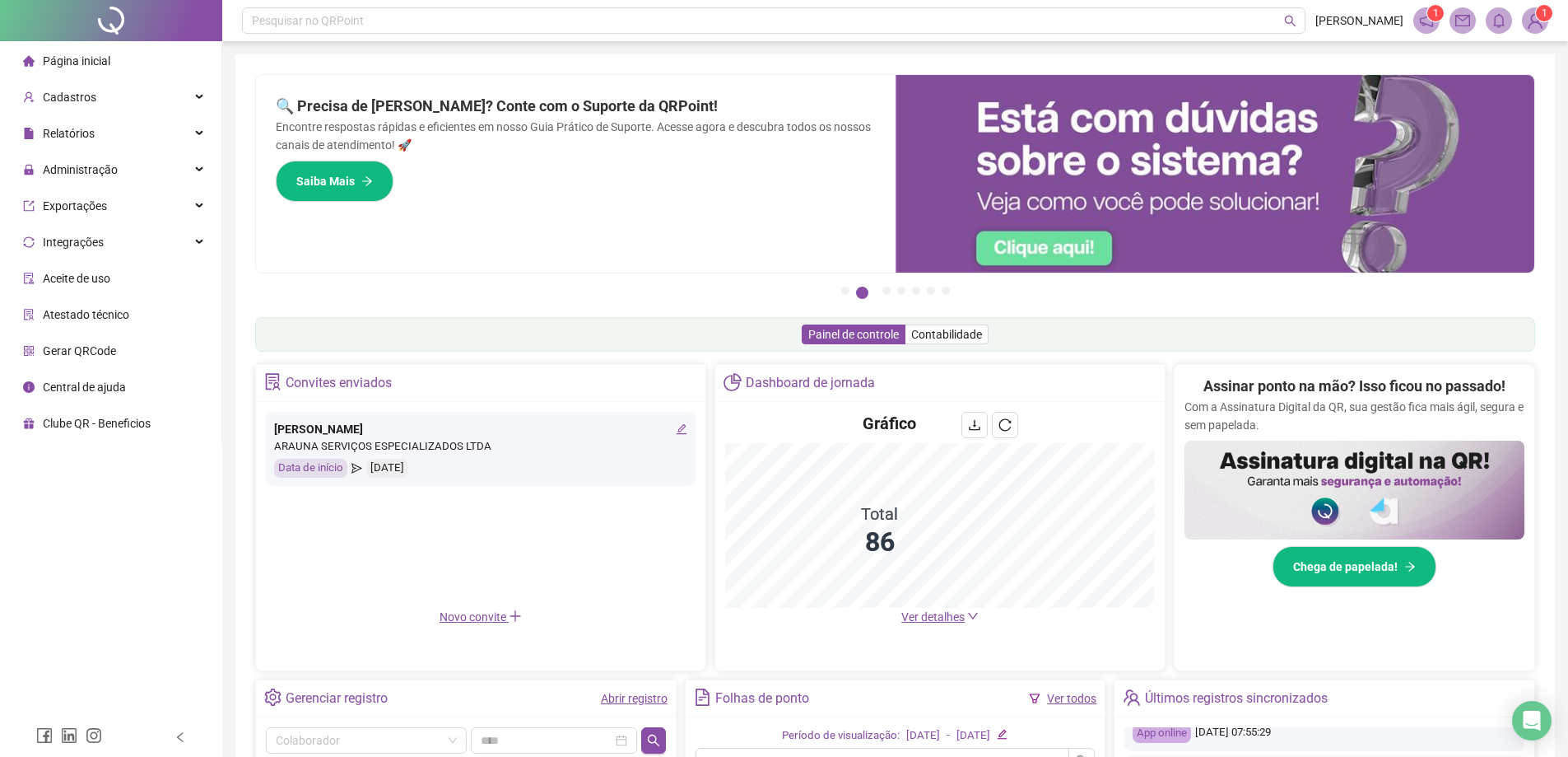
click at [128, 58] on li "Página inicial" at bounding box center [110, 61] width 215 height 33
click at [99, 133] on div "Relatórios" at bounding box center [110, 133] width 215 height 33
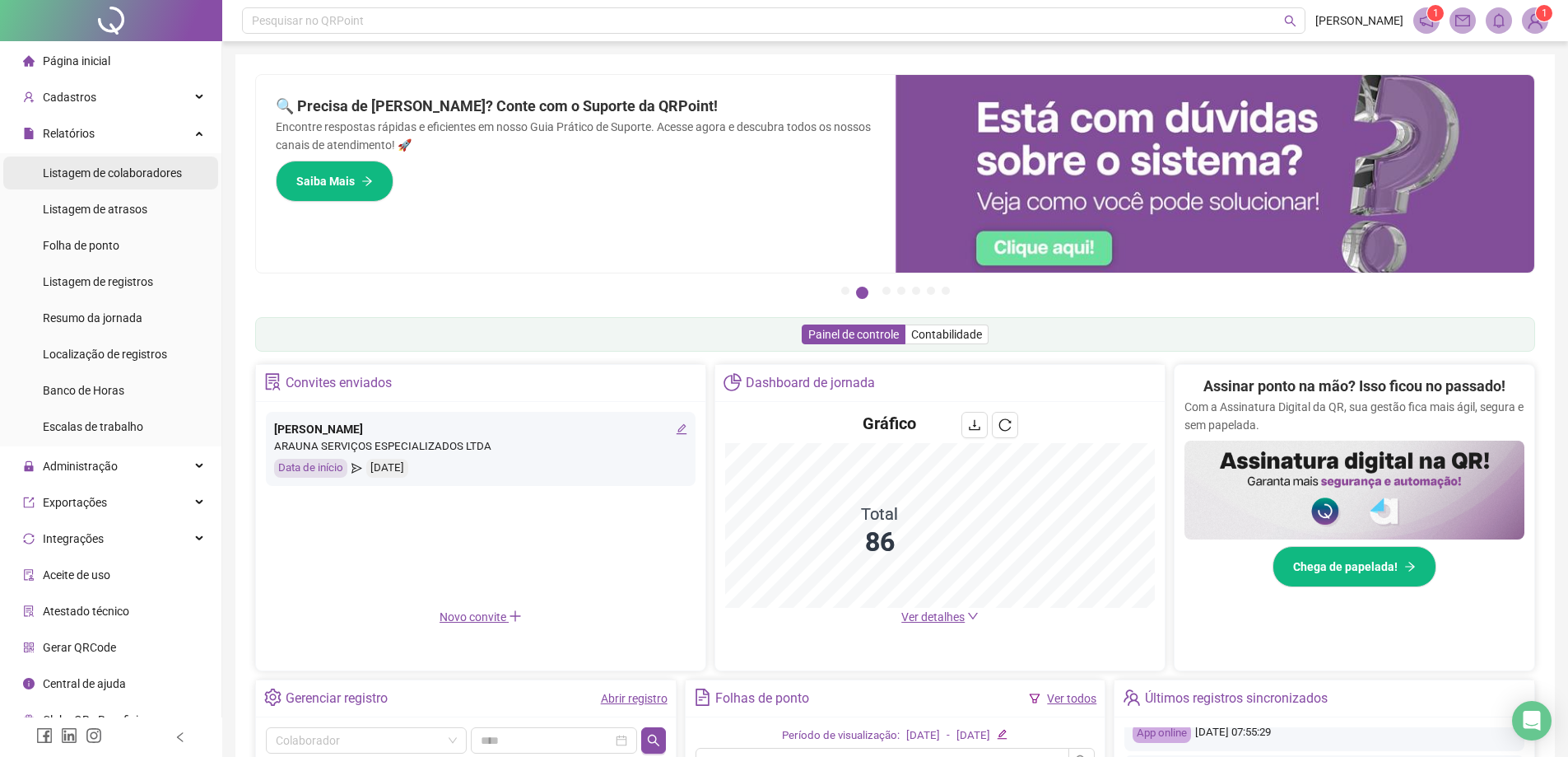
click at [104, 174] on span "Listagem de colaboradores" at bounding box center [112, 173] width 139 height 13
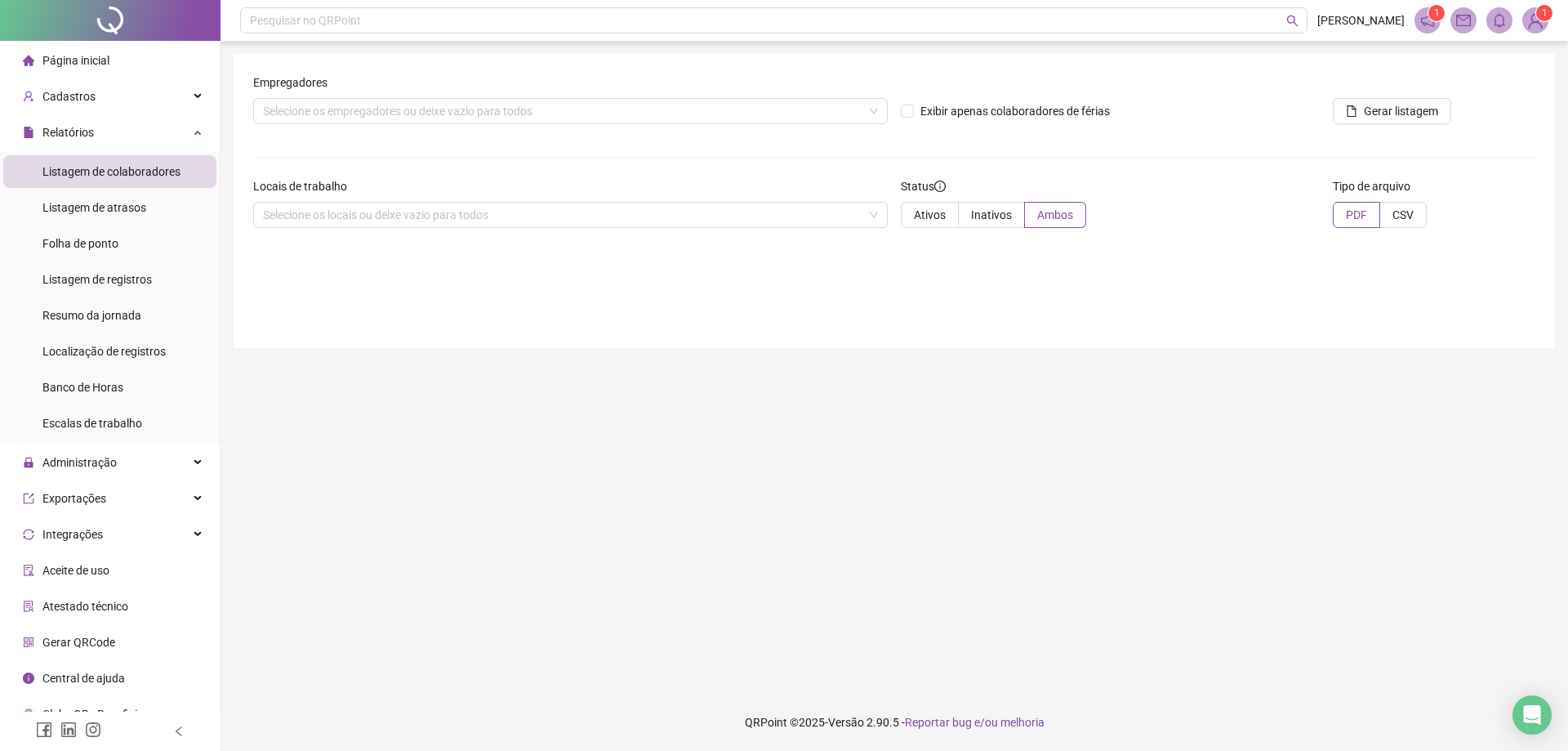
click at [124, 57] on li "Página inicial" at bounding box center [109, 60] width 213 height 33
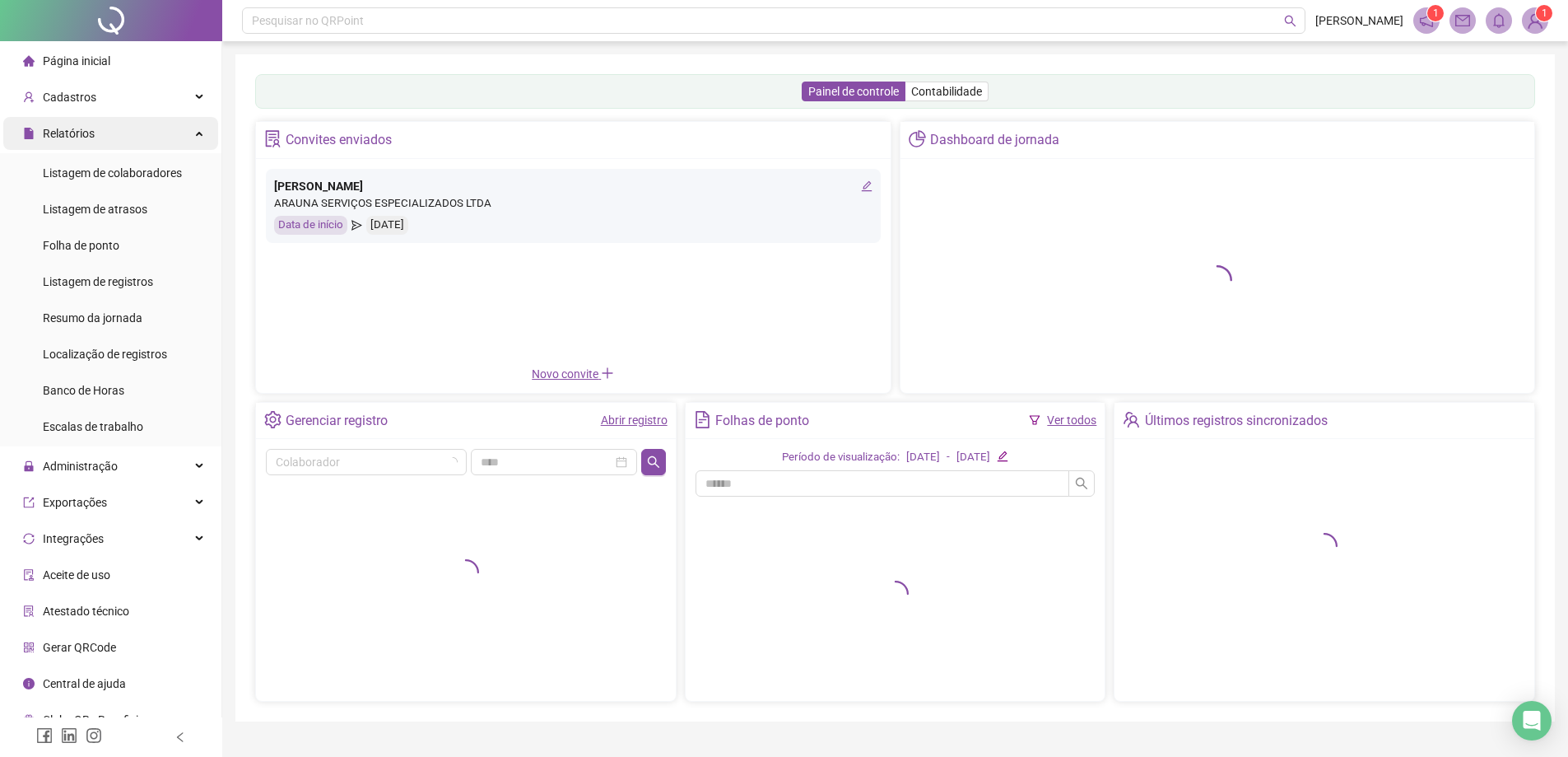
click at [169, 128] on div "Relatórios" at bounding box center [110, 133] width 215 height 33
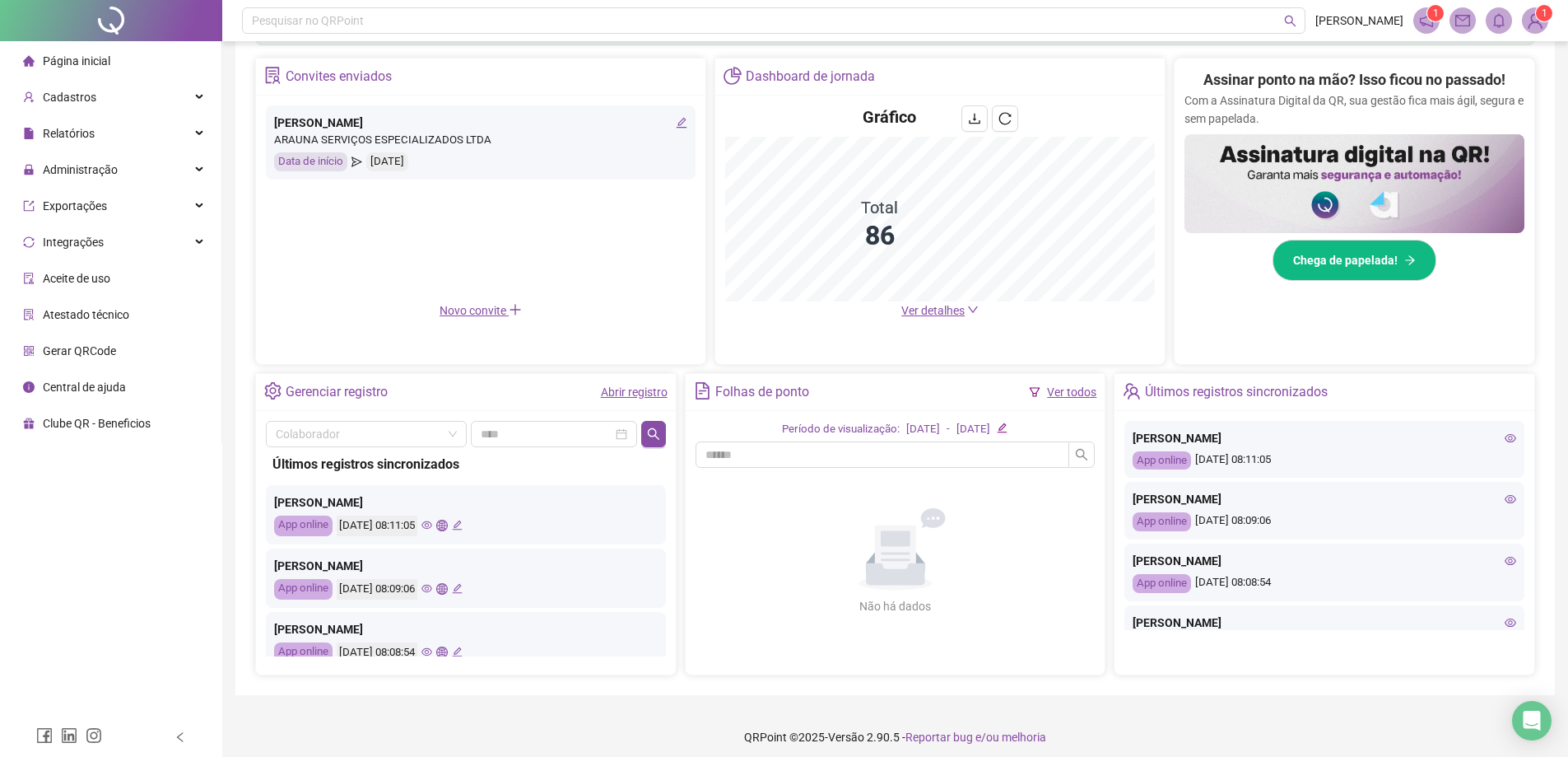
scroll to position [315, 0]
